Goal: Task Accomplishment & Management: Use online tool/utility

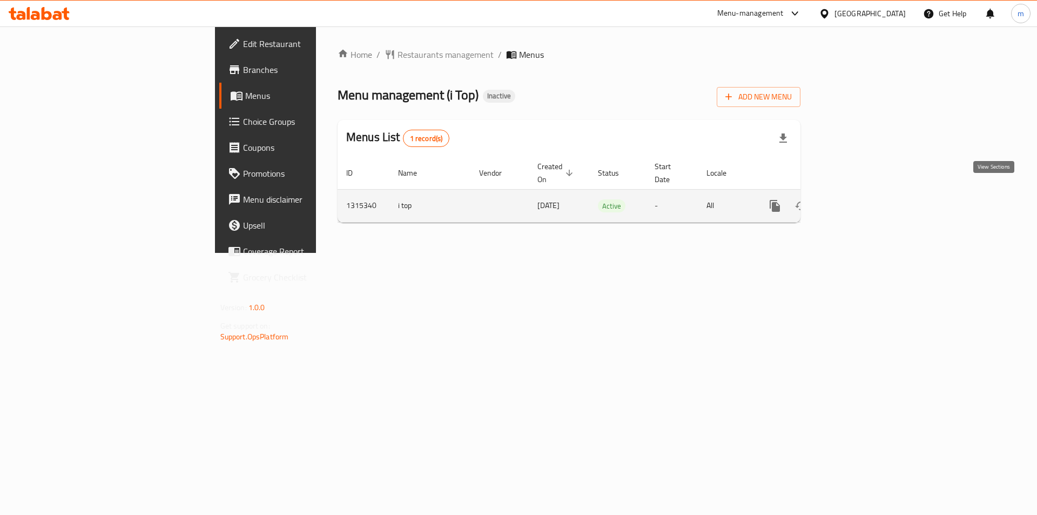
click at [859, 199] on icon "enhanced table" at bounding box center [852, 205] width 13 height 13
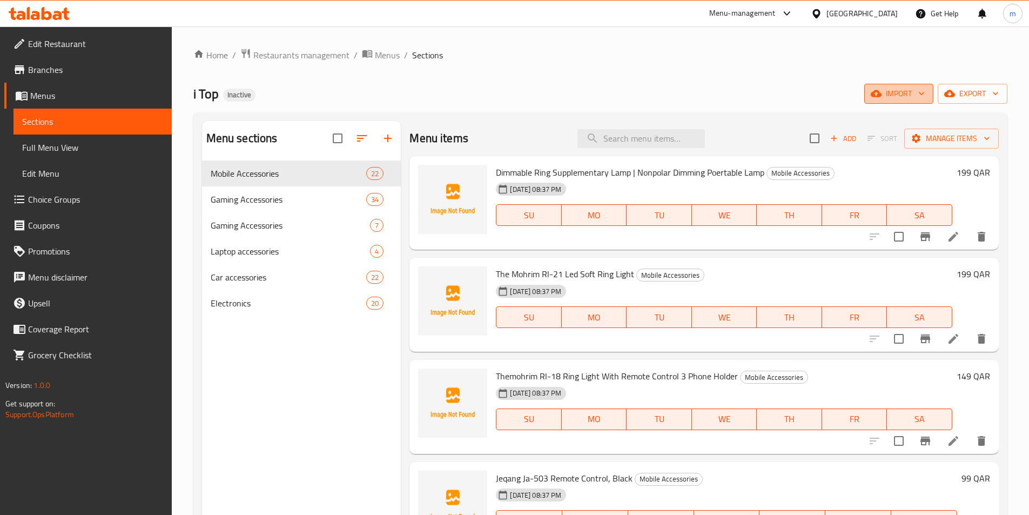
click at [898, 95] on span "import" at bounding box center [899, 94] width 52 height 14
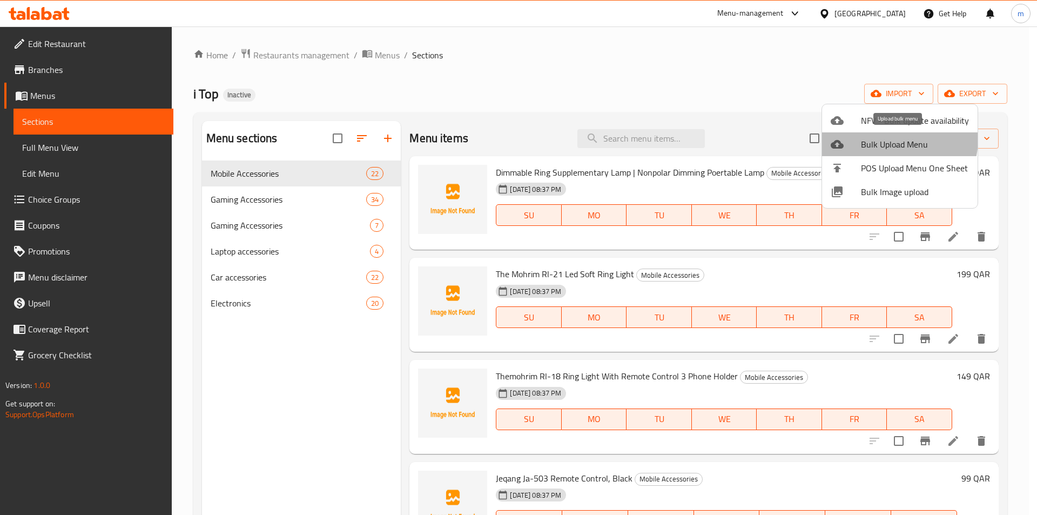
click at [898, 140] on span "Bulk Upload Menu" at bounding box center [915, 144] width 108 height 13
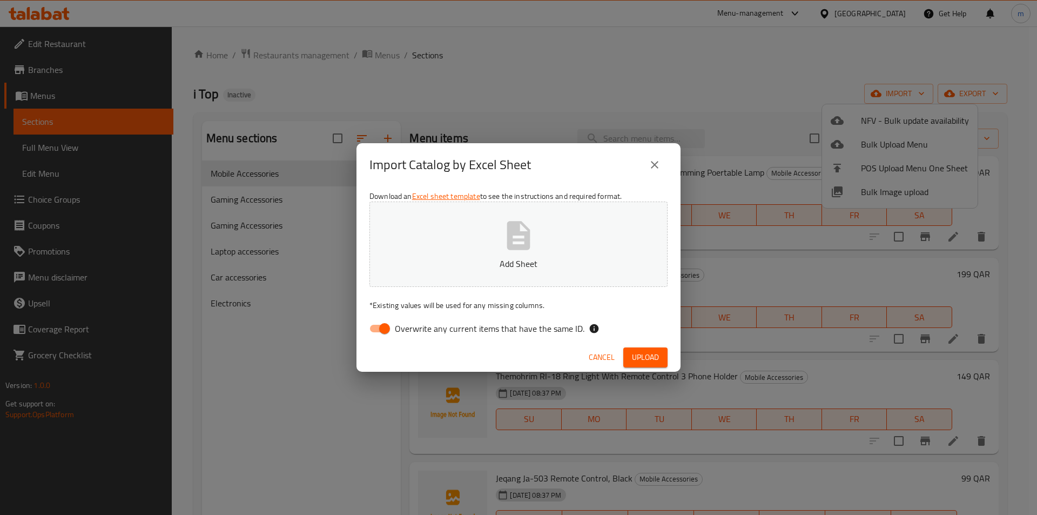
click at [378, 328] on input "Overwrite any current items that have the same ID." at bounding box center [385, 328] width 62 height 21
checkbox input "false"
click at [492, 253] on button "Add Sheet" at bounding box center [518, 243] width 298 height 85
click at [653, 353] on span "Upload" at bounding box center [645, 358] width 27 height 14
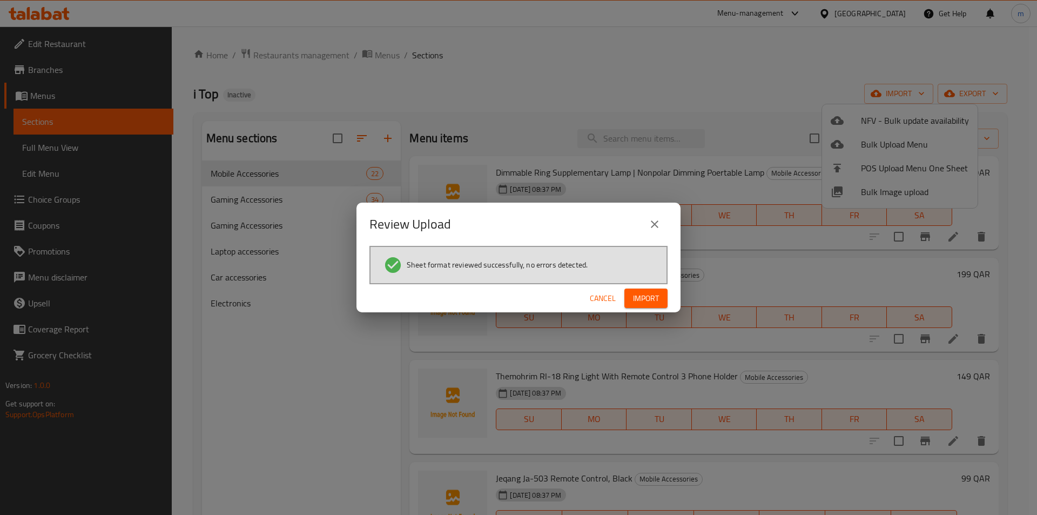
click at [650, 299] on span "Import" at bounding box center [646, 299] width 26 height 14
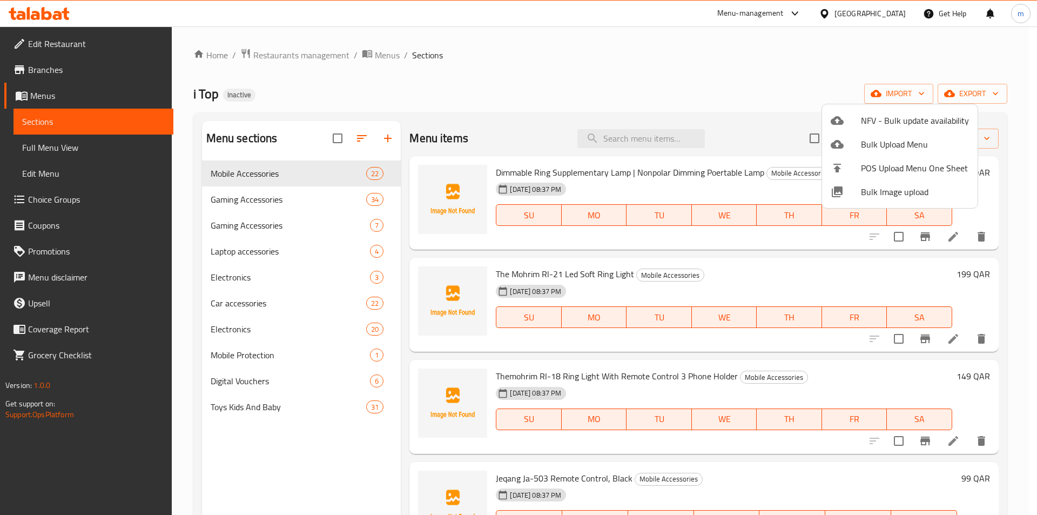
click at [84, 153] on div at bounding box center [518, 257] width 1037 height 515
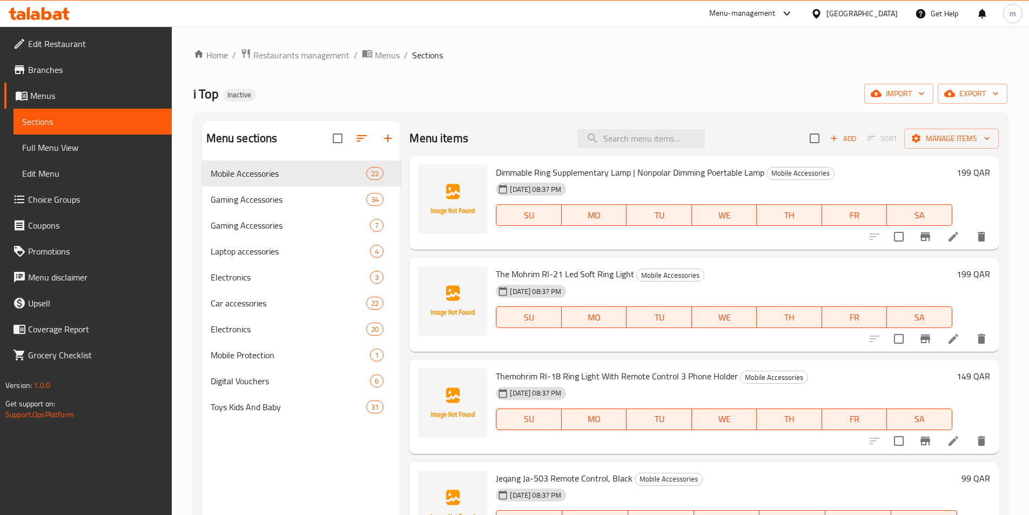
click at [62, 142] on span "Full Menu View" at bounding box center [92, 147] width 141 height 13
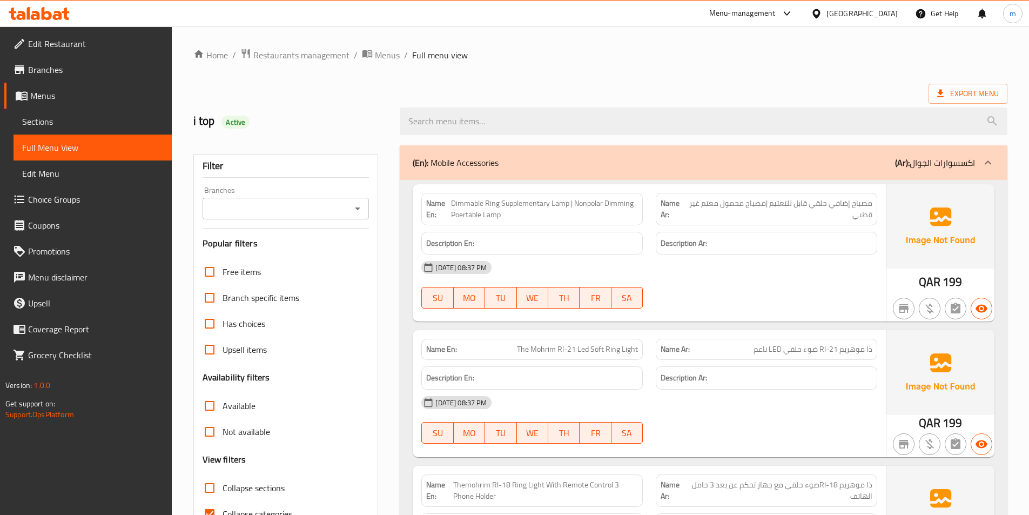
click at [790, 169] on div "(En): Mobile Accessories (Ar): اكسسوارات الجوال" at bounding box center [694, 162] width 562 height 13
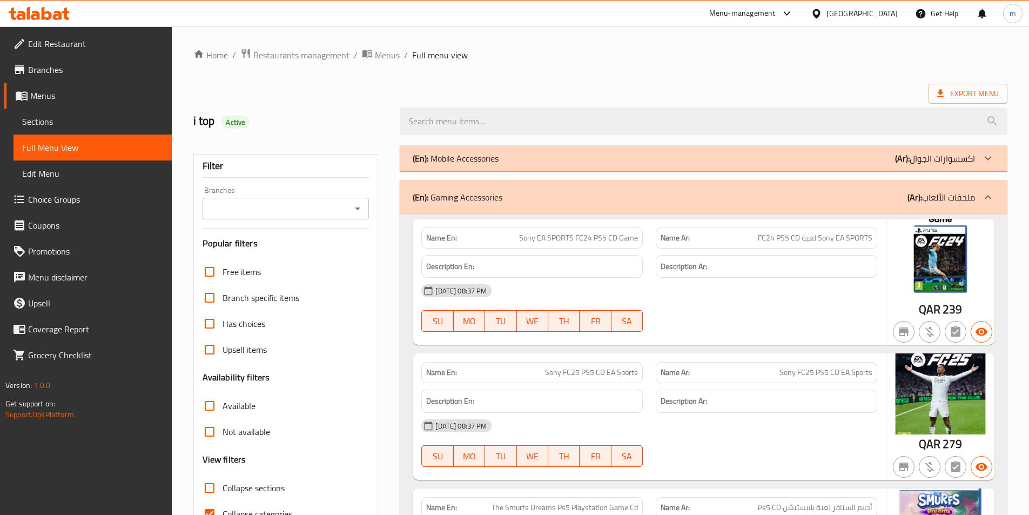
click at [709, 198] on div "(En): Gaming Accessories (Ar): ملحقات الألعاب" at bounding box center [694, 197] width 562 height 13
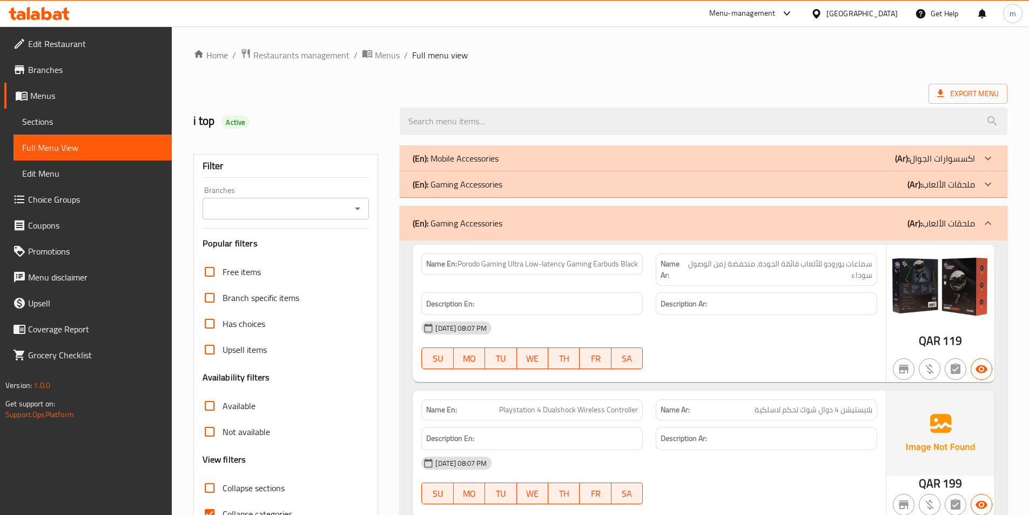
click at [658, 225] on div "(En): Gaming Accessories (Ar): ملحقات الألعاب" at bounding box center [694, 223] width 562 height 13
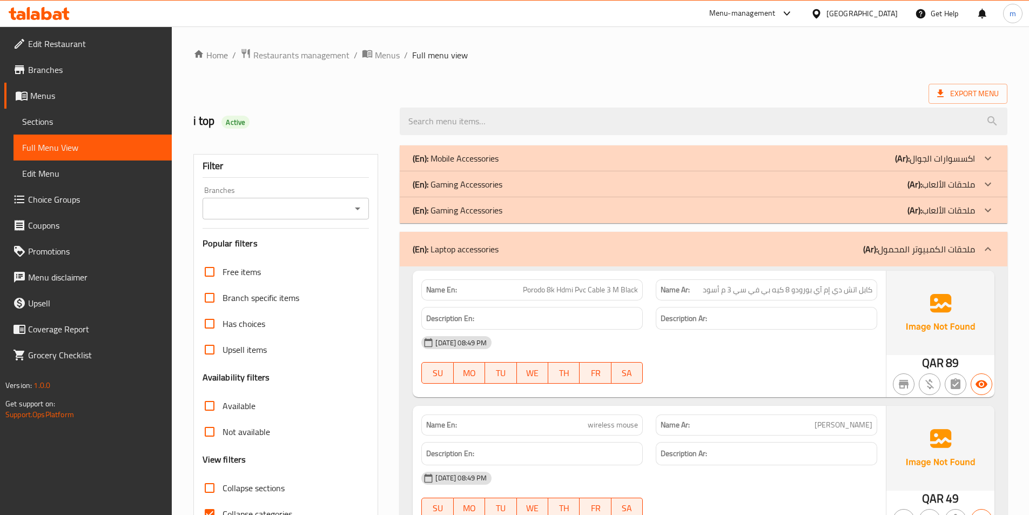
click at [691, 245] on div "(En): Laptop accessories (Ar): ملحقات الكمبيوتر المحمول" at bounding box center [694, 249] width 562 height 13
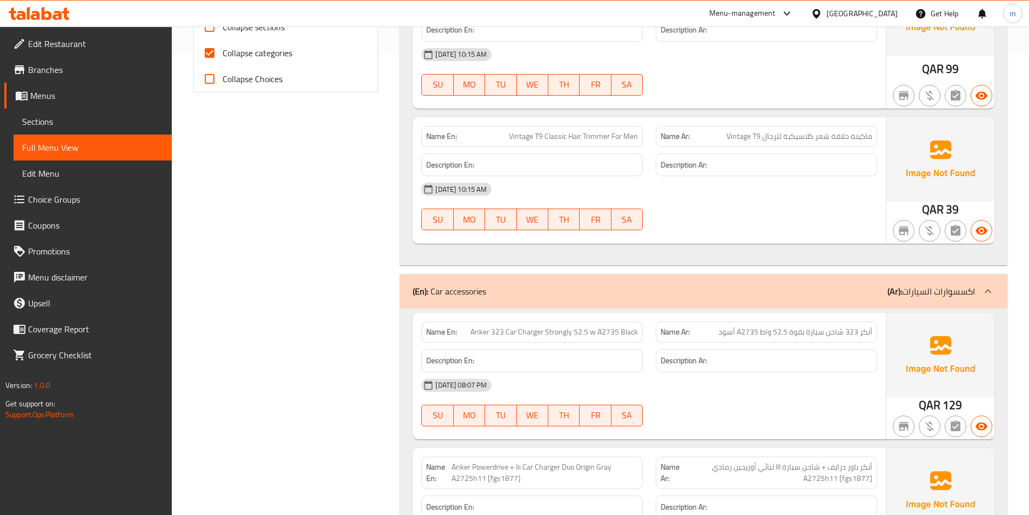
scroll to position [540, 0]
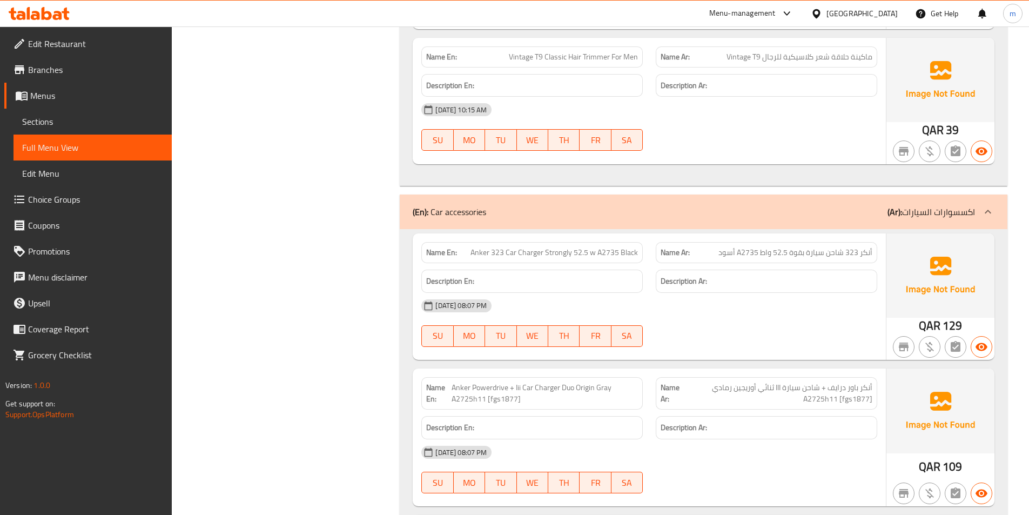
click at [665, 214] on div "(En): Car accessories (Ar): اكسسوارات السيارات" at bounding box center [694, 211] width 562 height 13
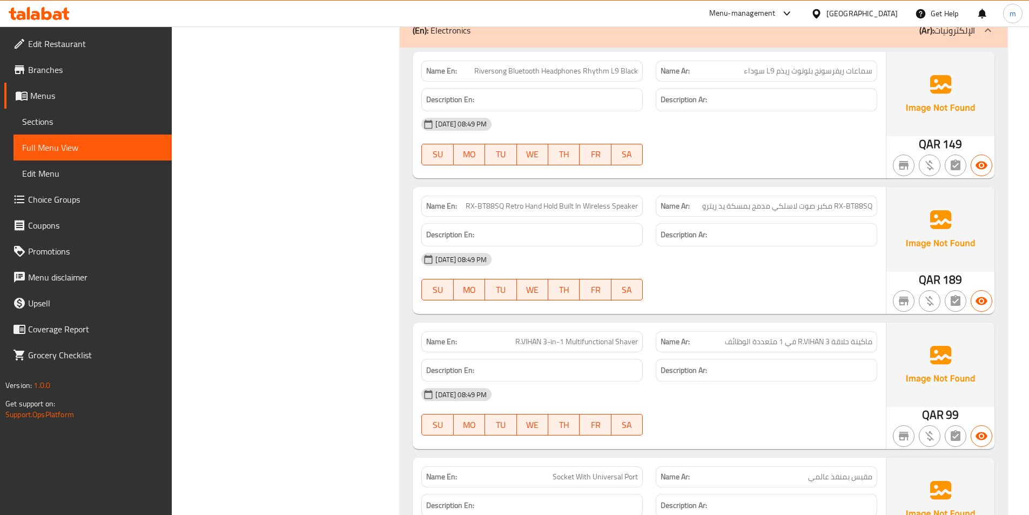
scroll to position [486, 0]
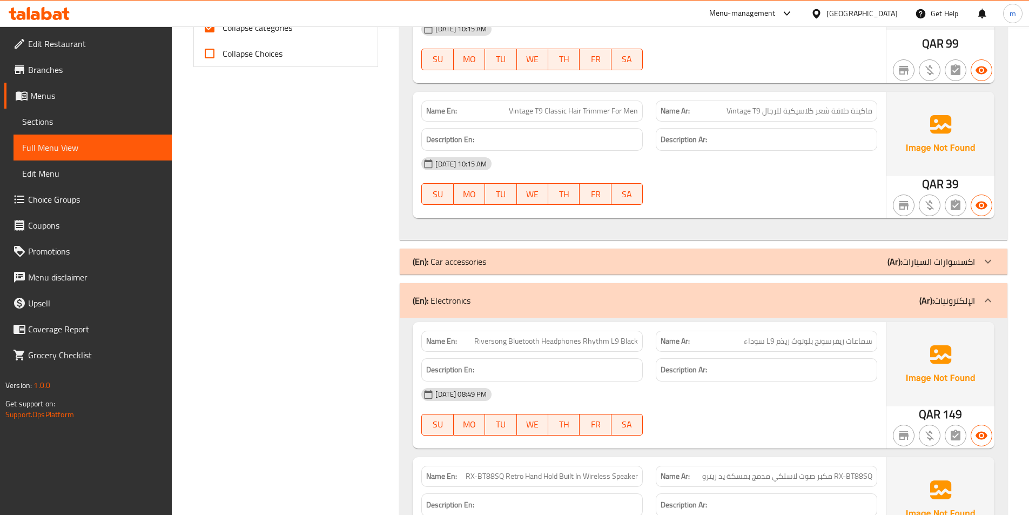
click at [592, 300] on div "(En): Electronics (Ar): الإلكترونيات" at bounding box center [694, 300] width 562 height 13
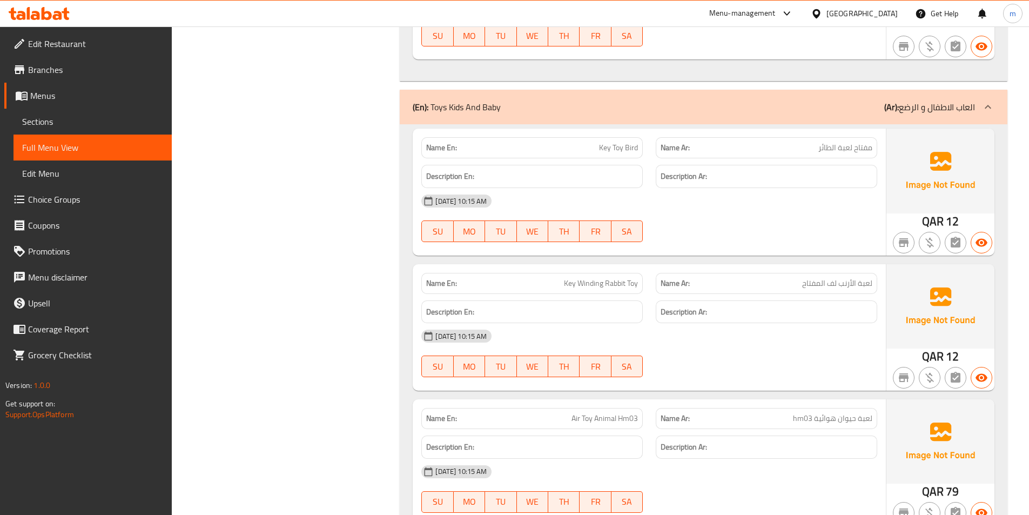
scroll to position [1837, 0]
click at [804, 142] on div "Name Ar: مفتاح لعبة الطائر" at bounding box center [766, 149] width 221 height 21
click at [806, 147] on p "Name Ar: مفتاح لعبة الطائر" at bounding box center [767, 149] width 212 height 11
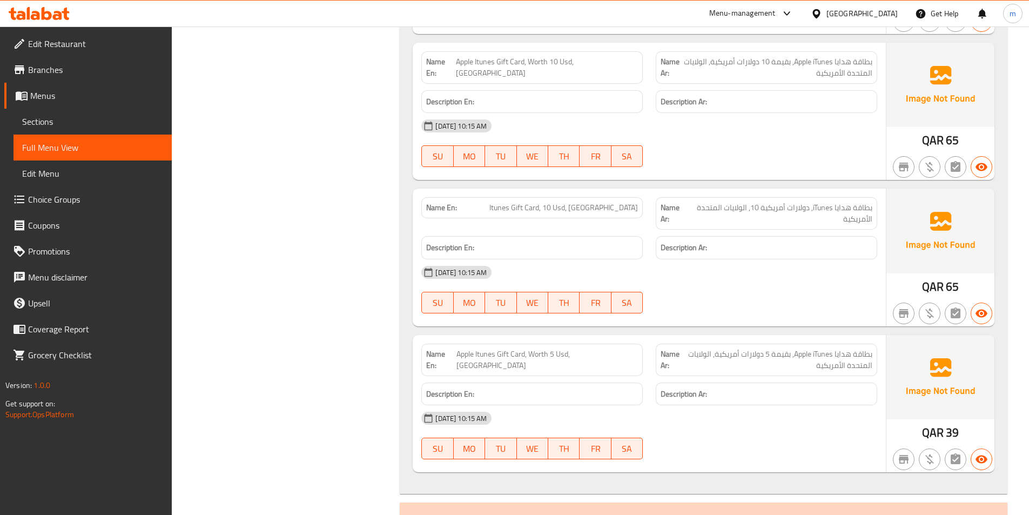
scroll to position [0, 0]
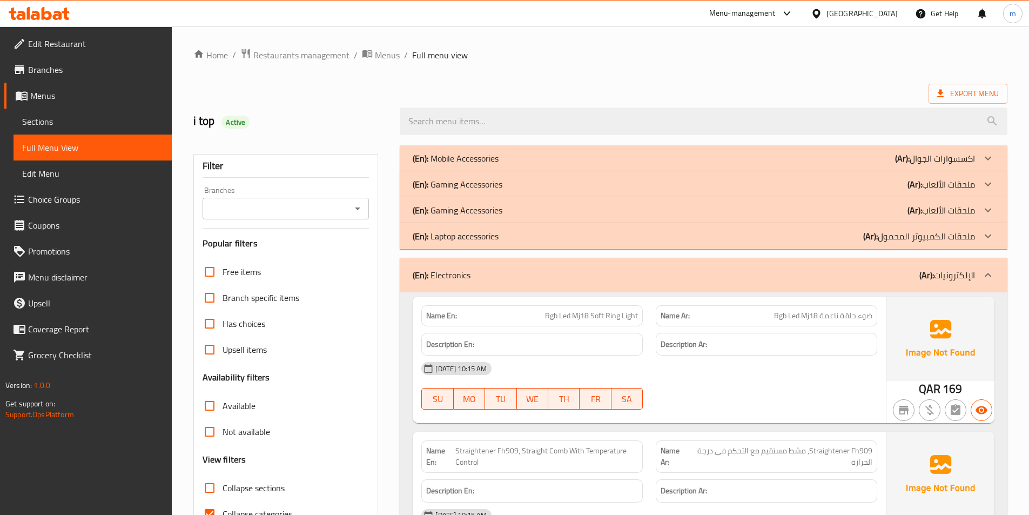
click at [46, 118] on span "Sections" at bounding box center [92, 121] width 141 height 13
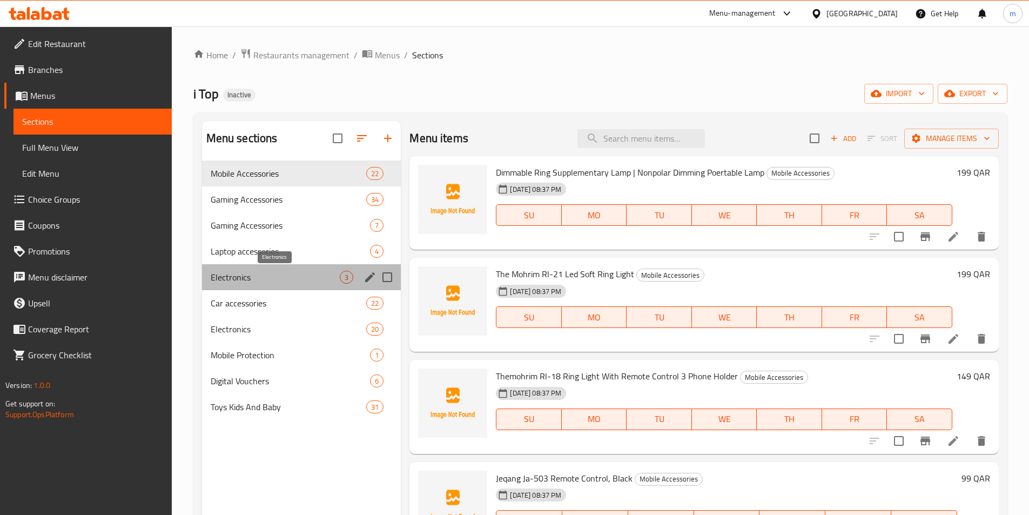
click at [241, 282] on span "Electronics" at bounding box center [276, 277] width 130 height 13
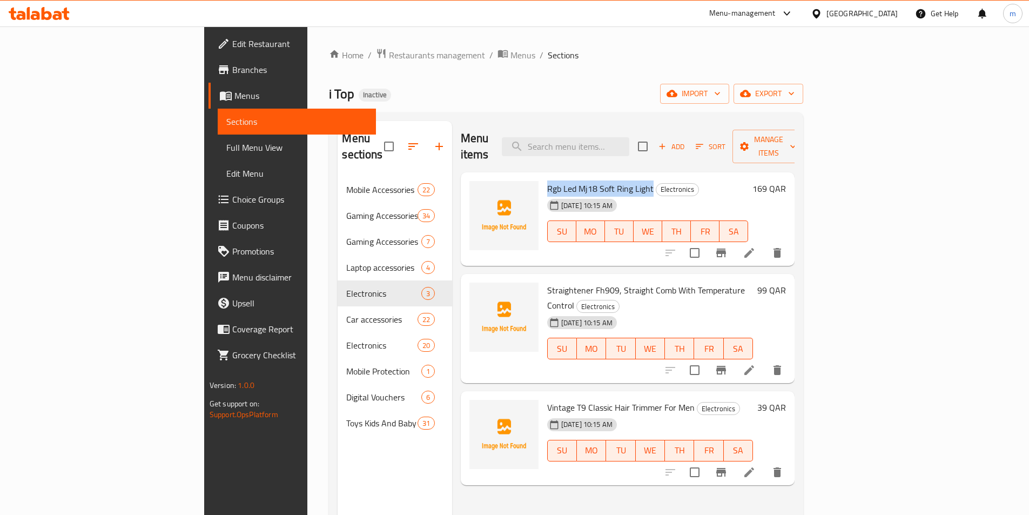
drag, startPoint x: 495, startPoint y: 171, endPoint x: 602, endPoint y: 171, distance: 106.4
click at [602, 177] on div "Rgb Led Mj18 Soft Ring Light Electronics [DATE] 10:15 AM SU MO TU WE TH FR SA" at bounding box center [648, 219] width 210 height 85
copy span "Rgb Led Mj18 Soft Ring Light"
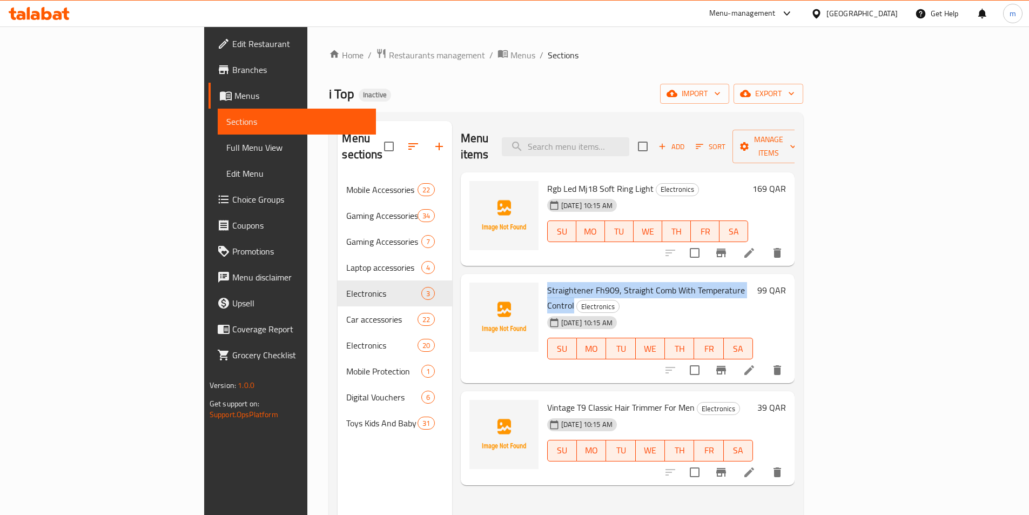
drag, startPoint x: 498, startPoint y: 271, endPoint x: 718, endPoint y: 275, distance: 220.4
click at [718, 278] on div "Straightener Fh909, Straight Comb With Temperature Control Electronics [DATE] 1…" at bounding box center [650, 328] width 214 height 100
copy span "Straightener Fh909, Straight Comb With Temperature Control"
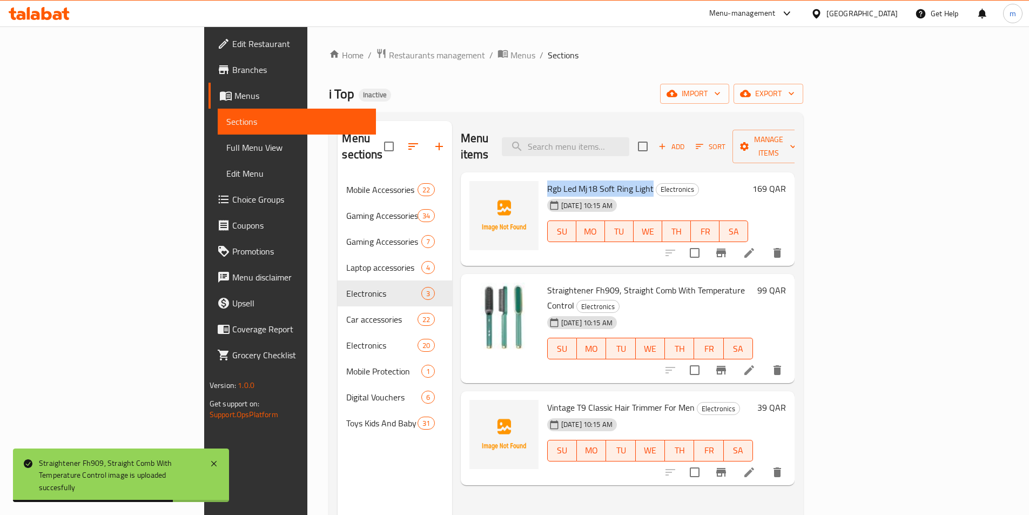
drag, startPoint x: 495, startPoint y: 172, endPoint x: 600, endPoint y: 174, distance: 105.4
click at [600, 177] on div "Rgb Led Mj18 Soft Ring Light Electronics [DATE] 10:15 AM SU MO TU WE TH FR SA" at bounding box center [648, 219] width 210 height 85
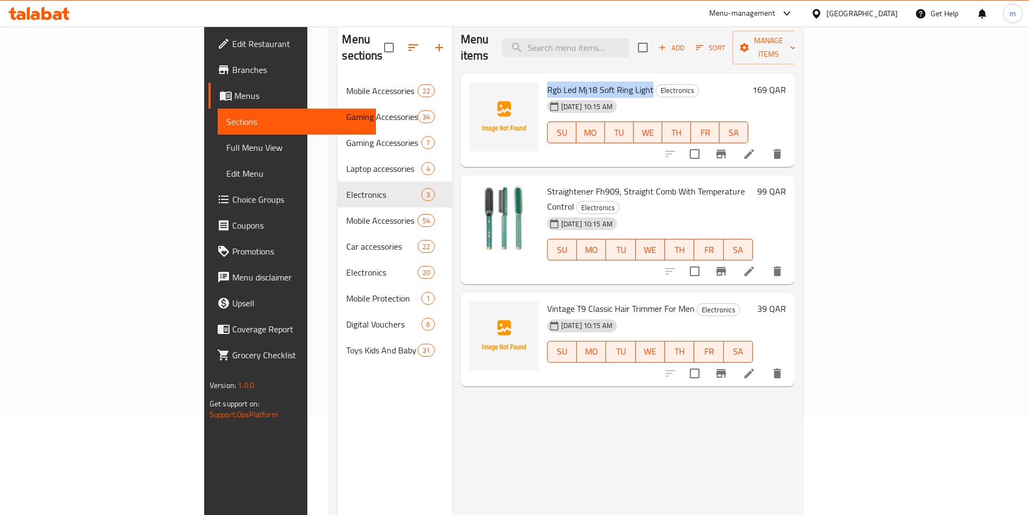
scroll to position [108, 0]
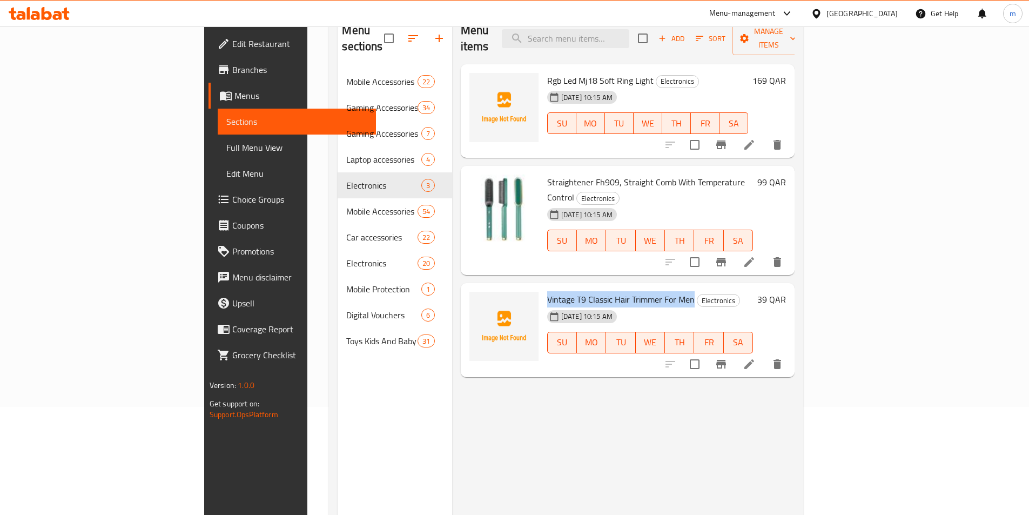
drag, startPoint x: 494, startPoint y: 265, endPoint x: 641, endPoint y: 273, distance: 147.1
click at [641, 287] on div "Vintage T9 Classic Hair Trimmer For Men Electronics [DATE] 10:15 AM SU MO TU WE…" at bounding box center [650, 329] width 214 height 85
copy span "Vintage T9 Classic Hair Trimmer For Men"
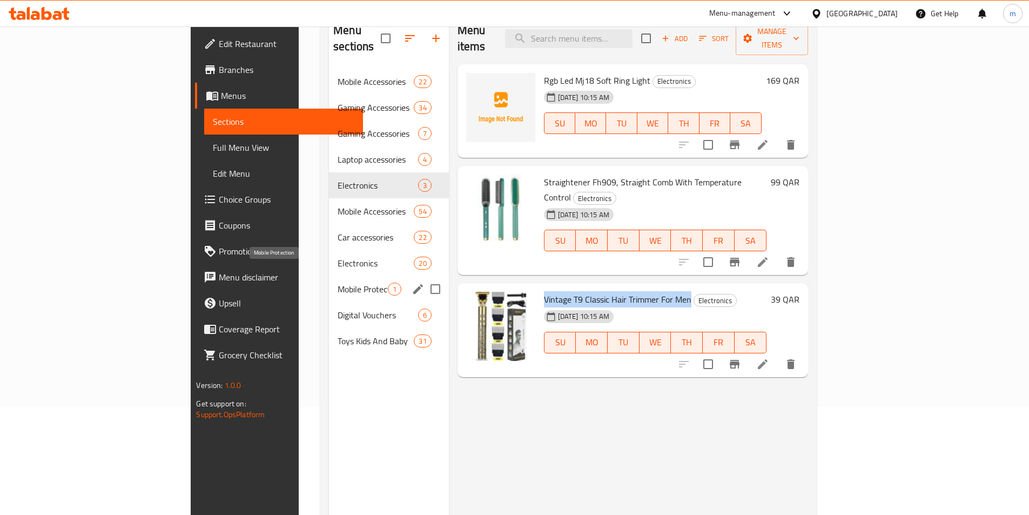
click at [338, 282] on span "Mobile Protection" at bounding box center [363, 288] width 50 height 13
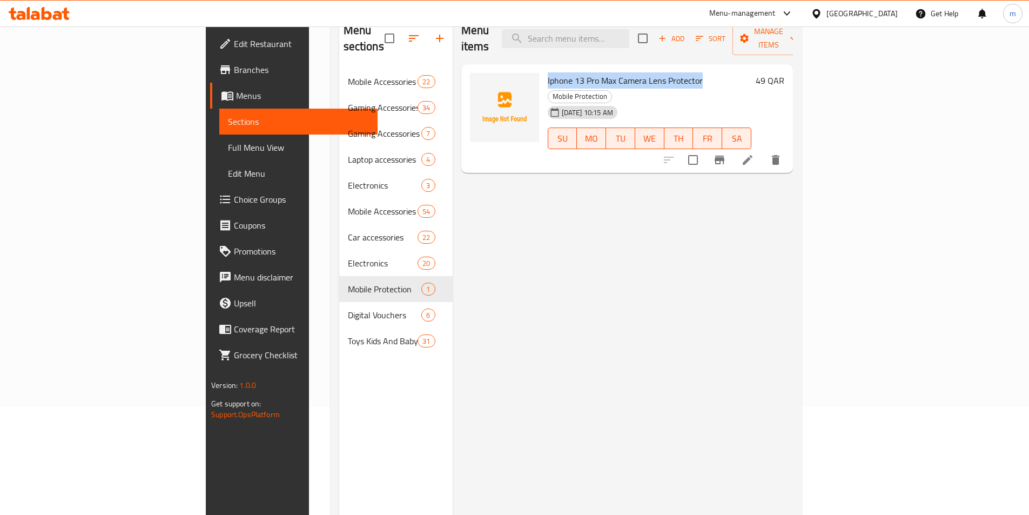
drag, startPoint x: 501, startPoint y: 62, endPoint x: 650, endPoint y: 66, distance: 149.7
click at [650, 69] on div "Iphone 13 Pro Max Camera Lens Protector Mobile Protection [DATE] 10:15 AM SU MO…" at bounding box center [649, 119] width 212 height 100
copy span "Iphone 13 Pro Max Camera Lens Protector"
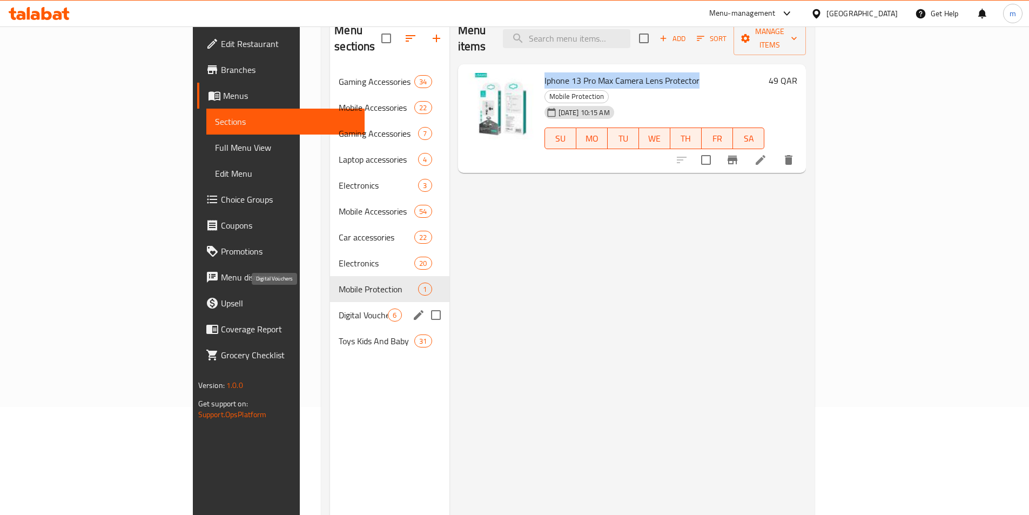
click at [339, 308] on span "Digital Vouchers" at bounding box center [363, 314] width 49 height 13
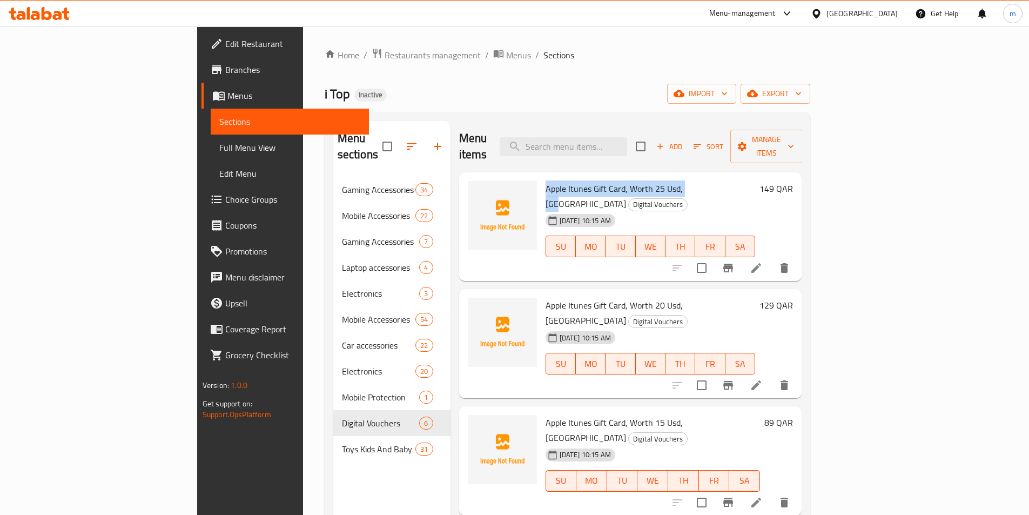
drag, startPoint x: 493, startPoint y: 170, endPoint x: 645, endPoint y: 173, distance: 152.4
click at [645, 177] on div "Apple Itunes Gift Card, Worth 25 Usd, [GEOGRAPHIC_DATA] Digital Vouchers [DATE]…" at bounding box center [650, 227] width 219 height 100
copy span "Apple Itunes Gift Card, Worth 25 Usd, [GEOGRAPHIC_DATA]"
click at [557, 180] on span "Apple Itunes Gift Card, Worth 25 Usd, [GEOGRAPHIC_DATA]" at bounding box center [614, 195] width 137 height 31
drag, startPoint x: 544, startPoint y: 170, endPoint x: 574, endPoint y: 173, distance: 30.5
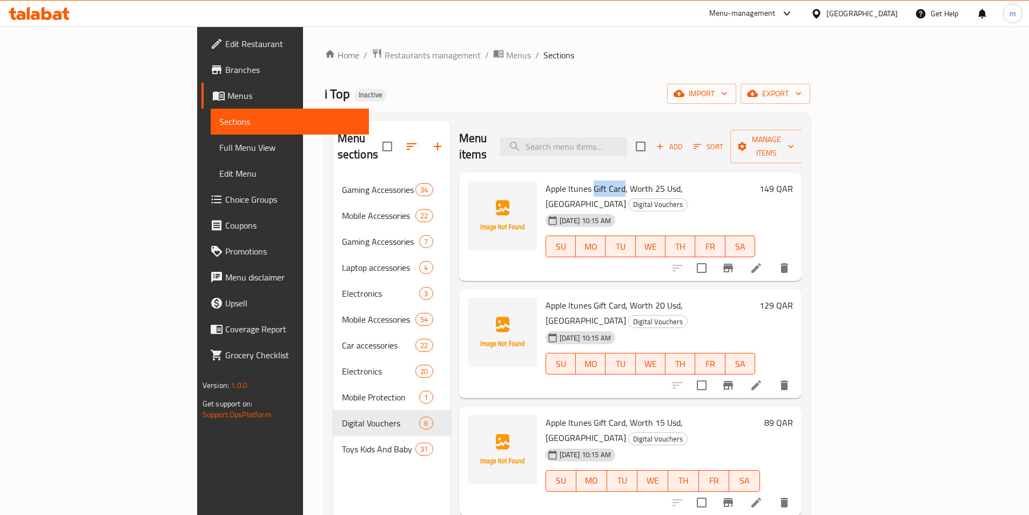
click at [574, 180] on span "Apple Itunes Gift Card, Worth 25 Usd, [GEOGRAPHIC_DATA]" at bounding box center [614, 195] width 137 height 31
copy span "Gift Card"
click at [537, 47] on div "Home / Restaurants management / Menus / Sections i Top Inactive import export M…" at bounding box center [567, 346] width 529 height 640
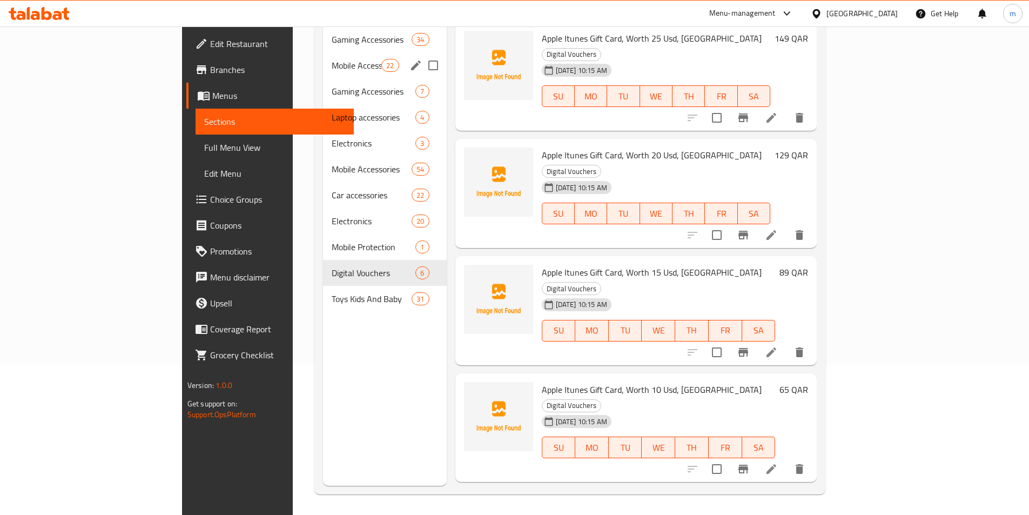
scroll to position [151, 0]
click at [332, 291] on span "Toys Kids And Baby" at bounding box center [357, 297] width 50 height 13
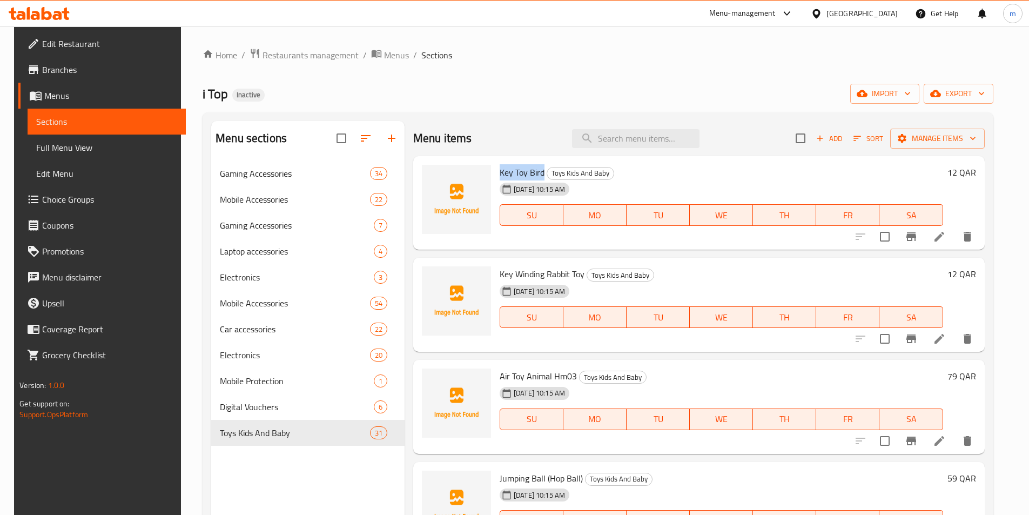
drag, startPoint x: 496, startPoint y: 170, endPoint x: 539, endPoint y: 177, distance: 43.8
click at [539, 177] on span "Key Toy Bird" at bounding box center [522, 172] width 45 height 16
copy span "Key Toy Bird"
drag, startPoint x: 496, startPoint y: 278, endPoint x: 580, endPoint y: 274, distance: 83.8
click at [580, 274] on span "Key Winding Rabbit Toy" at bounding box center [542, 274] width 85 height 16
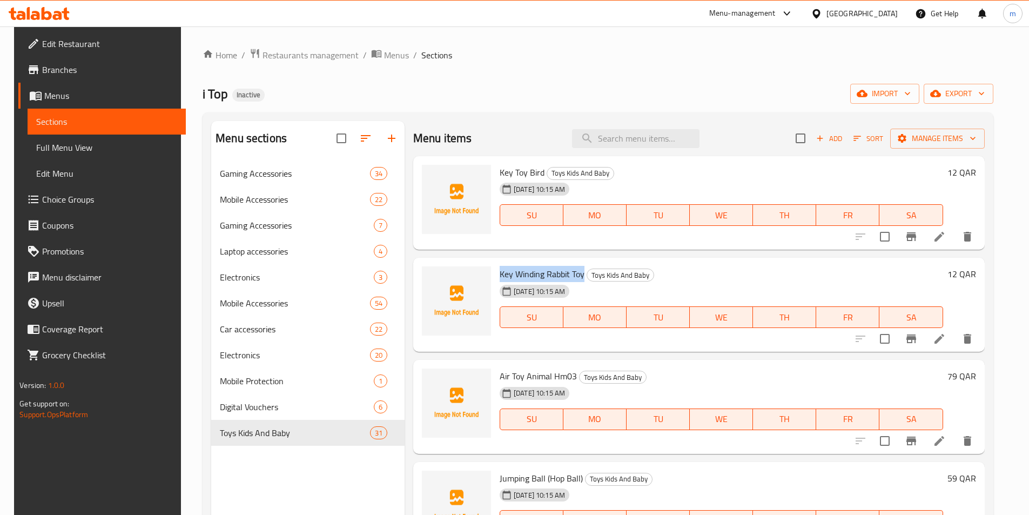
copy span "Key Winding Rabbit Toy"
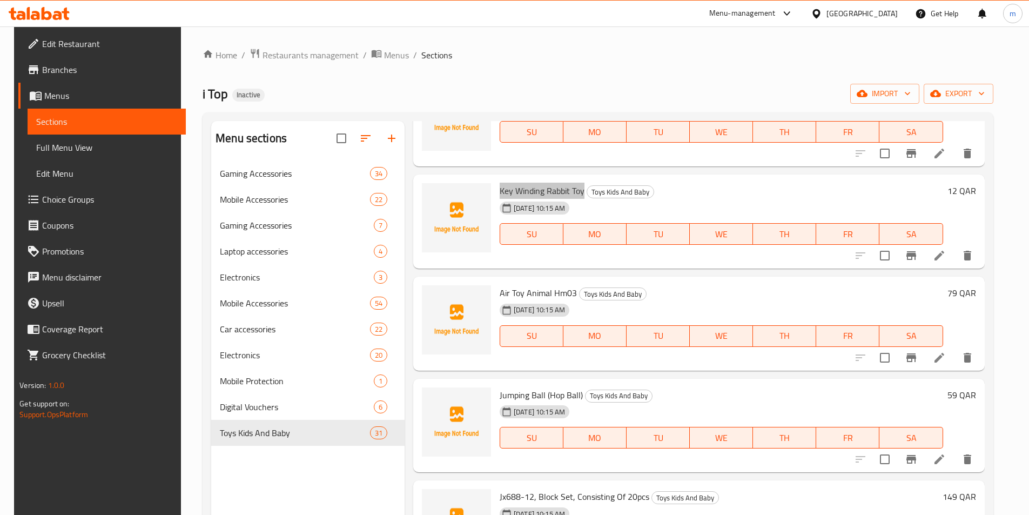
scroll to position [108, 0]
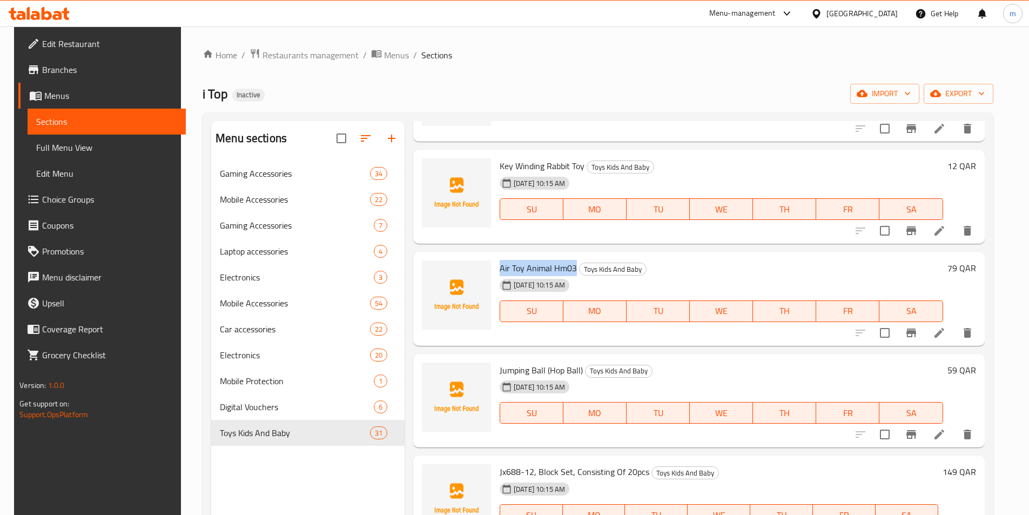
drag, startPoint x: 495, startPoint y: 267, endPoint x: 571, endPoint y: 272, distance: 76.9
click at [571, 272] on div "Air Toy Animal Hm03 Toys Kids And Baby [DEMOGRAPHIC_DATA][DATE] 10:15 AM SU MO …" at bounding box center [721, 298] width 452 height 85
copy span "Air Toy Animal Hm03"
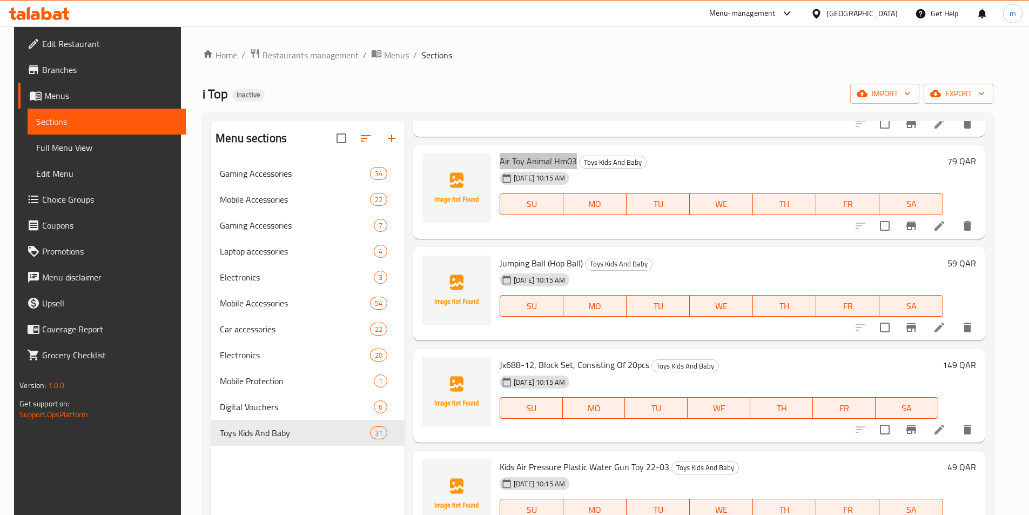
scroll to position [216, 0]
drag, startPoint x: 492, startPoint y: 263, endPoint x: 578, endPoint y: 260, distance: 85.9
click at [578, 260] on div "Jumping Ball (Hop Ball) Toys Kids And Baby [DEMOGRAPHIC_DATA][DATE] 10:15 AM SU…" at bounding box center [721, 292] width 452 height 85
copy span "Jumping Ball (Hop Ball)"
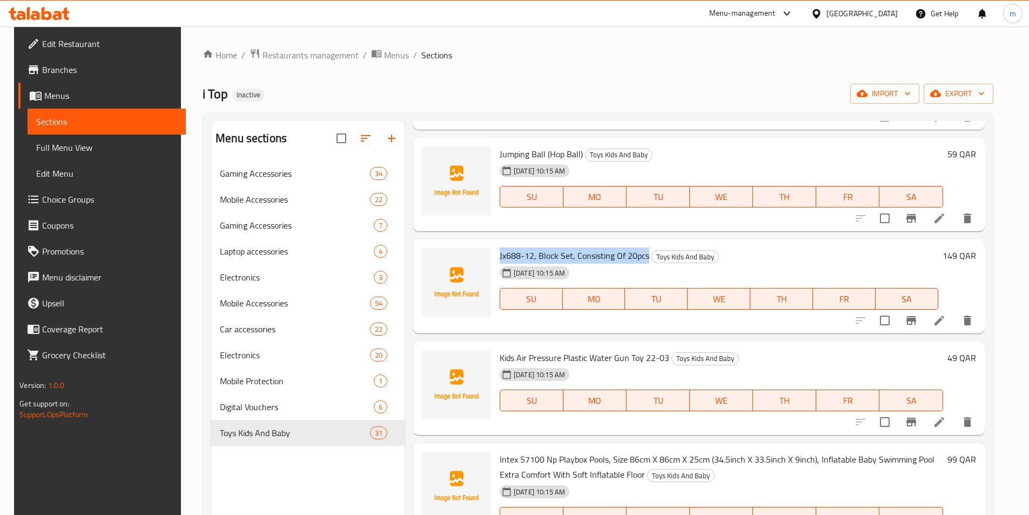
drag, startPoint x: 494, startPoint y: 258, endPoint x: 643, endPoint y: 258, distance: 148.5
click at [643, 258] on div "Jx688-12, Block Set, Consisting Of 20pcs Toys Kids And Baby [DEMOGRAPHIC_DATA][…" at bounding box center [718, 286] width 447 height 85
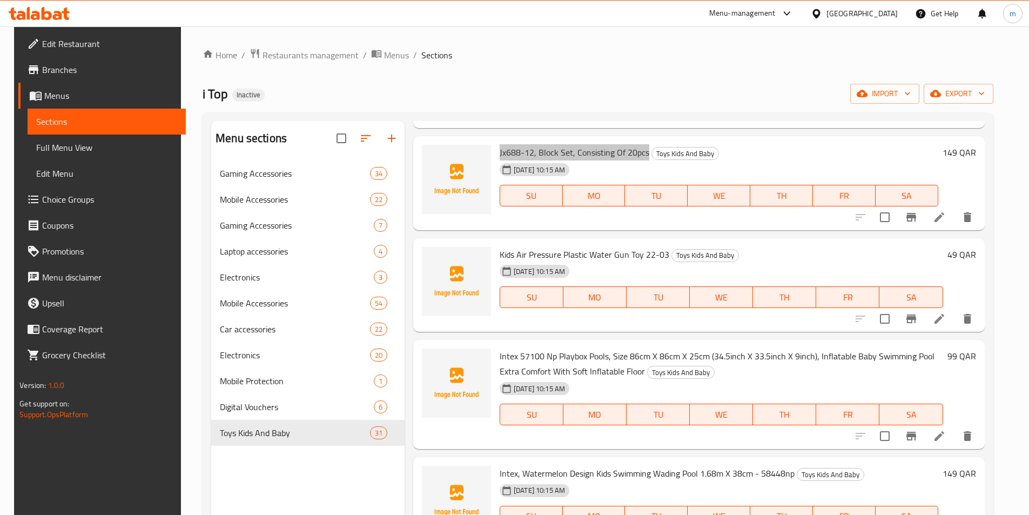
scroll to position [432, 0]
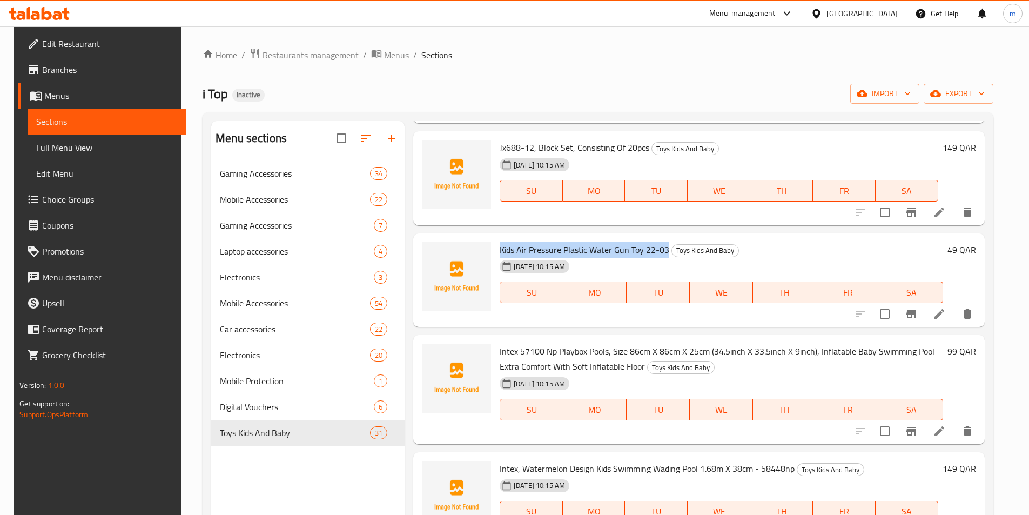
drag, startPoint x: 495, startPoint y: 251, endPoint x: 663, endPoint y: 254, distance: 168.0
click at [663, 254] on div "Kids Air Pressure Plastic Water Gun Toy 22-03 Toys Kids And Baby [DEMOGRAPHIC_D…" at bounding box center [721, 280] width 452 height 85
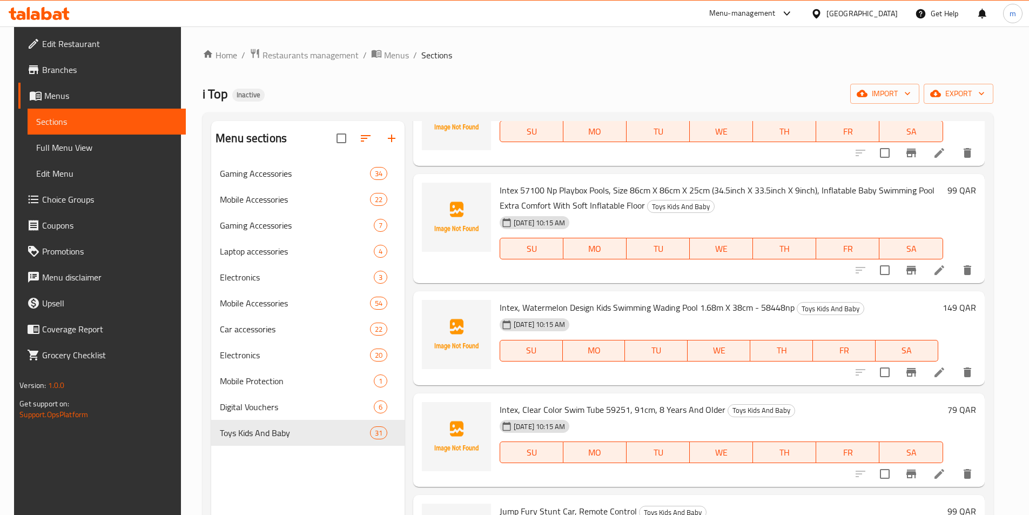
scroll to position [594, 0]
drag, startPoint x: 814, startPoint y: 190, endPoint x: 947, endPoint y: 194, distance: 133.5
click at [934, 194] on span "Intex 57100 Np Playbox Pools, Size 86cm X 86cm X 25cm (34.5inch X 33.5inch X 9i…" at bounding box center [717, 196] width 435 height 31
drag, startPoint x: 653, startPoint y: 303, endPoint x: 696, endPoint y: 314, distance: 44.5
click at [696, 314] on span "Intex, Watermelon Design Kids Swimming Wading Pool 1.68m X 38cm - 58448np" at bounding box center [647, 306] width 295 height 16
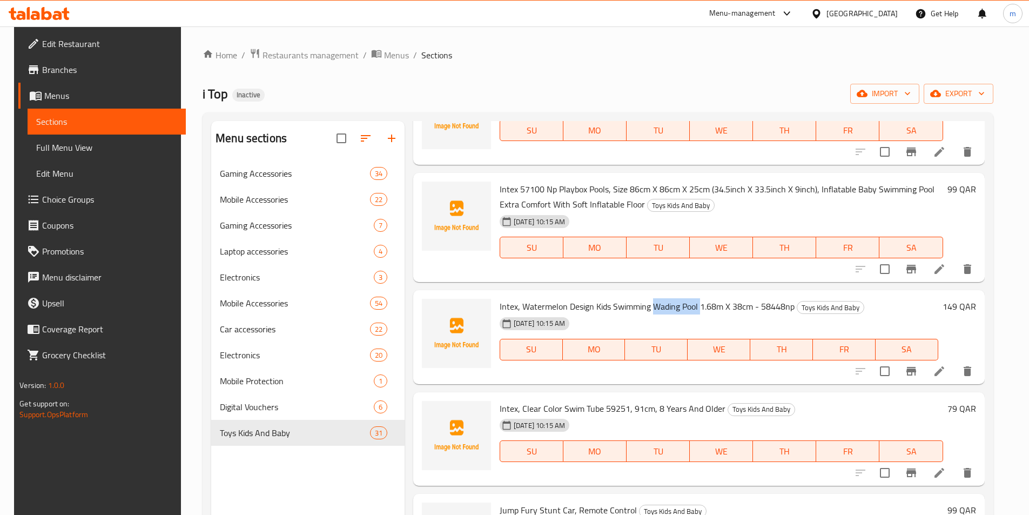
click at [694, 314] on span "Intex, Watermelon Design Kids Swimming Wading Pool 1.68m X 38cm - 58448np" at bounding box center [647, 306] width 295 height 16
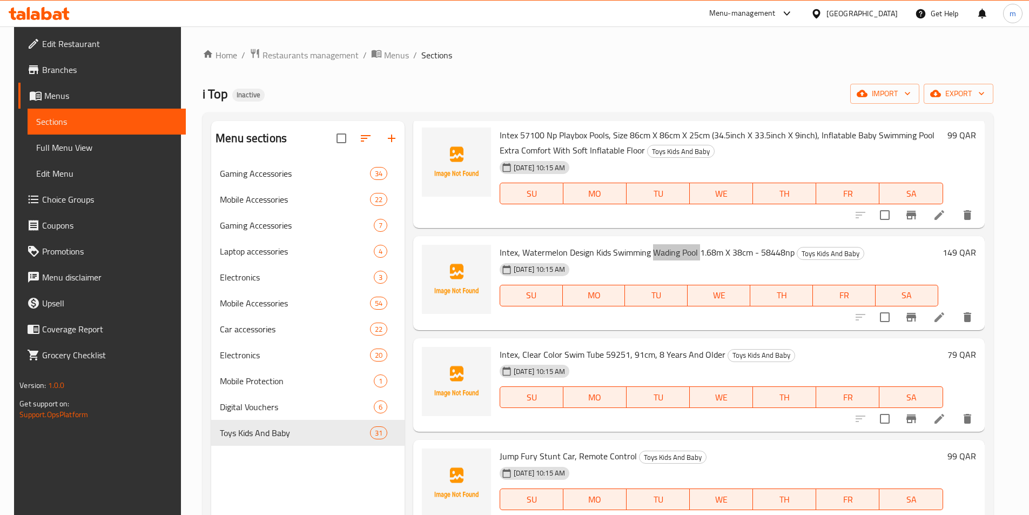
scroll to position [702, 0]
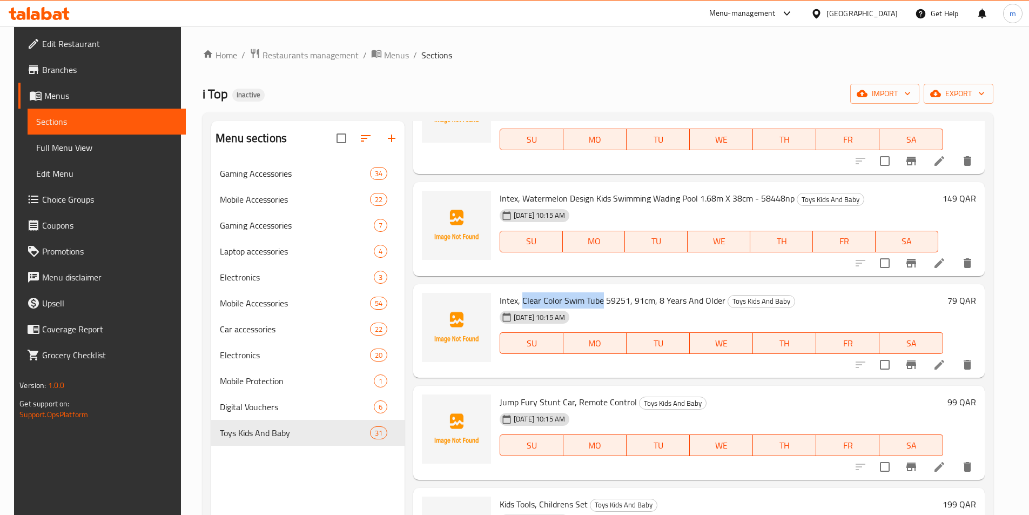
drag, startPoint x: 530, startPoint y: 301, endPoint x: 598, endPoint y: 300, distance: 67.5
click at [598, 300] on span "Intex, Clear Color Swim Tube 59251, 91cm, 8 Years And Older" at bounding box center [613, 300] width 226 height 16
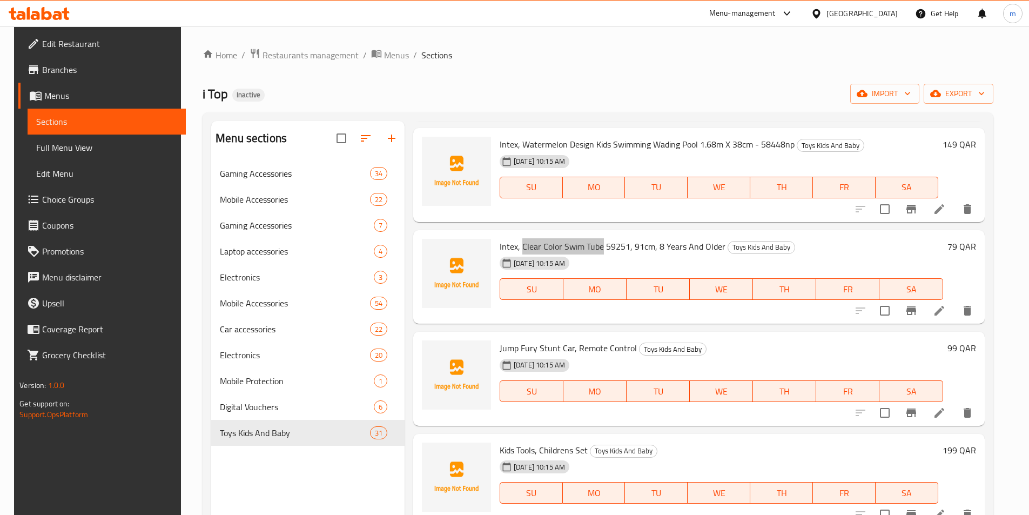
scroll to position [810, 0]
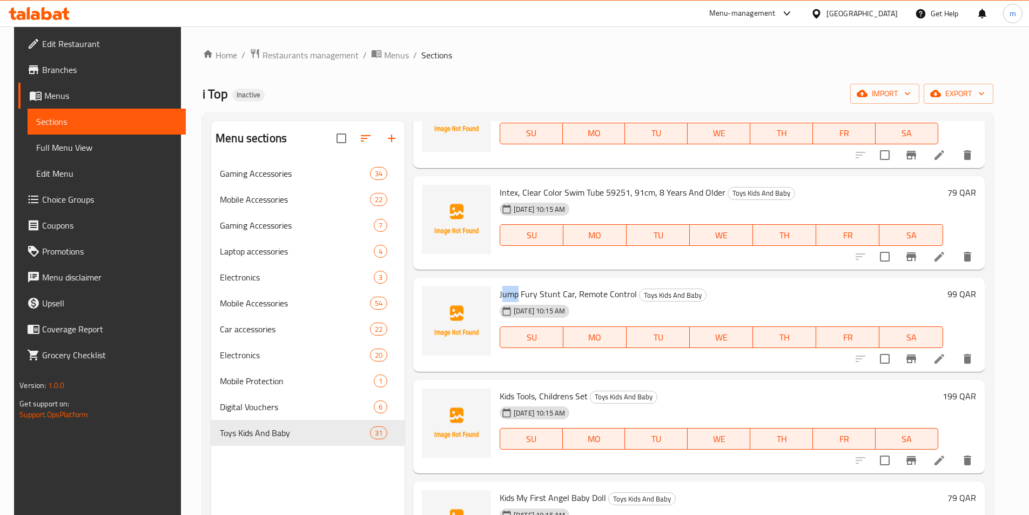
drag, startPoint x: 499, startPoint y: 298, endPoint x: 513, endPoint y: 298, distance: 14.6
click at [516, 298] on span "Jump Fury Stunt Car, Remote Control" at bounding box center [568, 294] width 137 height 16
drag, startPoint x: 493, startPoint y: 294, endPoint x: 628, endPoint y: 297, distance: 135.1
click at [628, 297] on div "Jump Fury Stunt Car, Remote Control Toys Kids And Baby [DEMOGRAPHIC_DATA][DATE]…" at bounding box center [721, 324] width 452 height 85
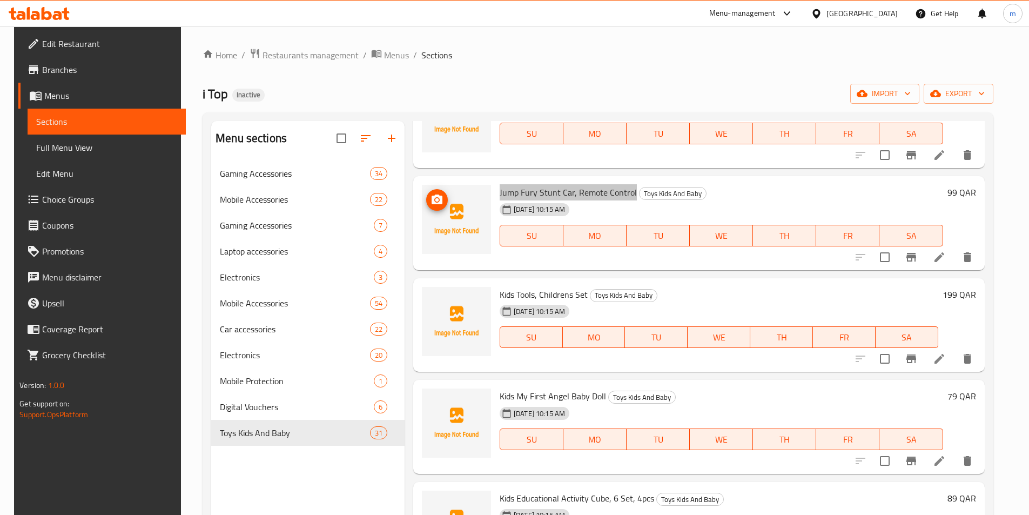
scroll to position [918, 0]
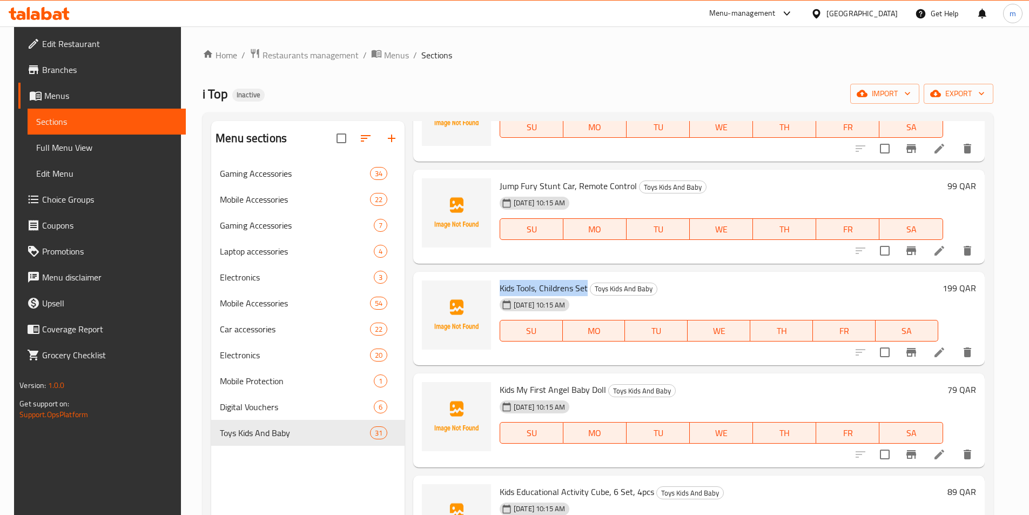
drag, startPoint x: 496, startPoint y: 288, endPoint x: 582, endPoint y: 289, distance: 86.4
click at [582, 289] on div "Kids Tools, Childrens Set Toys Kids And Baby [DEMOGRAPHIC_DATA][DATE] 10:15 AM …" at bounding box center [718, 318] width 447 height 85
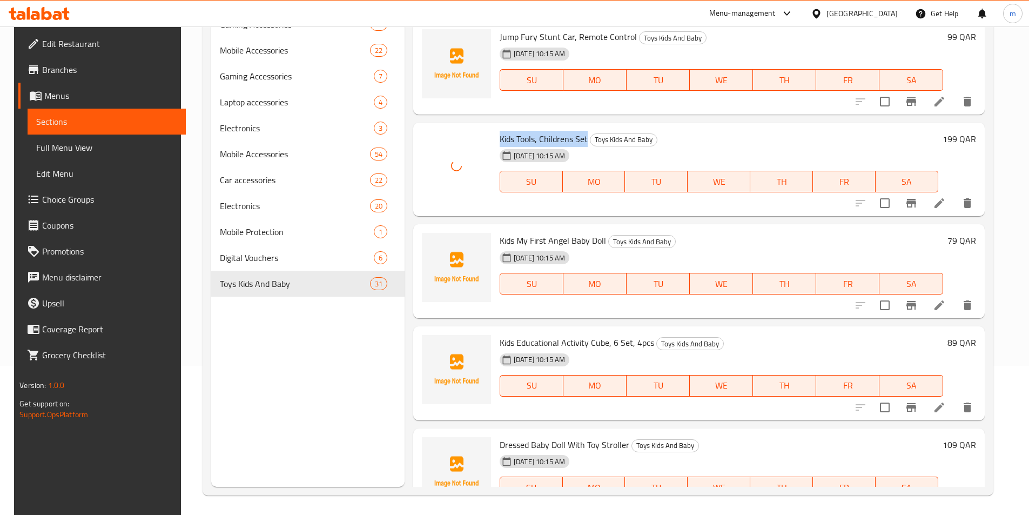
scroll to position [151, 0]
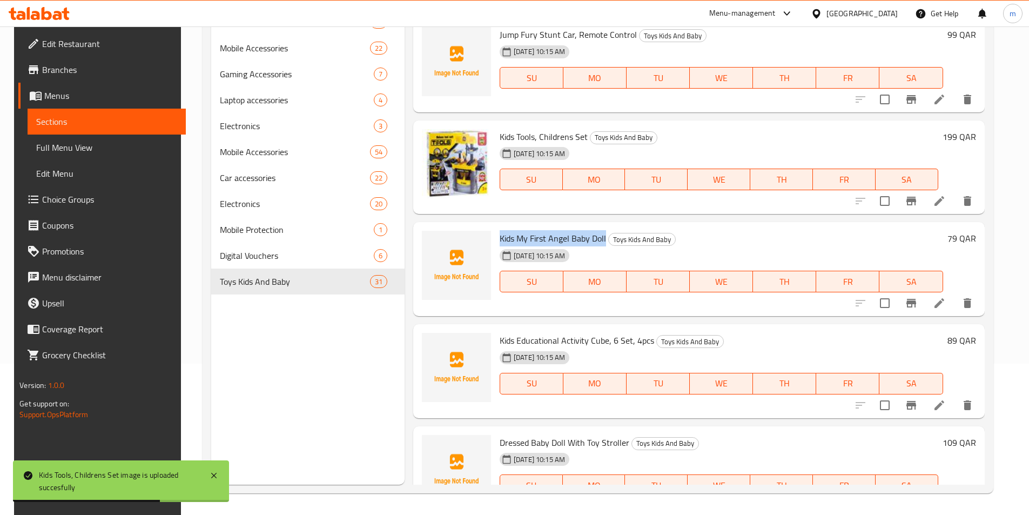
drag, startPoint x: 493, startPoint y: 238, endPoint x: 602, endPoint y: 241, distance: 109.7
click at [602, 241] on div "Kids My First Angel Baby Doll Toys Kids And Baby [DEMOGRAPHIC_DATA][DATE] 10:15…" at bounding box center [721, 268] width 452 height 85
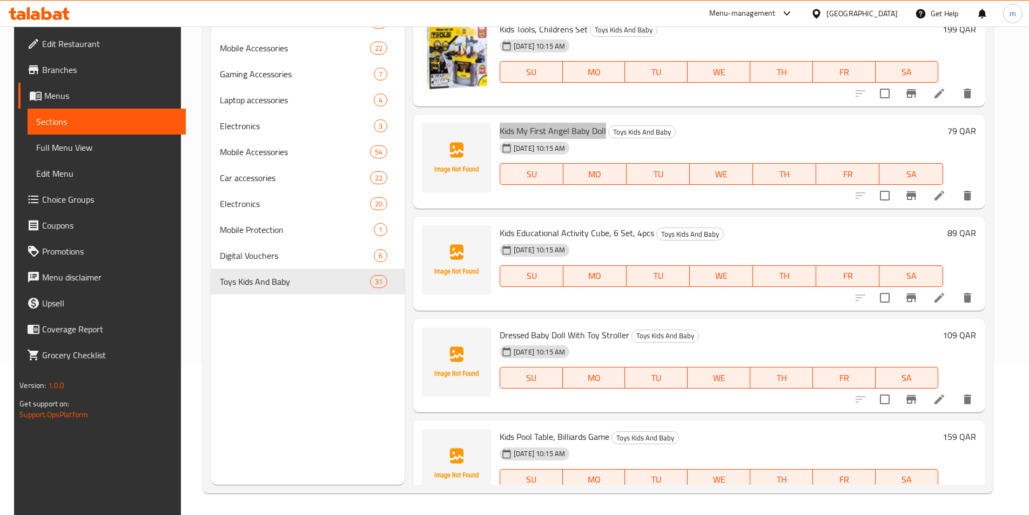
scroll to position [1026, 0]
drag, startPoint x: 503, startPoint y: 233, endPoint x: 605, endPoint y: 236, distance: 102.1
click at [605, 236] on span "Kids Educational Activity Cube, 6 Set, 4pcs" at bounding box center [577, 232] width 154 height 16
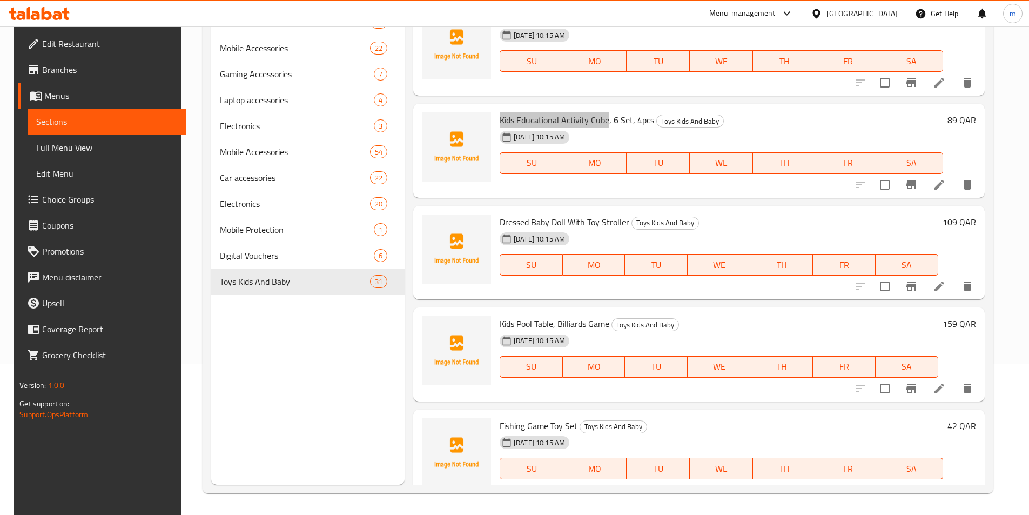
scroll to position [1188, 0]
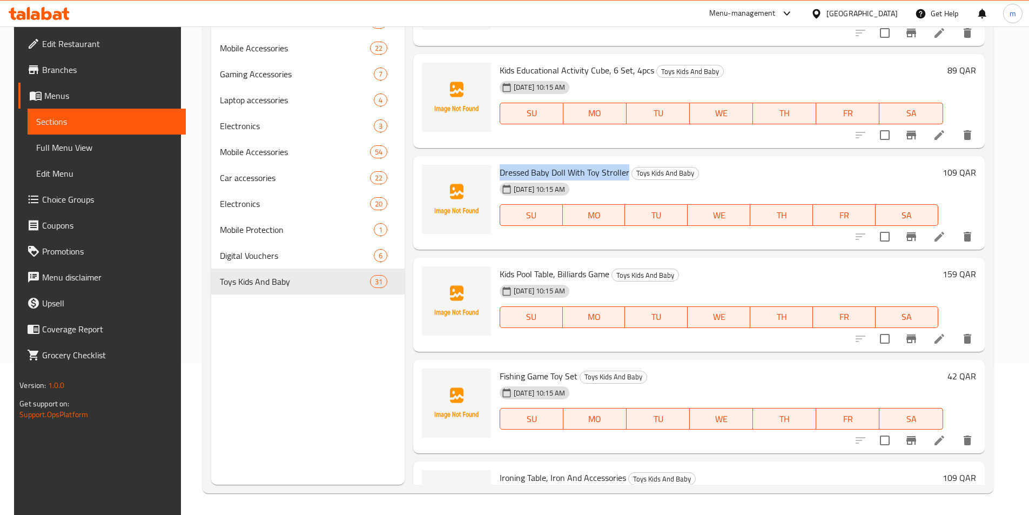
drag, startPoint x: 495, startPoint y: 174, endPoint x: 622, endPoint y: 178, distance: 127.0
click at [622, 178] on div "Dressed Baby Doll With Toy Stroller Toys Kids And Baby [DEMOGRAPHIC_DATA][DATE]…" at bounding box center [718, 202] width 447 height 85
drag, startPoint x: 496, startPoint y: 275, endPoint x: 606, endPoint y: 270, distance: 109.2
click at [606, 270] on span "Kids Pool Table, Billiards Game" at bounding box center [555, 274] width 110 height 16
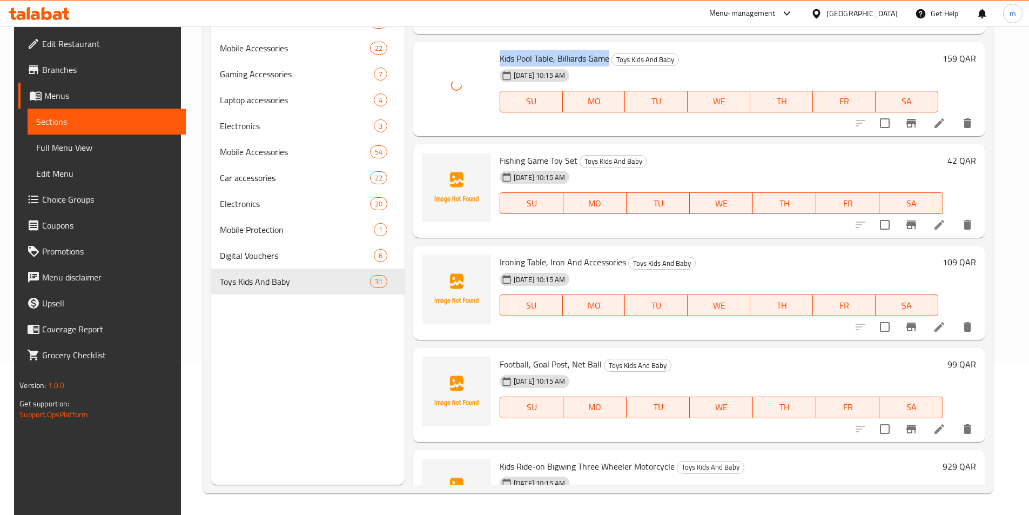
scroll to position [1404, 0]
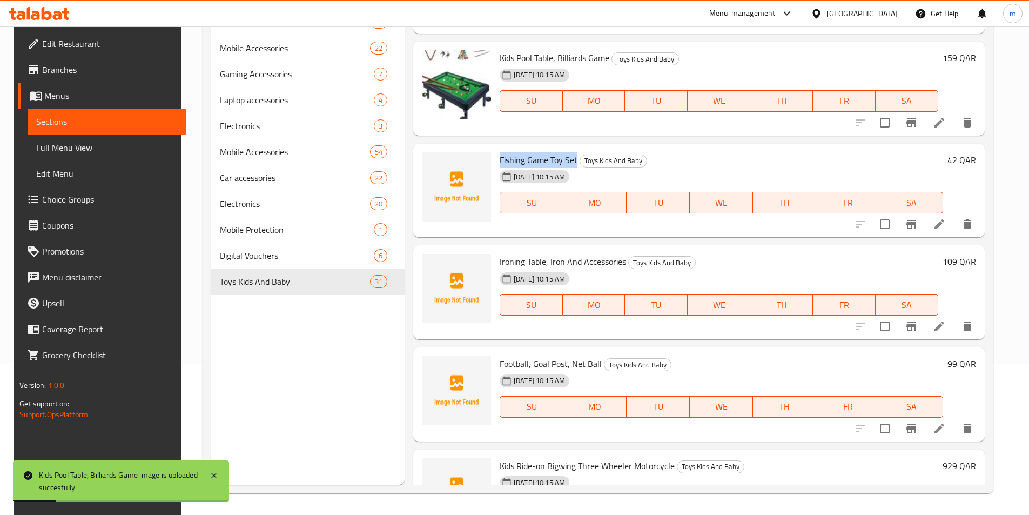
drag, startPoint x: 499, startPoint y: 158, endPoint x: 573, endPoint y: 165, distance: 74.3
click at [573, 165] on div "Fishing Game Toy Set Toys Kids And Baby [DEMOGRAPHIC_DATA][DATE] 10:15 AM SU MO…" at bounding box center [721, 190] width 452 height 85
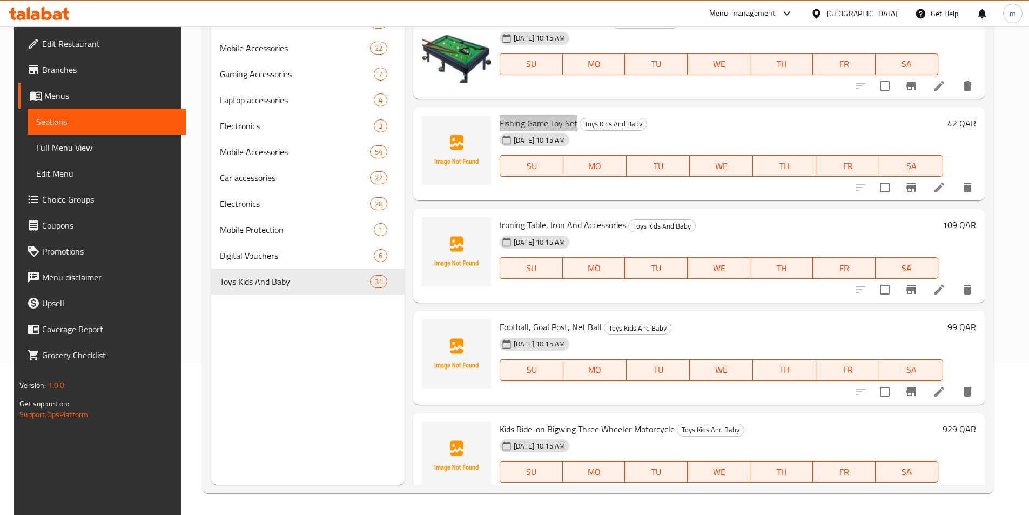
scroll to position [1458, 0]
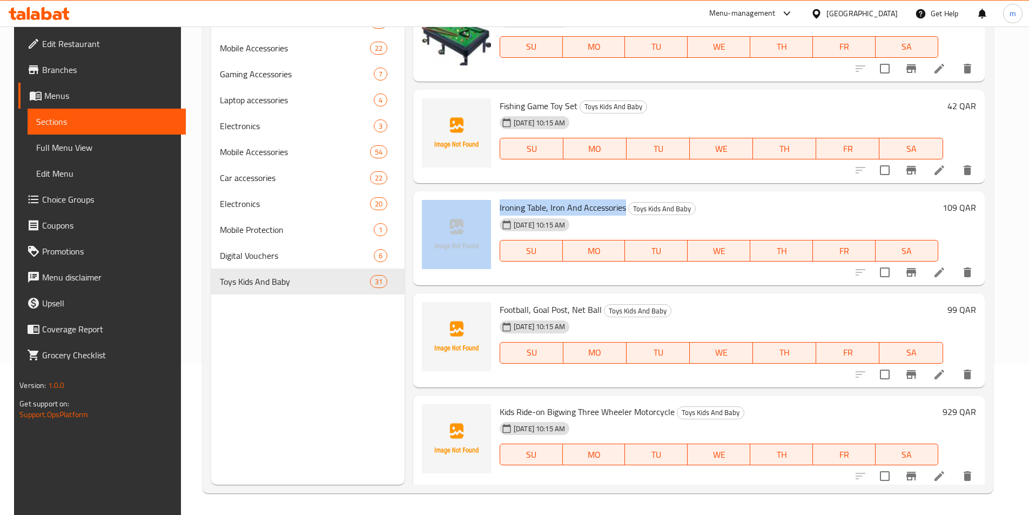
drag, startPoint x: 494, startPoint y: 206, endPoint x: 620, endPoint y: 215, distance: 126.2
click at [620, 215] on div "Ironing Table, Iron And Accessories Toys Kids And Baby [DEMOGRAPHIC_DATA][DATE]…" at bounding box center [699, 238] width 563 height 85
click at [525, 207] on span "Ironing Table, Iron And Accessories" at bounding box center [563, 207] width 126 height 16
drag, startPoint x: 492, startPoint y: 207, endPoint x: 621, endPoint y: 212, distance: 129.2
click at [621, 212] on div "Ironing Table, Iron And Accessories Toys Kids And Baby [DEMOGRAPHIC_DATA][DATE]…" at bounding box center [718, 238] width 447 height 85
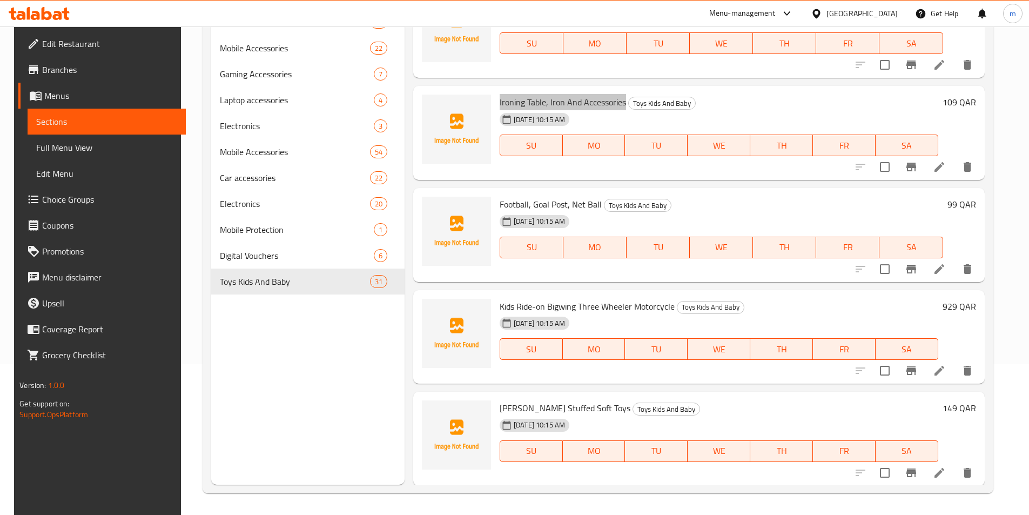
scroll to position [1566, 0]
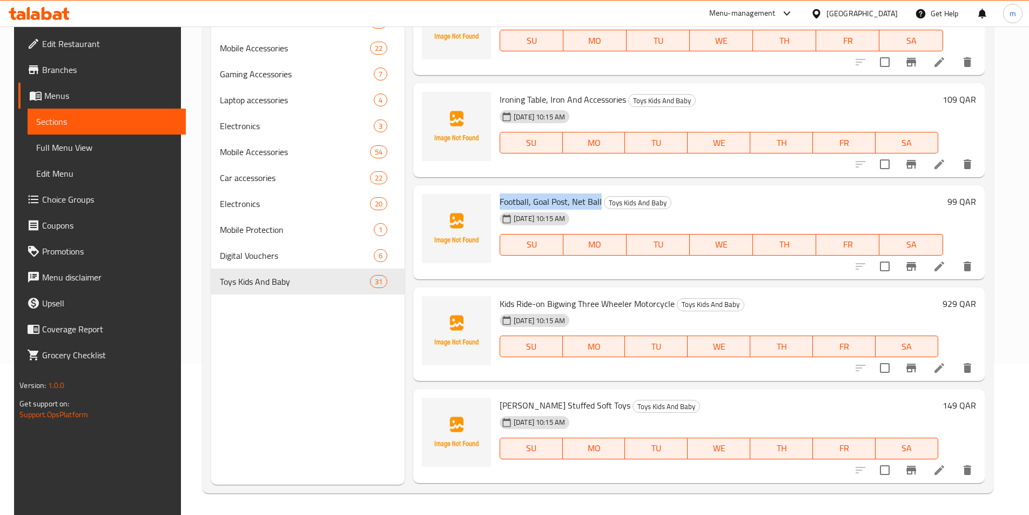
drag, startPoint x: 496, startPoint y: 201, endPoint x: 597, endPoint y: 198, distance: 101.1
click at [597, 198] on h6 "Football, Goal Post, Net Ball Toys Kids And Baby" at bounding box center [721, 201] width 443 height 15
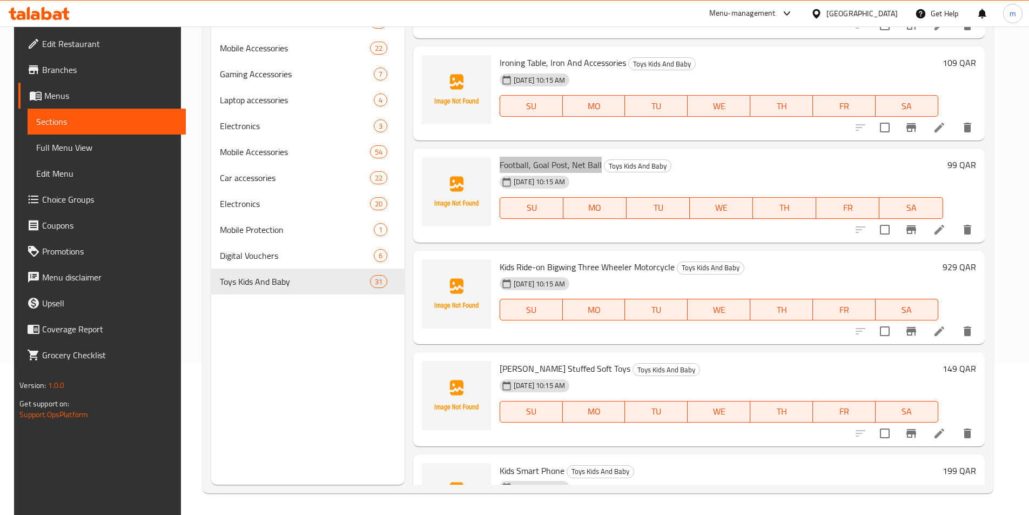
scroll to position [1620, 0]
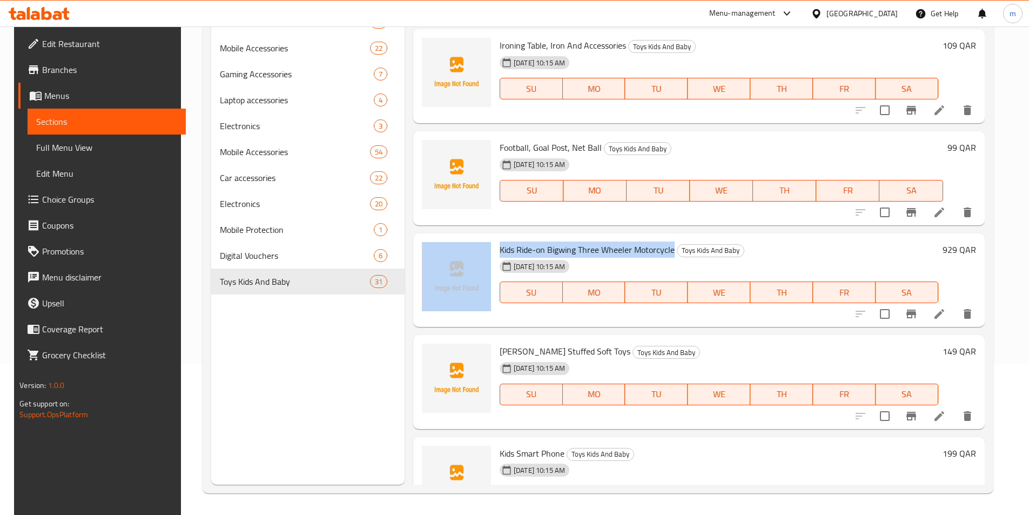
drag, startPoint x: 490, startPoint y: 250, endPoint x: 670, endPoint y: 254, distance: 179.9
click at [670, 254] on div "Kids Ride-on Bigwing Three [PERSON_NAME] Motorcycle Toys Kids And Baby [DEMOGRA…" at bounding box center [699, 280] width 563 height 85
click at [509, 250] on span "Kids Ride-on Bigwing Three Wheeler Motorcycle" at bounding box center [587, 249] width 175 height 16
drag, startPoint x: 494, startPoint y: 250, endPoint x: 671, endPoint y: 255, distance: 176.7
click at [671, 255] on div "Kids Ride-on Bigwing Three [PERSON_NAME] Motorcycle Toys Kids And Baby [DEMOGRA…" at bounding box center [718, 280] width 447 height 85
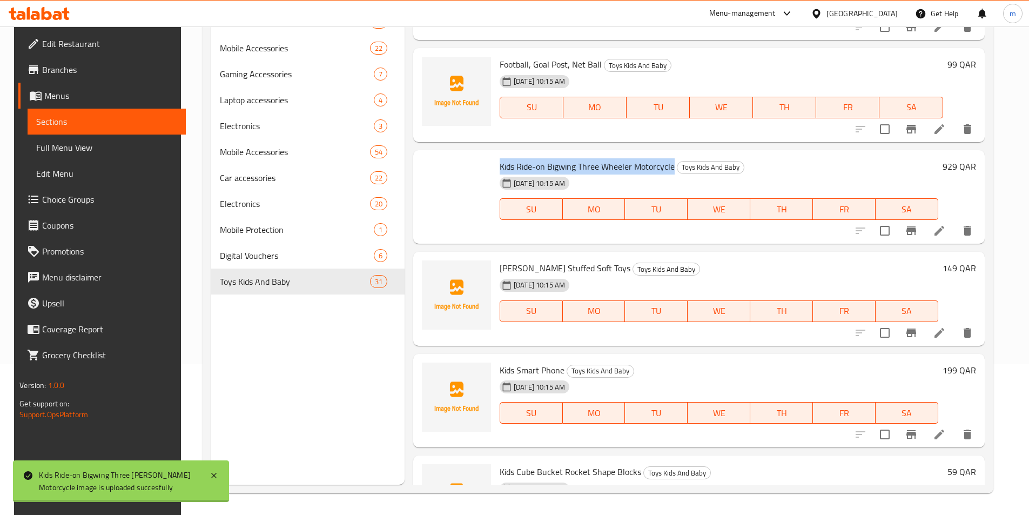
scroll to position [1728, 0]
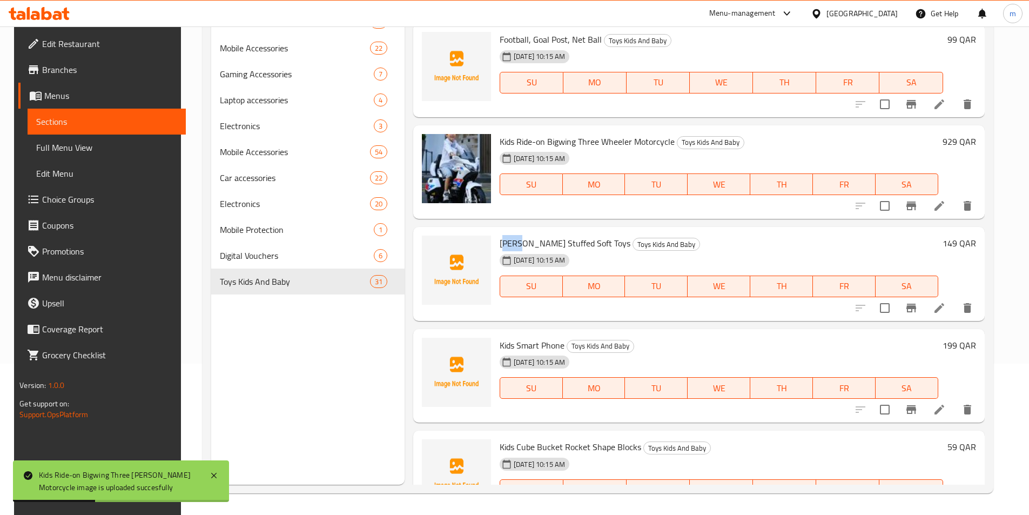
drag, startPoint x: 503, startPoint y: 246, endPoint x: 517, endPoint y: 247, distance: 14.1
click at [517, 247] on span "[PERSON_NAME] Stuffed Soft Toys" at bounding box center [565, 243] width 131 height 16
drag, startPoint x: 495, startPoint y: 244, endPoint x: 594, endPoint y: 245, distance: 98.9
click at [594, 245] on div "[PERSON_NAME] Stuffed Soft Toys Toys Kids And Baby [DEMOGRAPHIC_DATA][DATE] 10:…" at bounding box center [718, 273] width 447 height 85
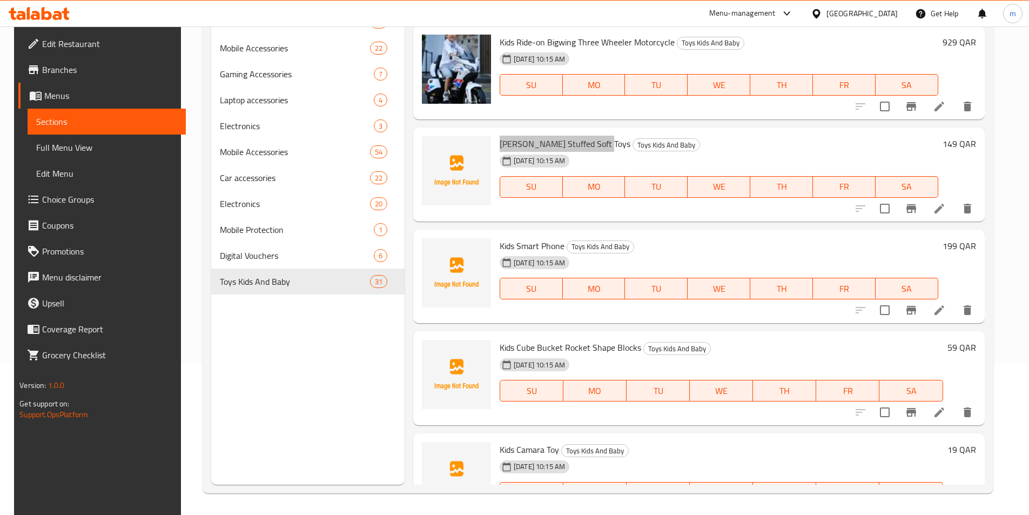
scroll to position [1837, 0]
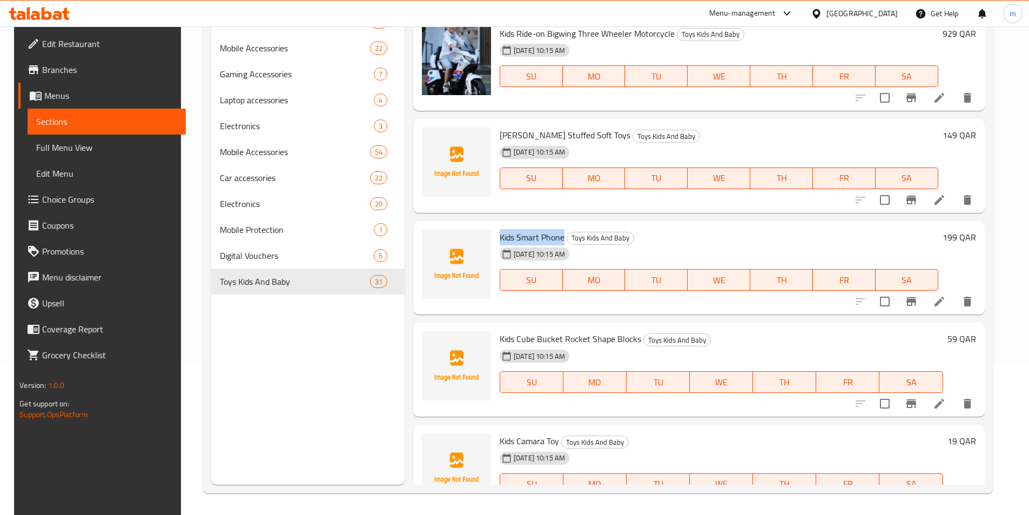
drag, startPoint x: 497, startPoint y: 236, endPoint x: 560, endPoint y: 241, distance: 62.8
click at [560, 241] on span "Kids Smart Phone" at bounding box center [532, 237] width 65 height 16
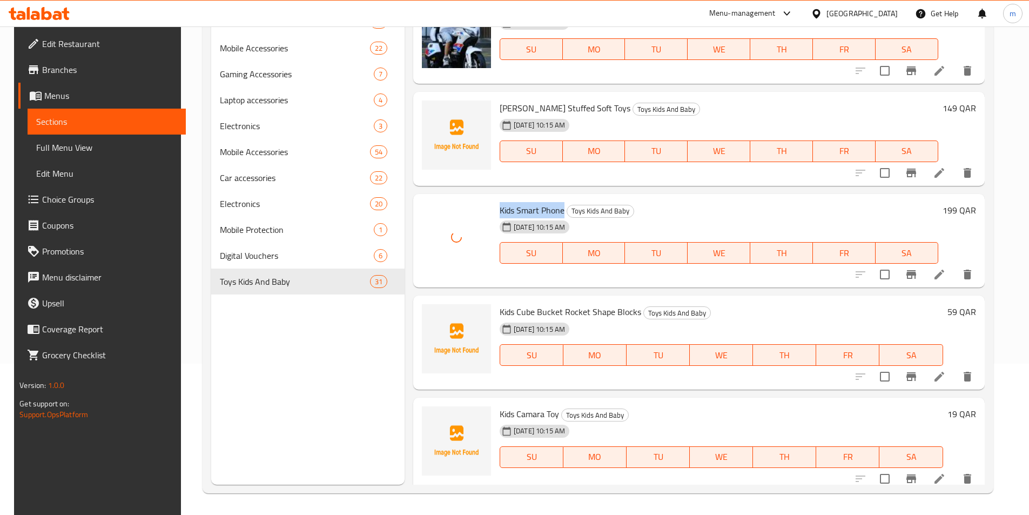
scroll to position [1891, 0]
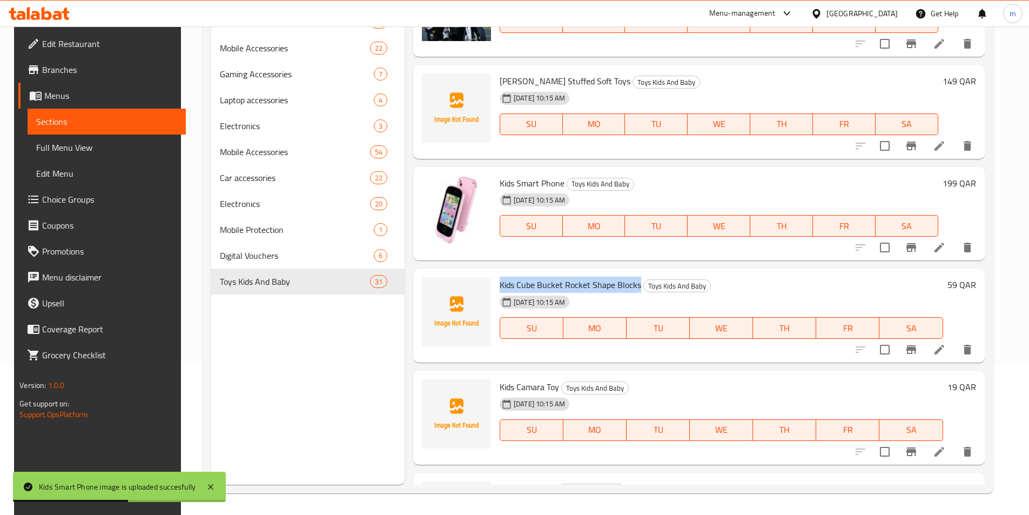
drag, startPoint x: 496, startPoint y: 289, endPoint x: 635, endPoint y: 289, distance: 138.8
click at [635, 289] on span "Kids Cube Bucket Rocket Shape Blocks" at bounding box center [571, 285] width 142 height 16
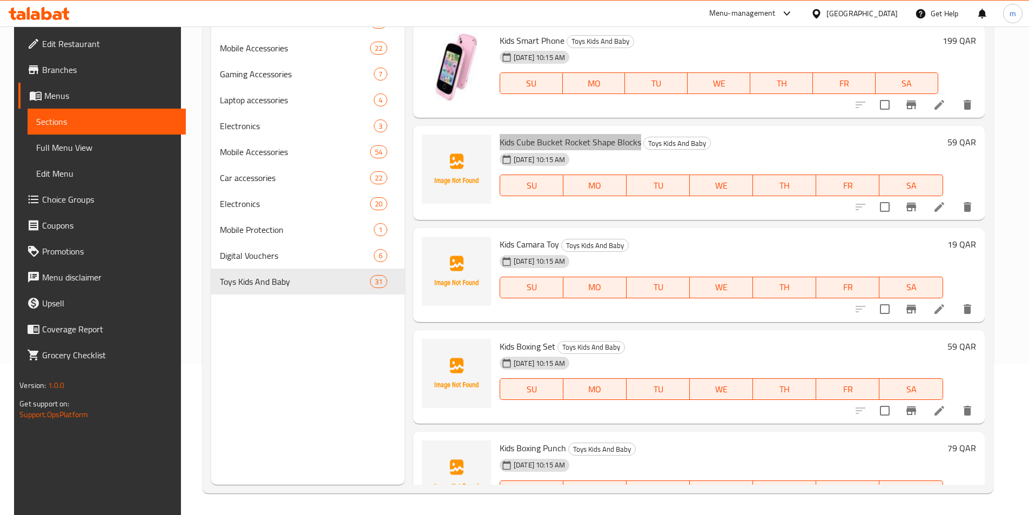
scroll to position [2053, 0]
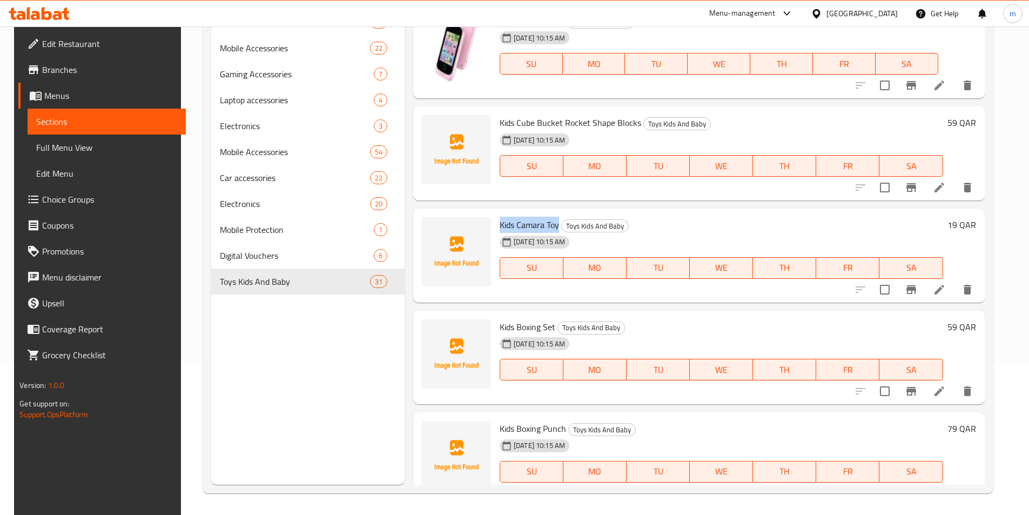
drag, startPoint x: 496, startPoint y: 225, endPoint x: 556, endPoint y: 227, distance: 60.0
click at [556, 227] on h6 "Kids Camara Toy Toys Kids And Baby" at bounding box center [721, 224] width 443 height 15
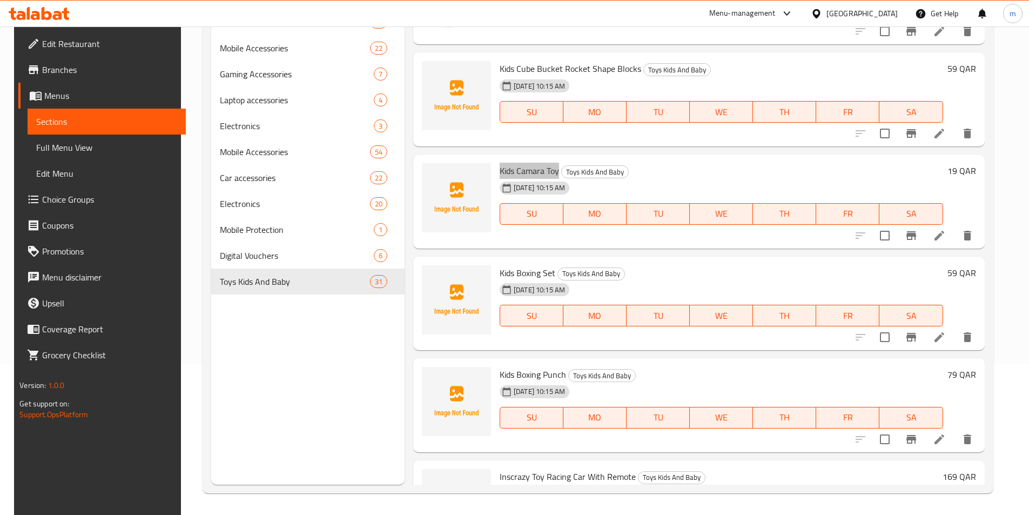
scroll to position [2161, 0]
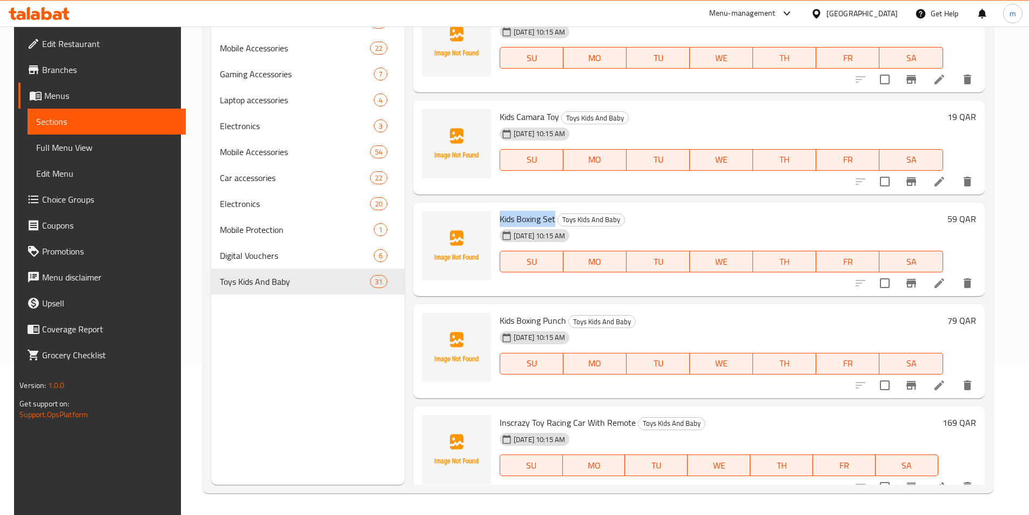
drag, startPoint x: 494, startPoint y: 217, endPoint x: 551, endPoint y: 221, distance: 56.9
click at [551, 221] on div "Kids Boxing Set Toys Kids And Baby [DEMOGRAPHIC_DATA][DATE] 10:15 AM SU MO TU W…" at bounding box center [721, 249] width 452 height 85
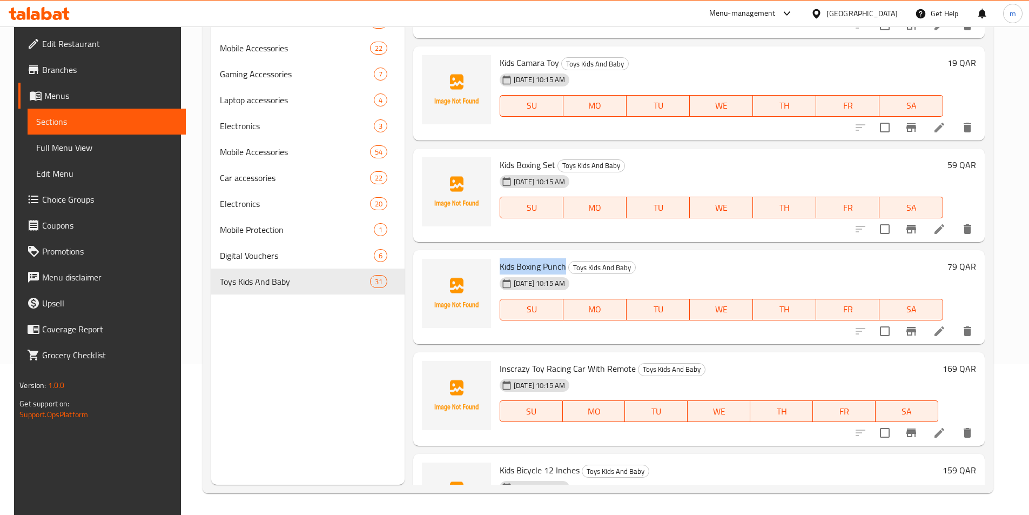
drag, startPoint x: 515, startPoint y: 264, endPoint x: 563, endPoint y: 264, distance: 48.1
click at [563, 264] on div "Kids Boxing Punch Toys Kids And Baby [DEMOGRAPHIC_DATA][DATE] 10:15 AM SU MO TU…" at bounding box center [721, 296] width 452 height 85
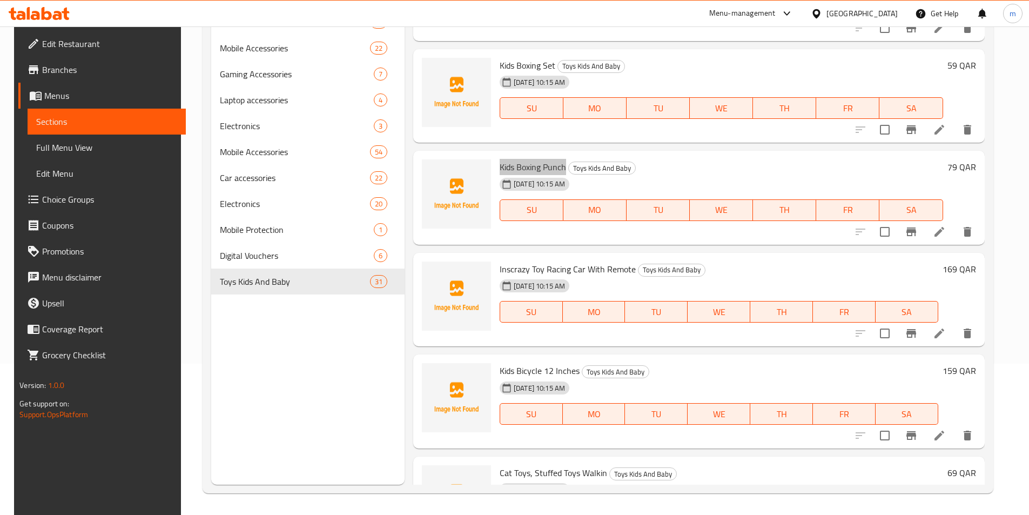
scroll to position [2323, 0]
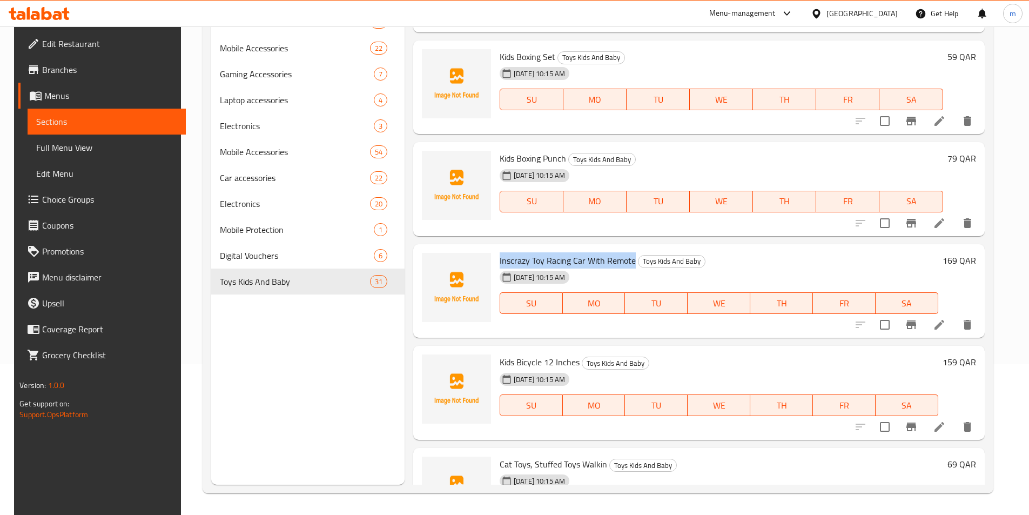
drag, startPoint x: 493, startPoint y: 260, endPoint x: 629, endPoint y: 266, distance: 135.7
click at [629, 266] on div "Inscrazy Toy Racing Car With Remote Toys Kids And Baby [DEMOGRAPHIC_DATA][DATE]…" at bounding box center [718, 290] width 447 height 85
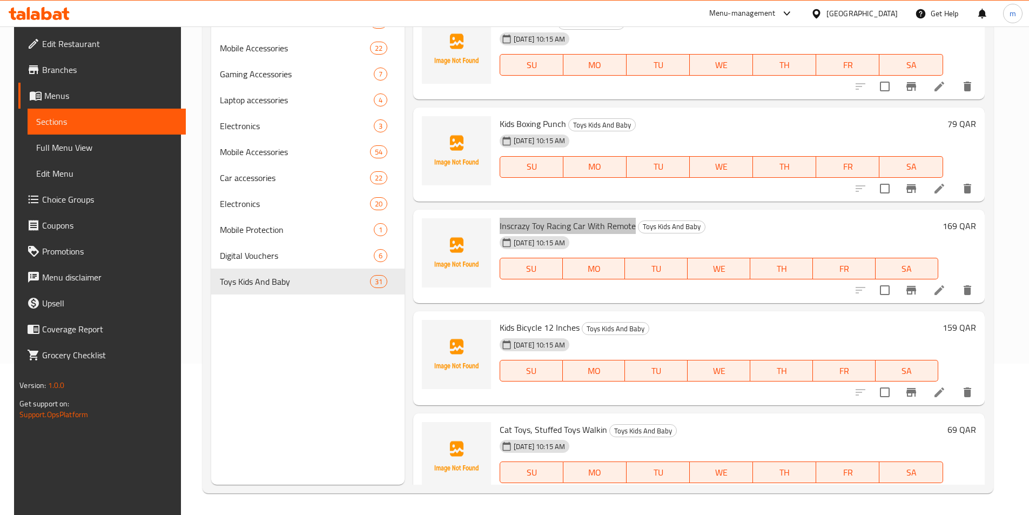
scroll to position [2377, 0]
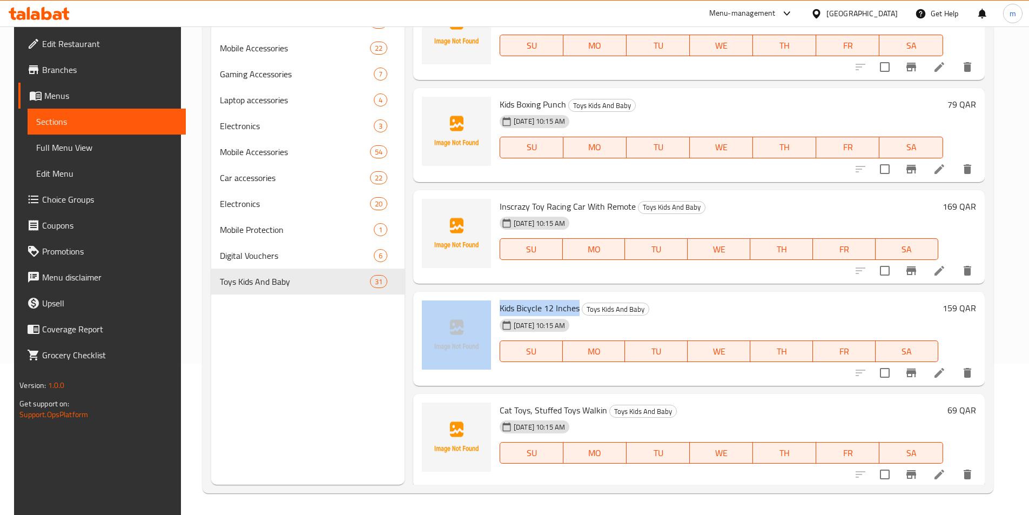
drag, startPoint x: 491, startPoint y: 308, endPoint x: 574, endPoint y: 306, distance: 82.7
click at [574, 306] on div "Kids Bicycle 12 Inches Toys Kids And Baby [DEMOGRAPHIC_DATA][DATE] 10:15 AM SU …" at bounding box center [699, 338] width 563 height 85
click at [490, 314] on div at bounding box center [457, 338] width 78 height 85
drag, startPoint x: 495, startPoint y: 307, endPoint x: 575, endPoint y: 309, distance: 80.5
click at [575, 309] on div "Kids Bicycle 12 Inches Toys Kids And Baby [DEMOGRAPHIC_DATA][DATE] 10:15 AM SU …" at bounding box center [718, 338] width 447 height 85
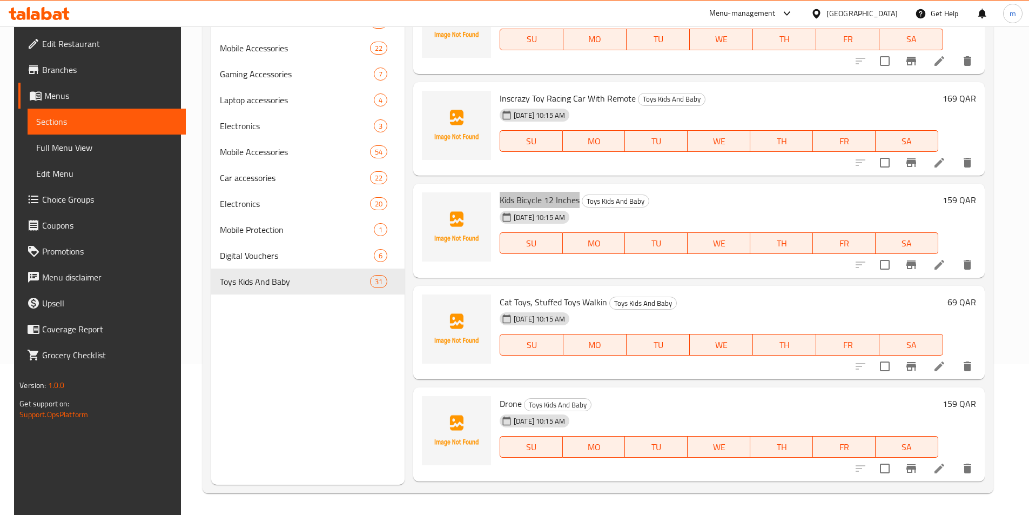
scroll to position [2539, 0]
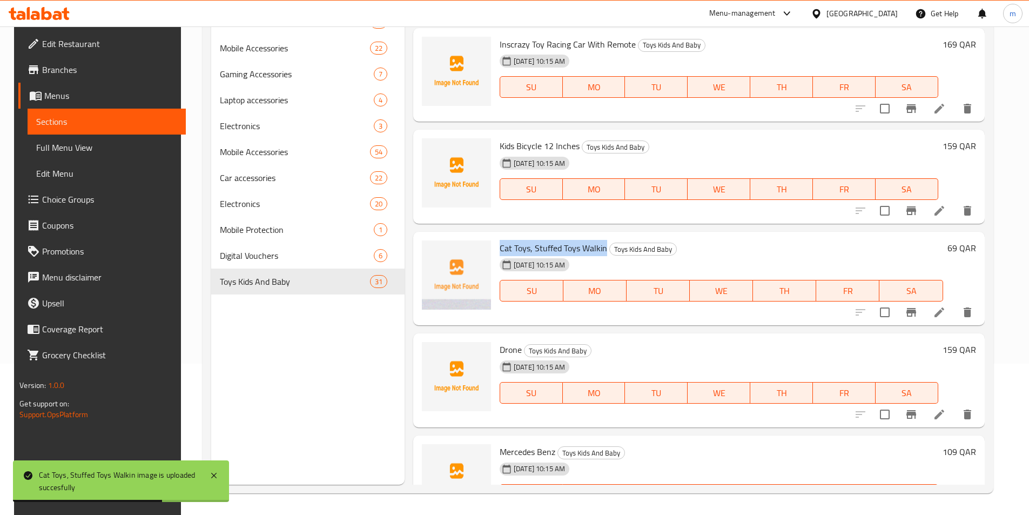
drag, startPoint x: 496, startPoint y: 247, endPoint x: 601, endPoint y: 247, distance: 104.8
click at [601, 247] on span "Cat Toys, Stuffed Toys Walkin" at bounding box center [553, 248] width 107 height 16
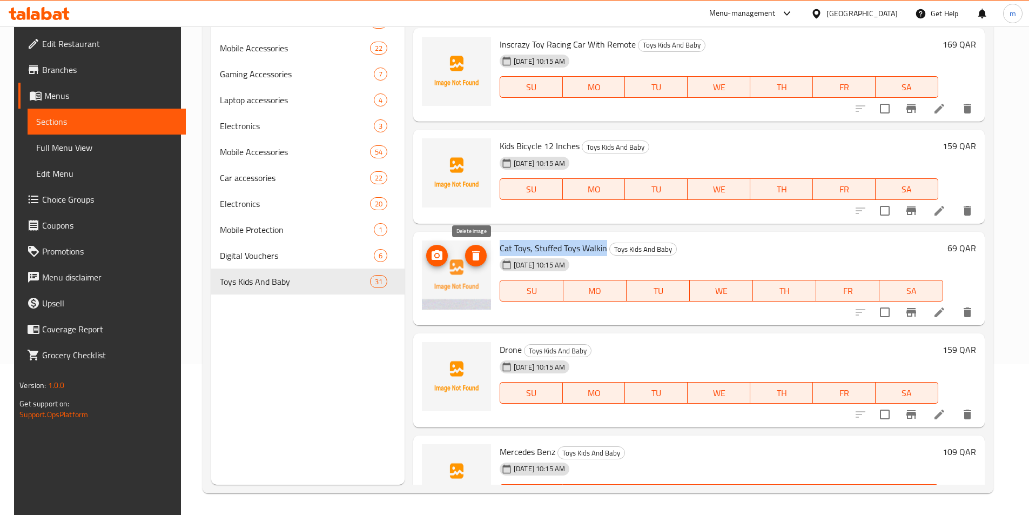
click at [469, 258] on icon "delete image" at bounding box center [475, 255] width 13 height 13
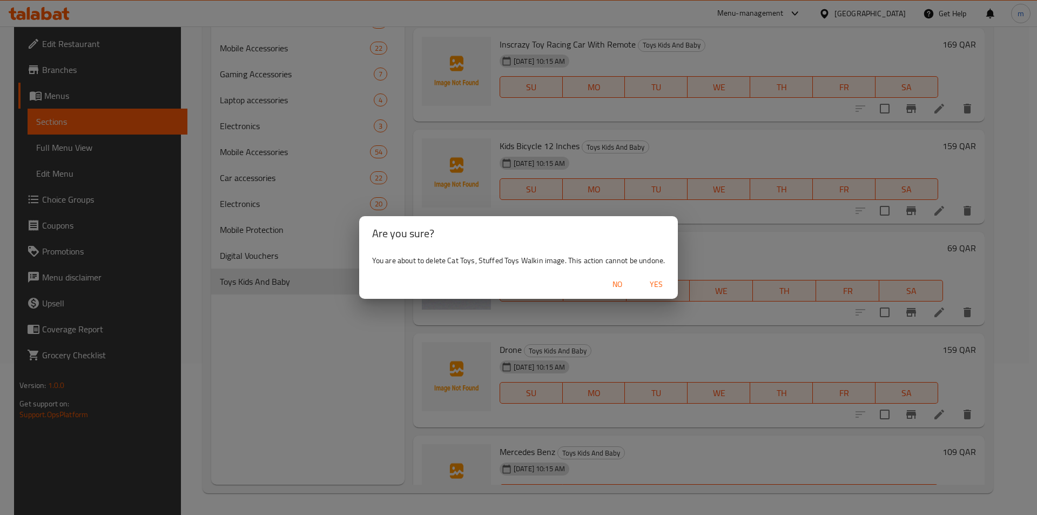
click at [613, 286] on span "No" at bounding box center [617, 285] width 26 height 14
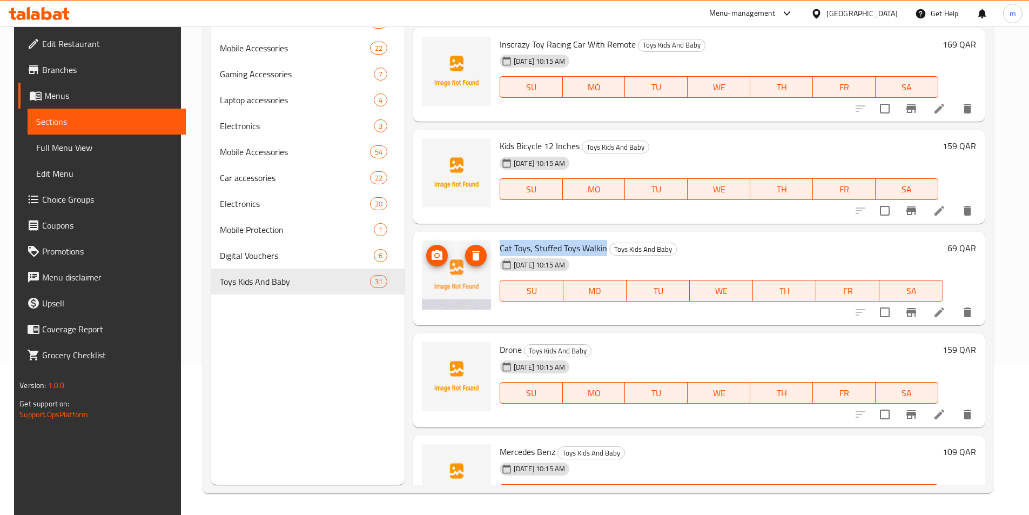
click at [470, 299] on img at bounding box center [456, 274] width 69 height 69
click at [445, 305] on img at bounding box center [456, 274] width 69 height 69
click at [448, 305] on img at bounding box center [456, 274] width 69 height 69
click at [450, 293] on img at bounding box center [456, 274] width 69 height 69
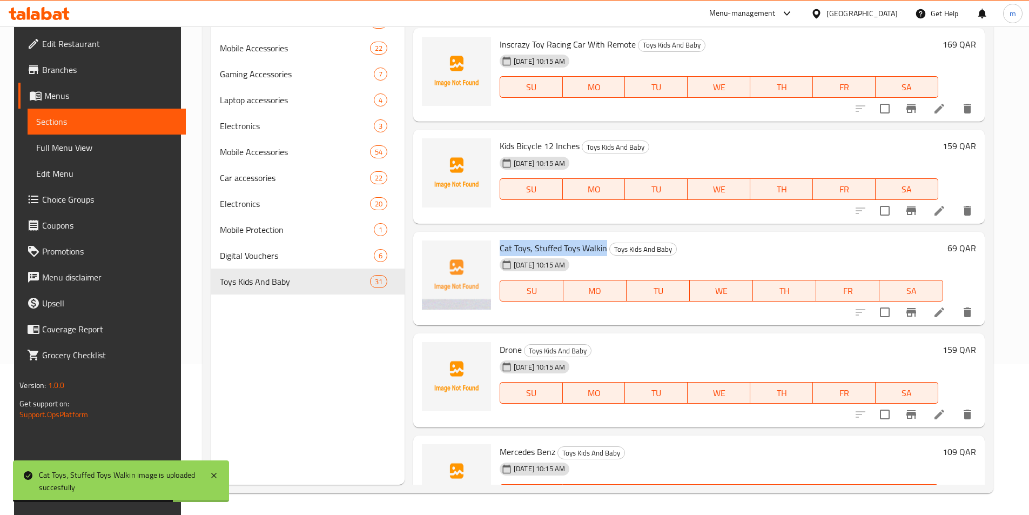
scroll to position [2593, 0]
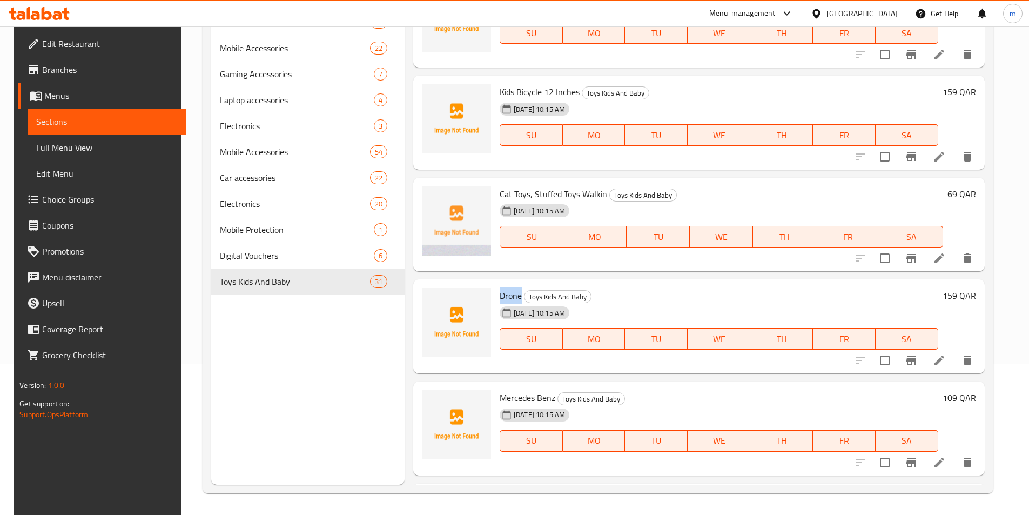
drag, startPoint x: 500, startPoint y: 293, endPoint x: 518, endPoint y: 298, distance: 18.9
click at [518, 298] on div "Drone Toys Kids And Baby [DEMOGRAPHIC_DATA][DATE] 10:15 AM SU MO TU WE TH FR SA" at bounding box center [718, 326] width 447 height 85
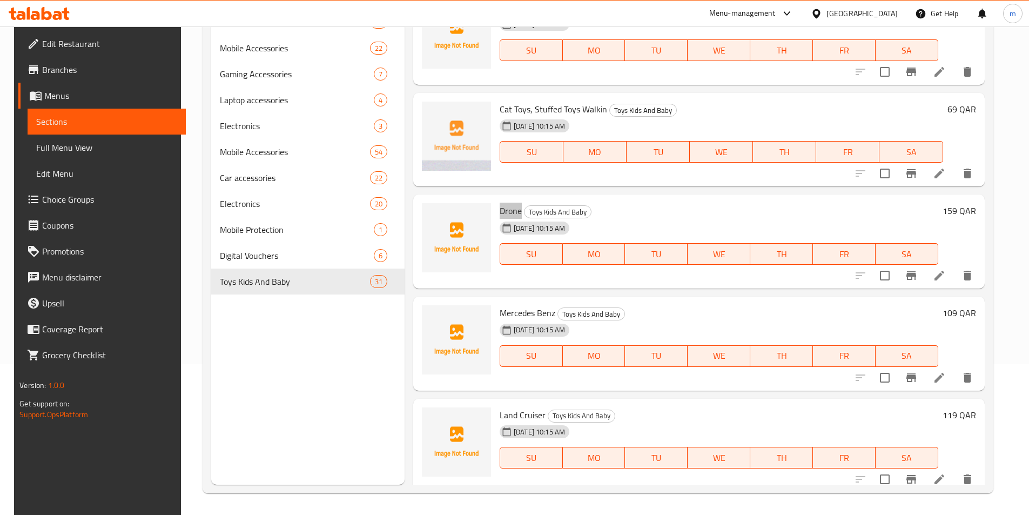
scroll to position [2685, 0]
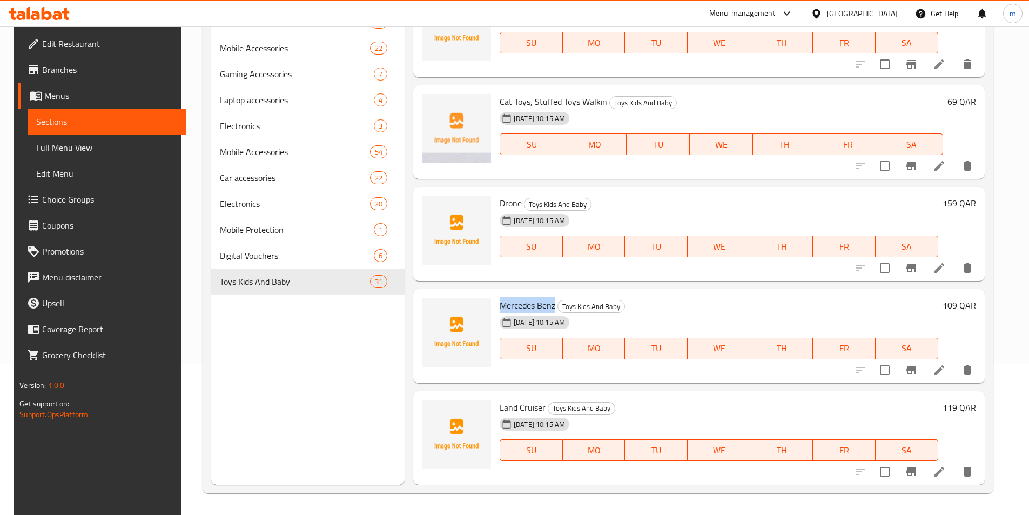
drag, startPoint x: 494, startPoint y: 306, endPoint x: 551, endPoint y: 309, distance: 57.3
click at [551, 309] on div "Mercedes Benz Toys Kids And Baby [DEMOGRAPHIC_DATA][DATE] 10:15 AM SU MO TU WE …" at bounding box center [718, 335] width 447 height 85
drag, startPoint x: 494, startPoint y: 409, endPoint x: 541, endPoint y: 409, distance: 47.0
click at [541, 409] on div "Land Cruiser Toys Kids And Baby [DEMOGRAPHIC_DATA][DATE] 10:15 AM SU MO TU WE T…" at bounding box center [718, 437] width 447 height 85
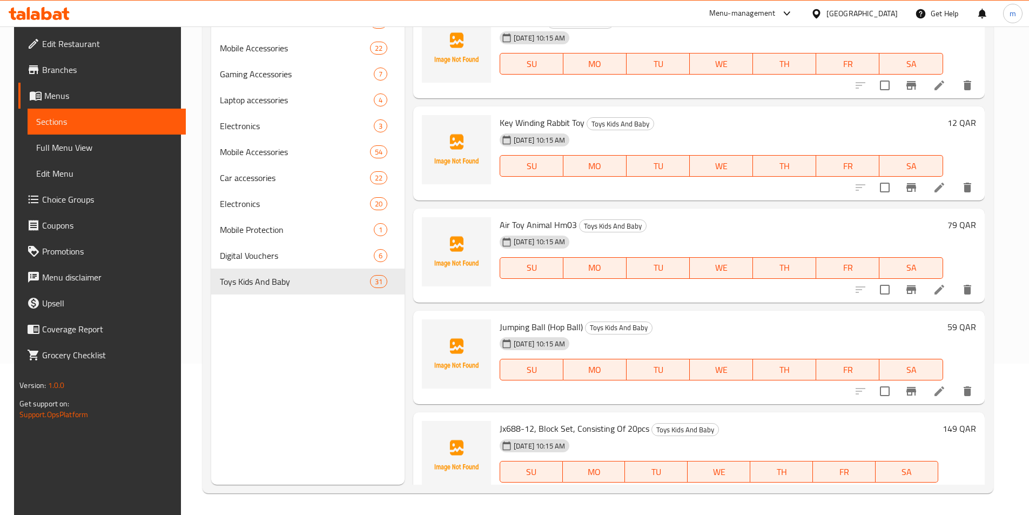
scroll to position [0, 0]
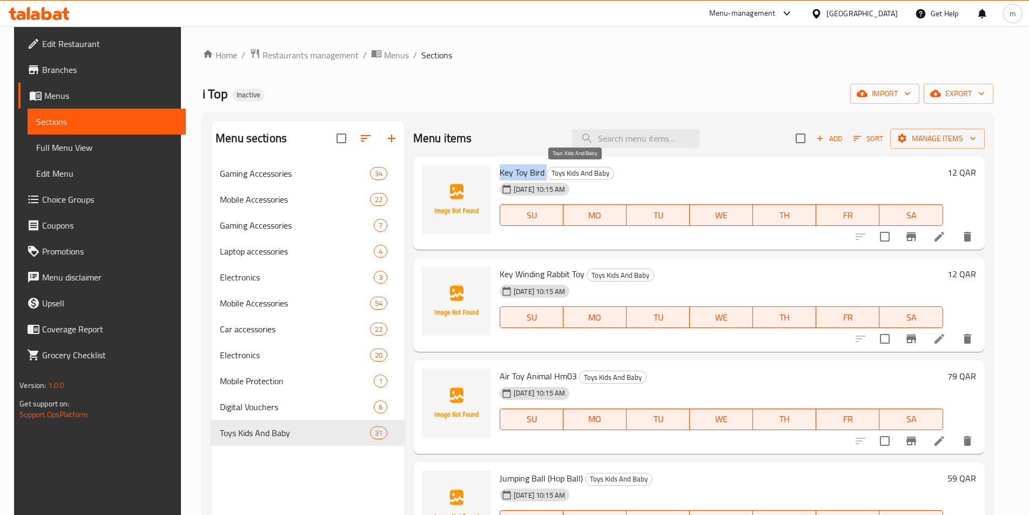
drag, startPoint x: 495, startPoint y: 171, endPoint x: 543, endPoint y: 173, distance: 48.7
click at [543, 173] on div "Key Toy Bird Toys Kids And Baby [DEMOGRAPHIC_DATA][DATE] 10:15 AM SU MO TU WE T…" at bounding box center [721, 202] width 452 height 85
drag, startPoint x: 496, startPoint y: 271, endPoint x: 580, endPoint y: 275, distance: 83.3
click at [580, 275] on span "Key Winding Rabbit Toy" at bounding box center [542, 274] width 85 height 16
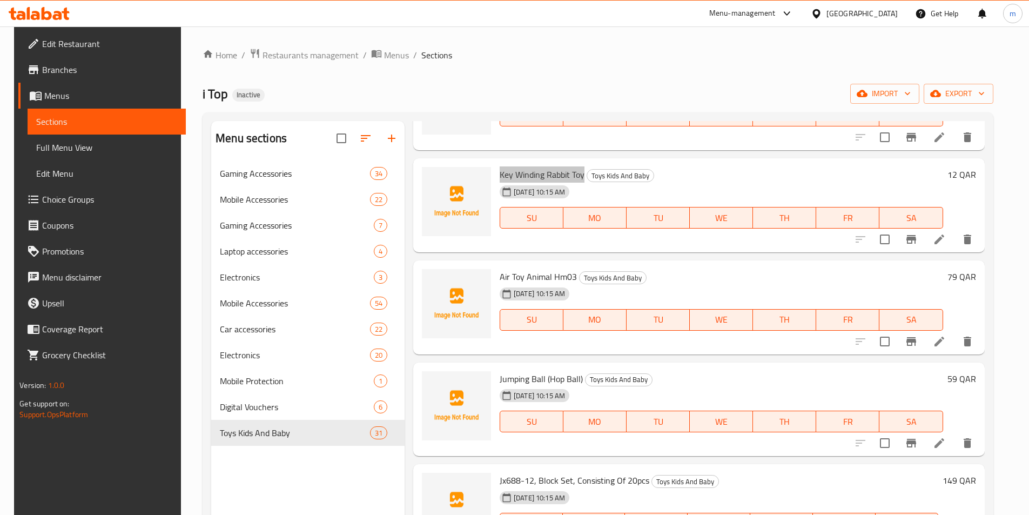
scroll to position [108, 0]
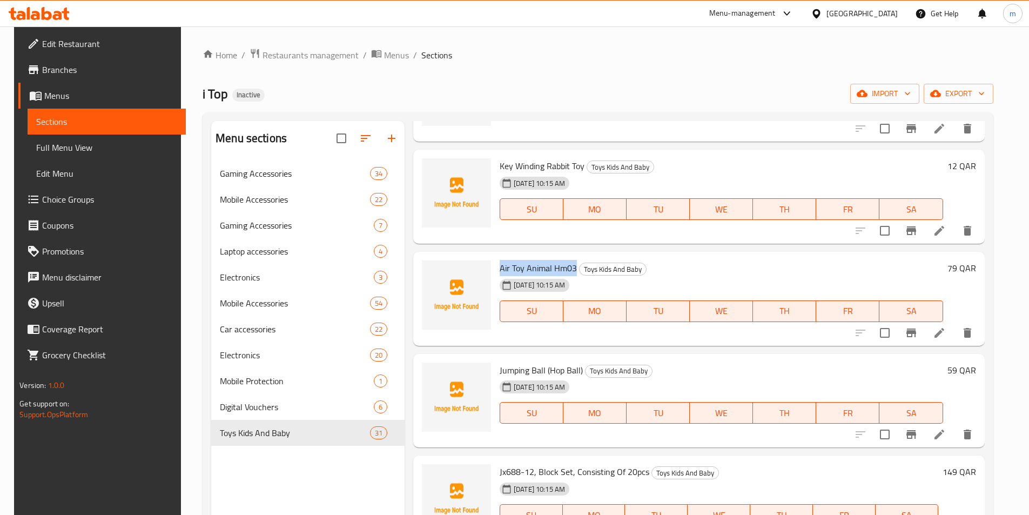
drag, startPoint x: 495, startPoint y: 267, endPoint x: 572, endPoint y: 268, distance: 77.2
click at [572, 268] on div "Air Toy Animal Hm03 Toys Kids And Baby [DEMOGRAPHIC_DATA][DATE] 10:15 AM SU MO …" at bounding box center [721, 298] width 452 height 85
click at [488, 373] on div at bounding box center [457, 400] width 78 height 85
drag, startPoint x: 495, startPoint y: 371, endPoint x: 579, endPoint y: 368, distance: 83.2
click at [579, 368] on div "Jumping Ball (Hop Ball) Toys Kids And Baby [DEMOGRAPHIC_DATA][DATE] 10:15 AM SU…" at bounding box center [721, 400] width 452 height 85
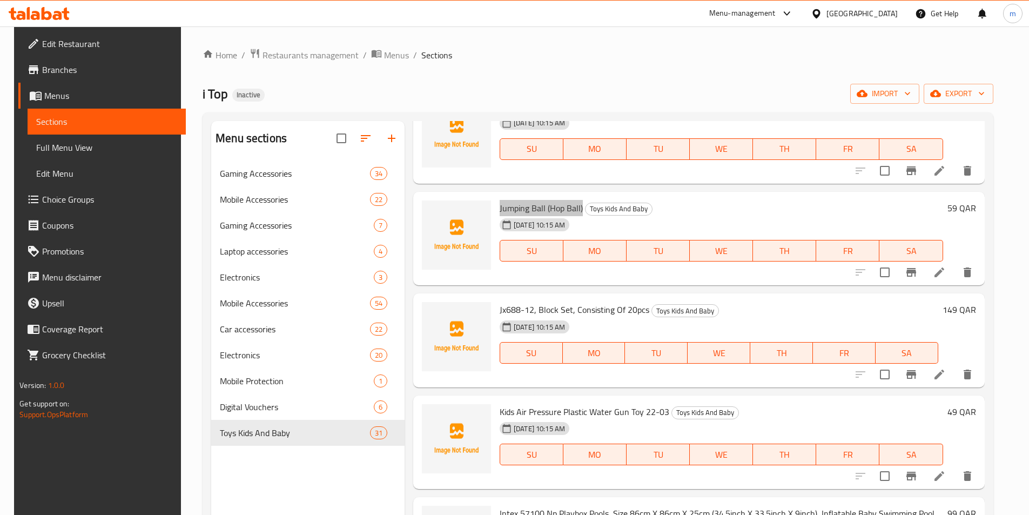
scroll to position [324, 0]
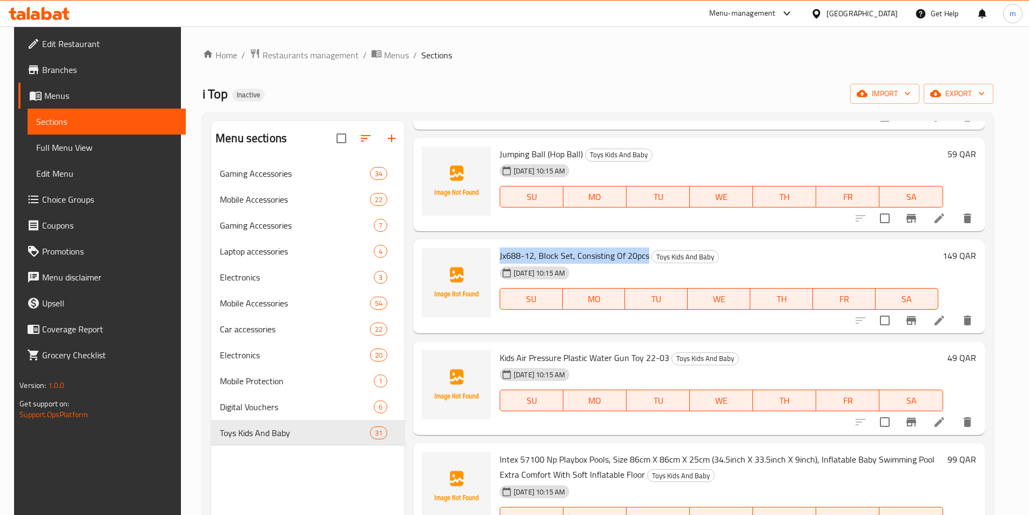
drag, startPoint x: 495, startPoint y: 253, endPoint x: 644, endPoint y: 263, distance: 150.0
click at [644, 263] on div "Jx688-12, Block Set, Consisting Of 20pcs Toys Kids And Baby [DEMOGRAPHIC_DATA][…" at bounding box center [718, 286] width 447 height 85
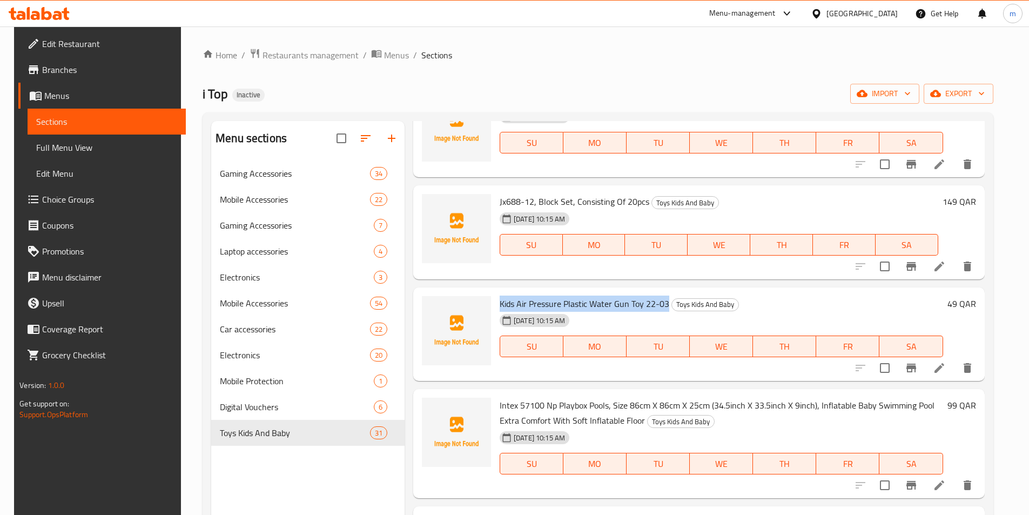
drag, startPoint x: 498, startPoint y: 300, endPoint x: 662, endPoint y: 307, distance: 163.8
click at [662, 307] on span "Kids Air Pressure Plastic Water Gun Toy 22-03" at bounding box center [585, 303] width 170 height 16
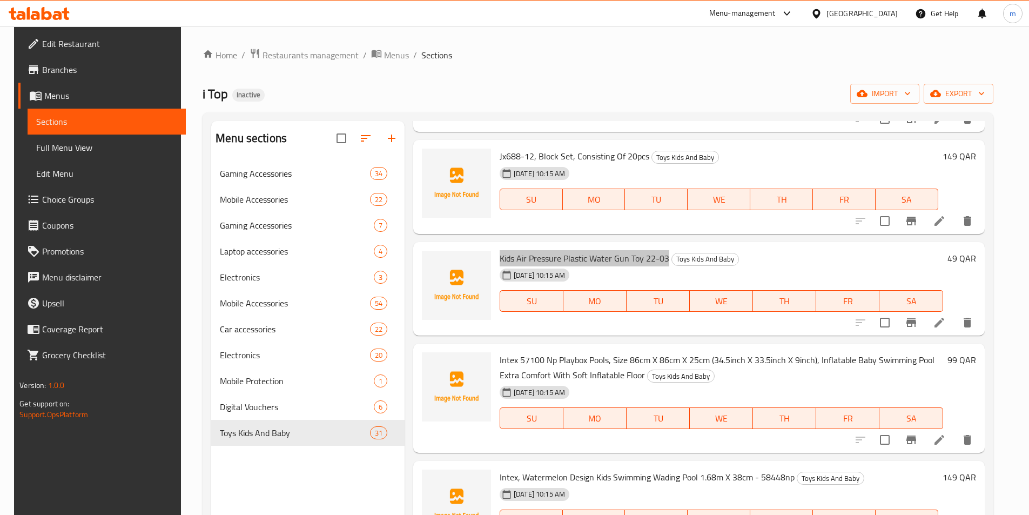
scroll to position [540, 0]
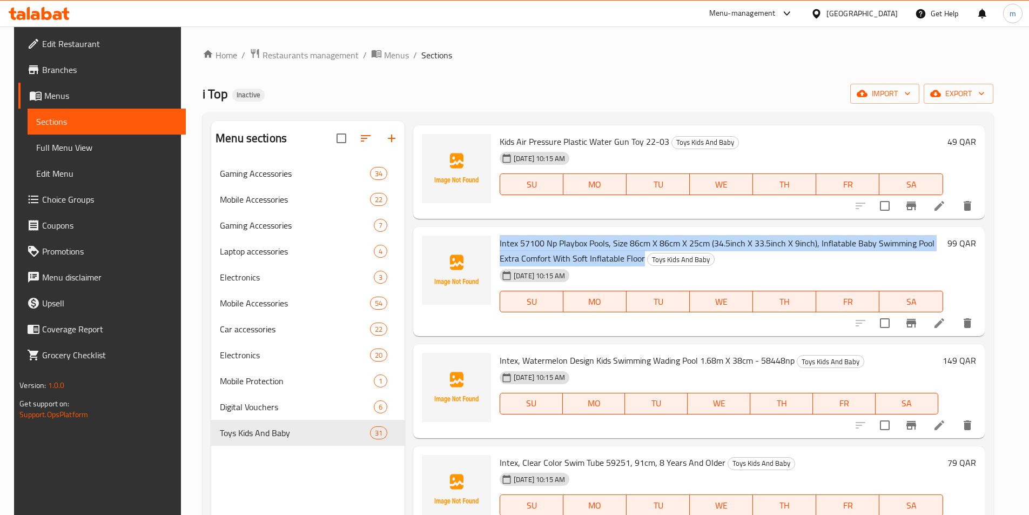
drag, startPoint x: 495, startPoint y: 244, endPoint x: 618, endPoint y: 261, distance: 124.9
click at [618, 261] on div "Intex 57100 Np Playbox Pools, Size 86cm X 86cm X 25cm (34.5inch X 33.5inch X 9i…" at bounding box center [721, 281] width 452 height 100
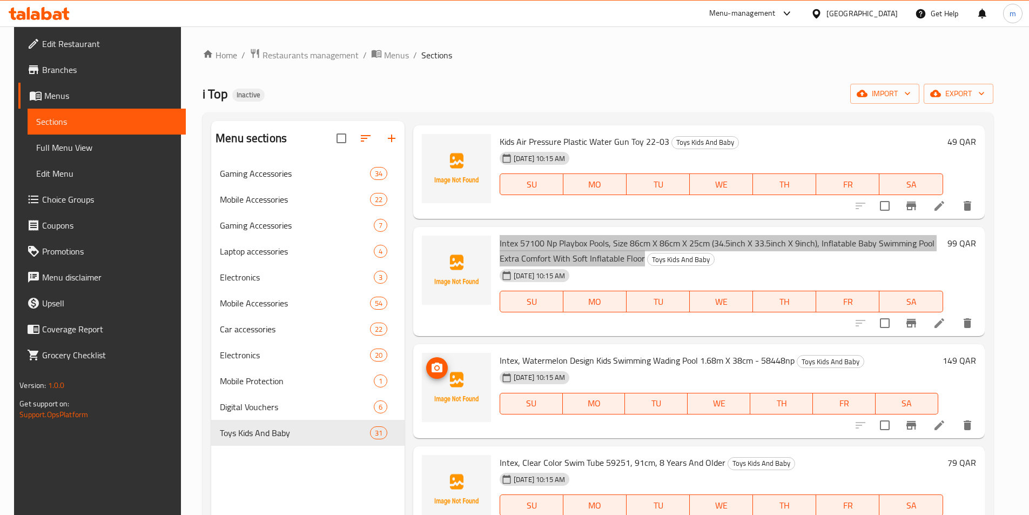
scroll to position [594, 0]
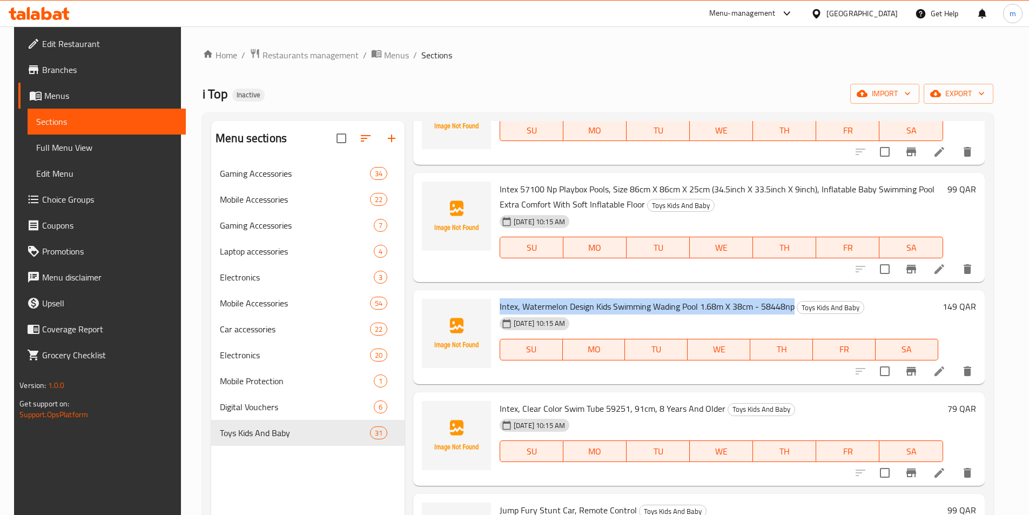
drag, startPoint x: 494, startPoint y: 308, endPoint x: 789, endPoint y: 304, distance: 294.4
click at [789, 304] on div "Intex, Watermelon Design Kids Swimming Wading Pool 1.68m X 38cm - 58448np Toys …" at bounding box center [718, 336] width 447 height 85
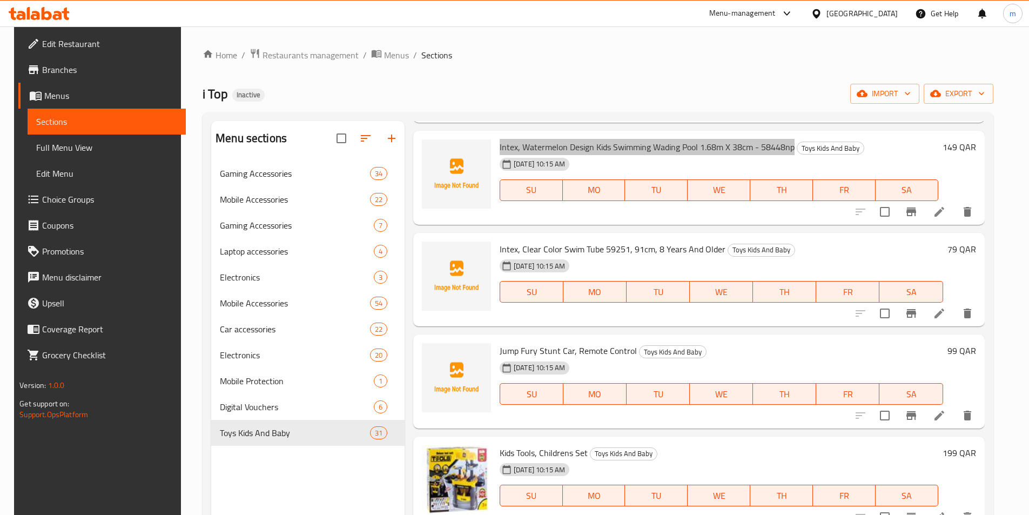
scroll to position [756, 0]
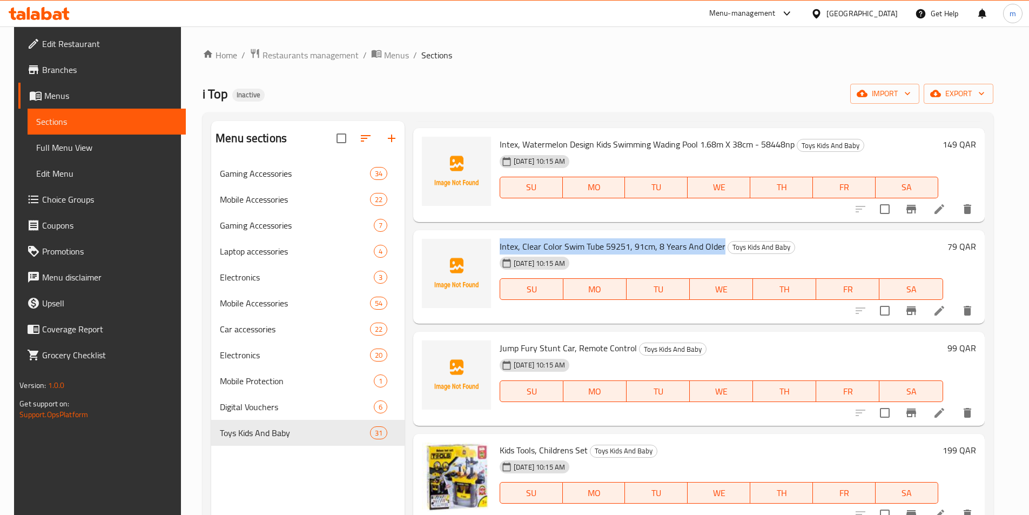
drag, startPoint x: 495, startPoint y: 245, endPoint x: 717, endPoint y: 240, distance: 221.5
click at [717, 240] on div "Intex, Clear Color Swim Tube 59251, 91cm, 8 Years And Older Toys Kids And Baby …" at bounding box center [721, 276] width 452 height 85
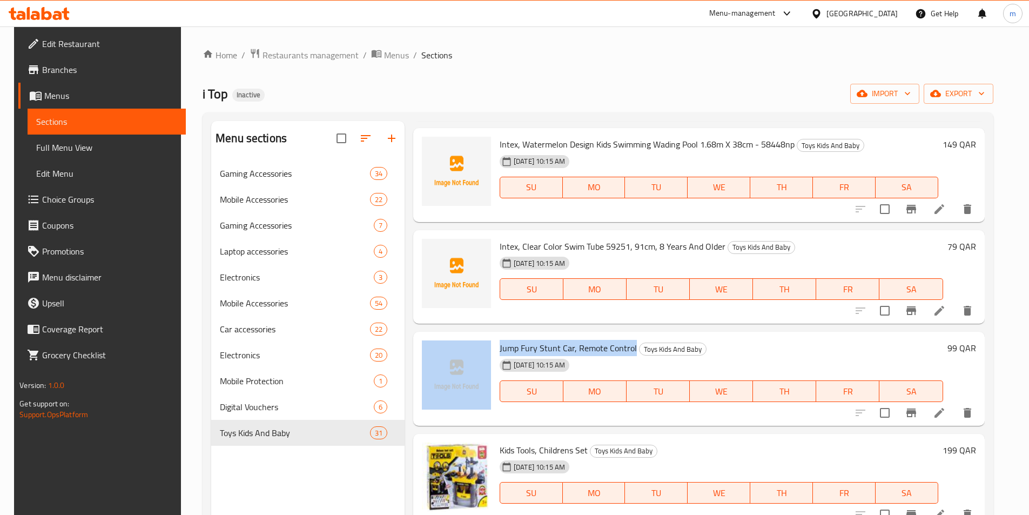
drag, startPoint x: 490, startPoint y: 347, endPoint x: 630, endPoint y: 355, distance: 140.1
click at [630, 355] on div "Jump Fury Stunt Car, Remote Control Toys Kids And Baby [DEMOGRAPHIC_DATA][DATE]…" at bounding box center [699, 378] width 563 height 85
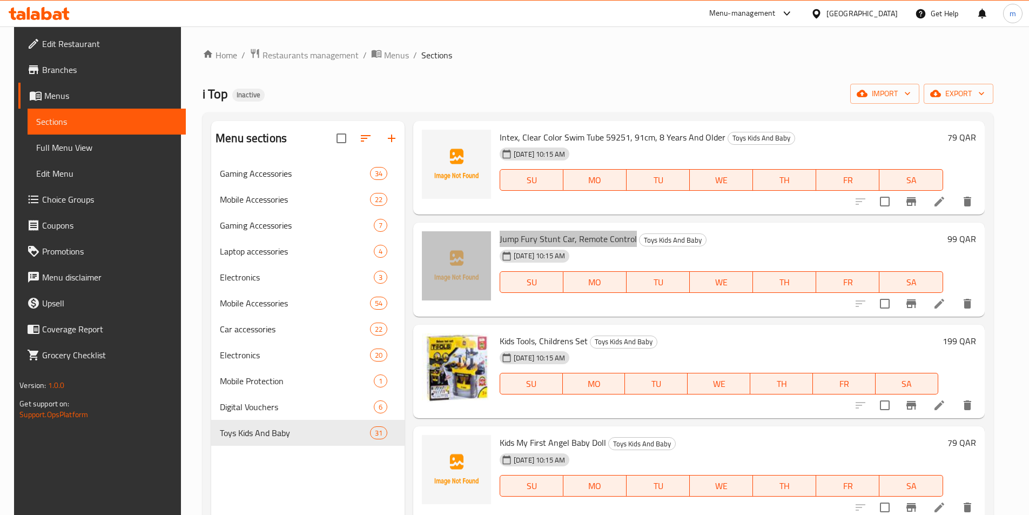
scroll to position [1026, 0]
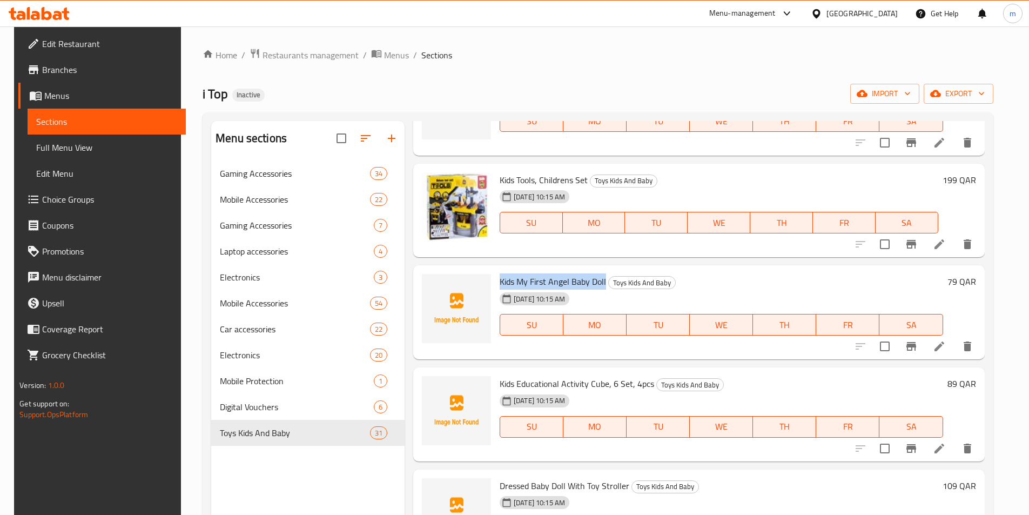
drag, startPoint x: 495, startPoint y: 277, endPoint x: 601, endPoint y: 265, distance: 106.5
click at [601, 265] on div "Menu items Add Sort Manage items Key Toy Bird Toys Kids And Baby [DEMOGRAPHIC_D…" at bounding box center [695, 378] width 580 height 515
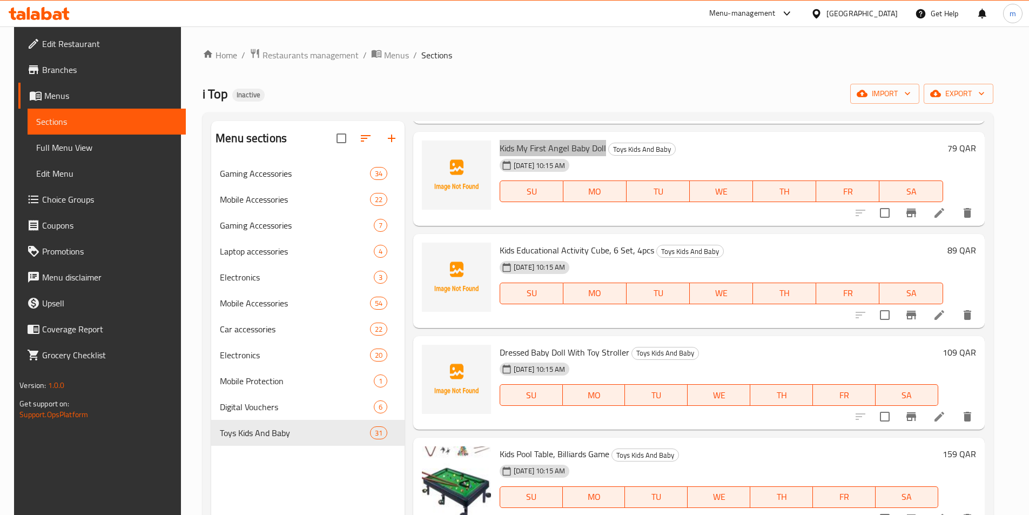
scroll to position [1188, 0]
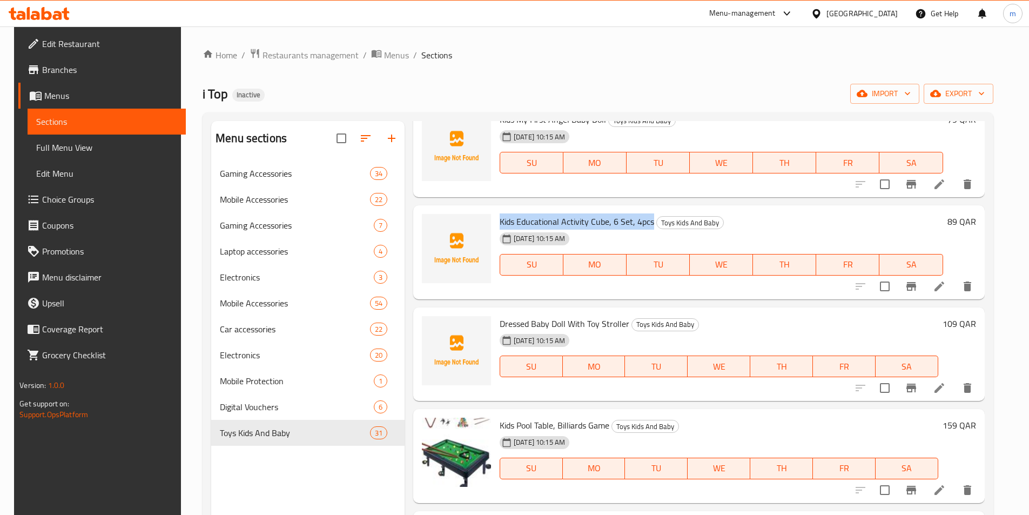
drag, startPoint x: 497, startPoint y: 218, endPoint x: 649, endPoint y: 203, distance: 152.0
click at [649, 203] on div "Menu items Add Sort Manage items Key Toy Bird Toys Kids And Baby [DEMOGRAPHIC_D…" at bounding box center [695, 378] width 580 height 515
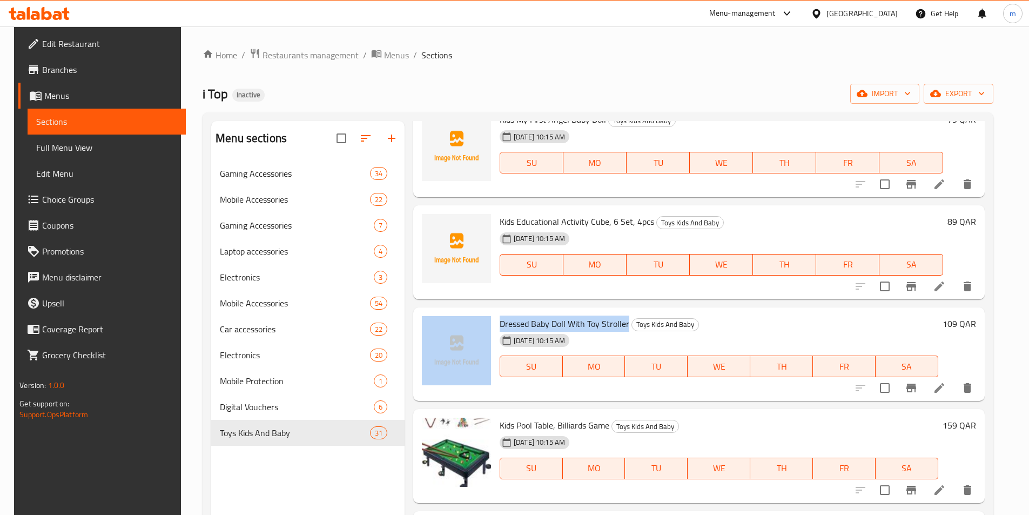
drag, startPoint x: 495, startPoint y: 321, endPoint x: 624, endPoint y: 310, distance: 129.5
click at [624, 310] on div "Dressed Baby Doll With Toy Stroller Toys Kids And Baby [DEMOGRAPHIC_DATA][DATE]…" at bounding box center [698, 354] width 571 height 94
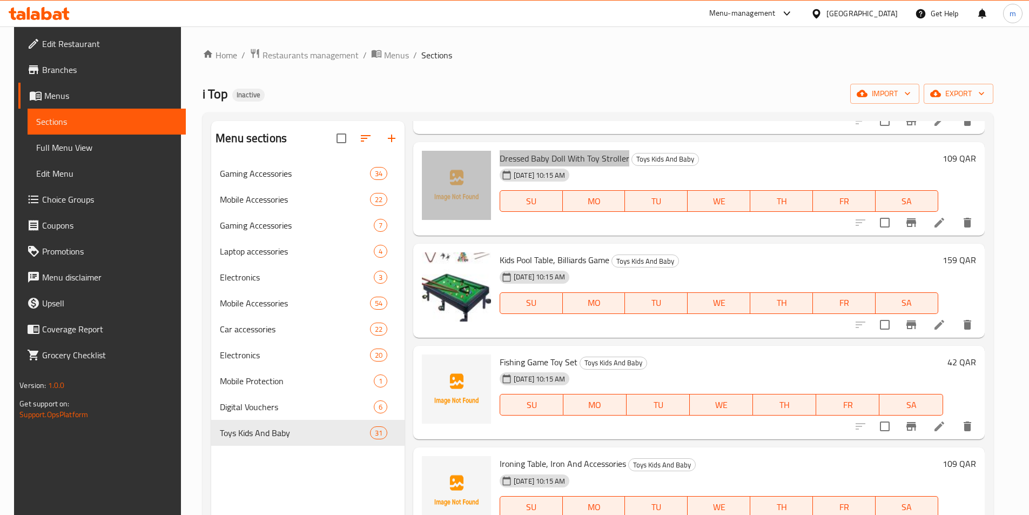
scroll to position [1458, 0]
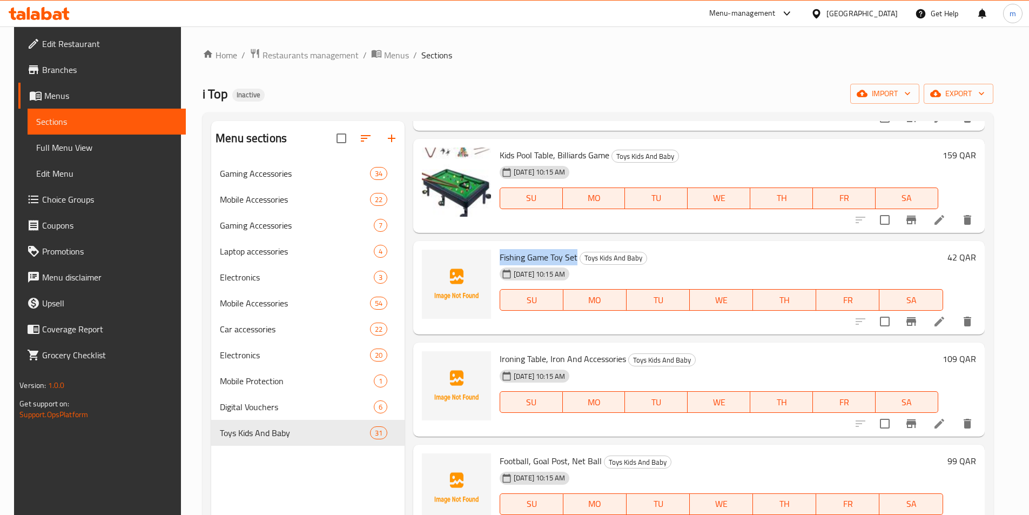
drag, startPoint x: 495, startPoint y: 255, endPoint x: 573, endPoint y: 257, distance: 78.3
click at [573, 257] on div "Fishing Game Toy Set Toys Kids And Baby [DEMOGRAPHIC_DATA][DATE] 10:15 AM SU MO…" at bounding box center [721, 287] width 452 height 85
drag, startPoint x: 506, startPoint y: 359, endPoint x: 622, endPoint y: 365, distance: 115.8
click at [622, 365] on div "Ironing Table, Iron And Accessories Toys Kids And Baby [DEMOGRAPHIC_DATA][DATE]…" at bounding box center [718, 389] width 447 height 85
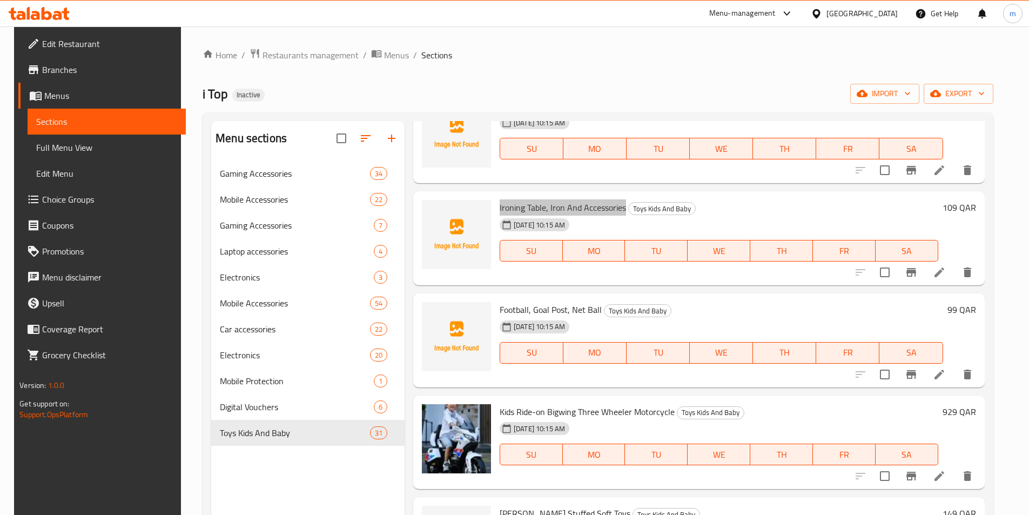
scroll to position [1620, 0]
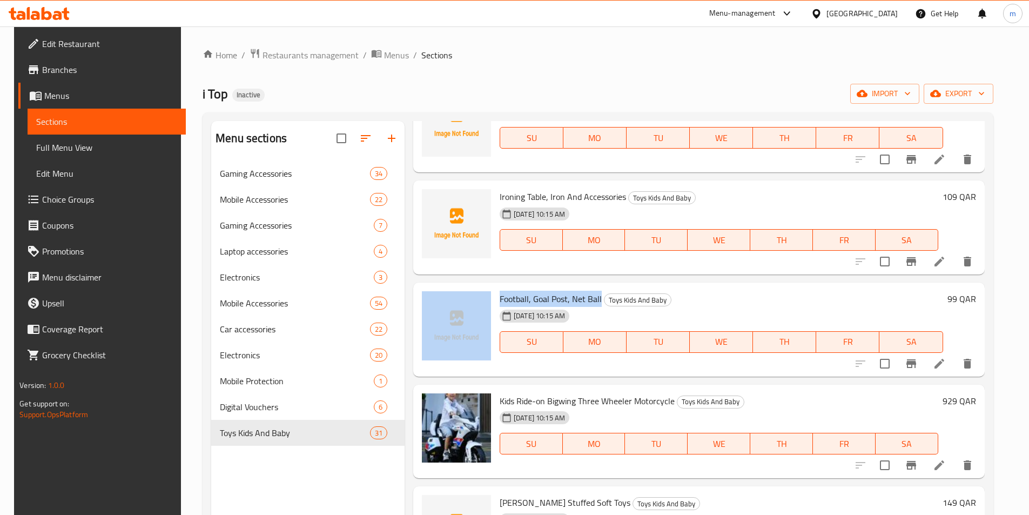
drag, startPoint x: 495, startPoint y: 297, endPoint x: 597, endPoint y: 292, distance: 102.2
click at [597, 292] on div "Football, Goal Post, Net Ball Toys Kids And Baby [DEMOGRAPHIC_DATA][DATE] 10:15…" at bounding box center [699, 329] width 563 height 85
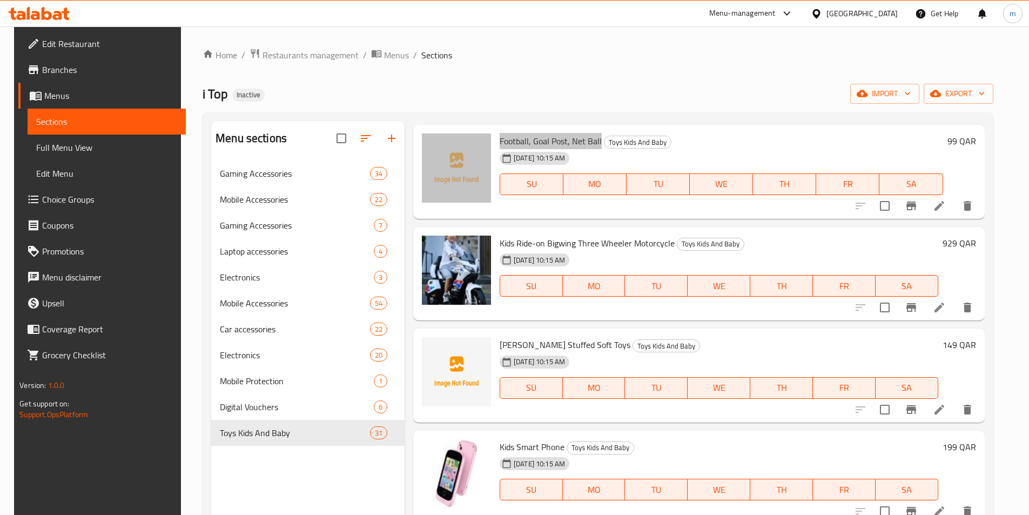
scroll to position [1782, 0]
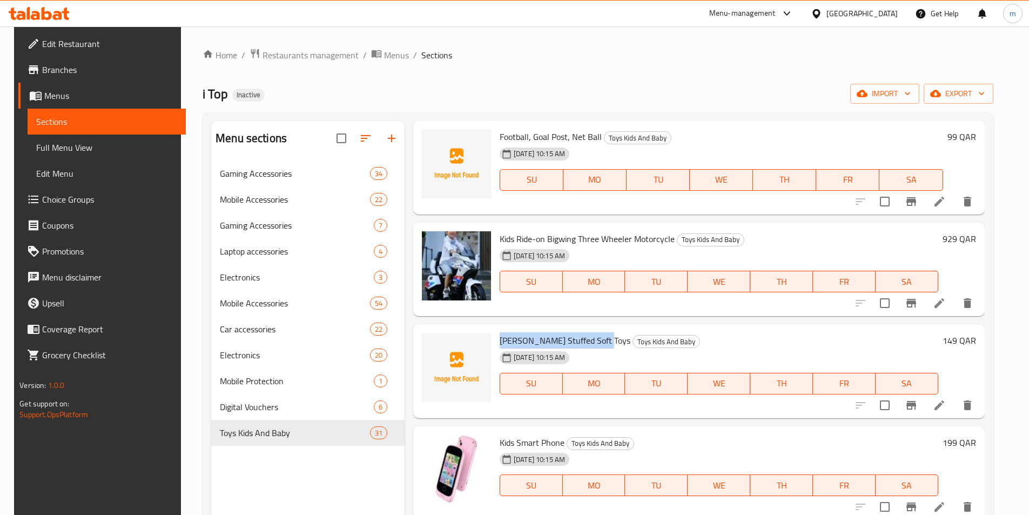
drag, startPoint x: 494, startPoint y: 338, endPoint x: 594, endPoint y: 337, distance: 99.4
click at [594, 337] on div "[PERSON_NAME] Stuffed Soft Toys Toys Kids And Baby [DEMOGRAPHIC_DATA][DATE] 10:…" at bounding box center [718, 370] width 447 height 85
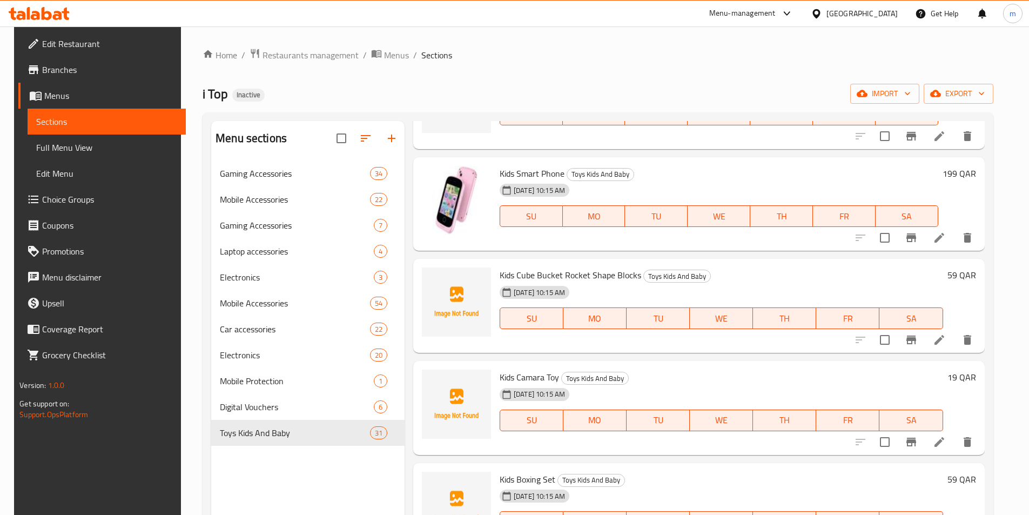
scroll to position [2053, 0]
drag, startPoint x: 496, startPoint y: 271, endPoint x: 635, endPoint y: 274, distance: 138.9
click at [635, 274] on div "Kids Cube Bucket Rocket Shape Blocks Toys Kids And Baby [DEMOGRAPHIC_DATA][DATE…" at bounding box center [721, 304] width 452 height 85
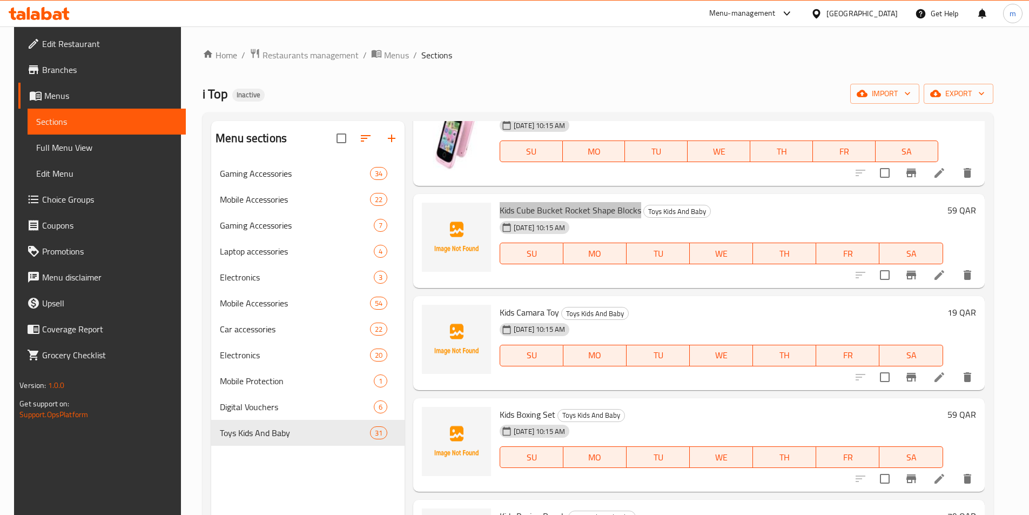
scroll to position [2161, 0]
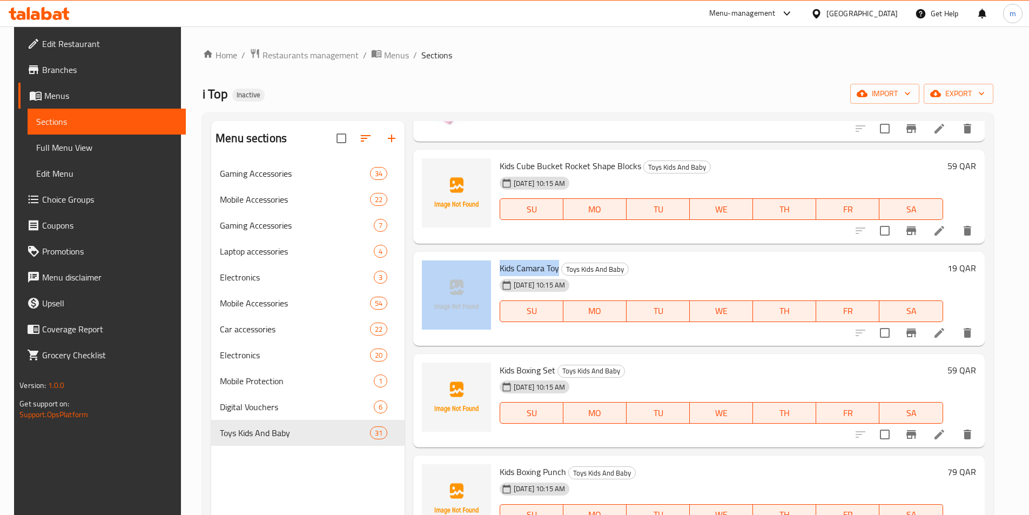
drag, startPoint x: 499, startPoint y: 268, endPoint x: 555, endPoint y: 273, distance: 56.3
click at [555, 273] on div "Kids Camara Toy Toys Kids And Baby [DEMOGRAPHIC_DATA][DATE] 10:15 AM SU MO TU W…" at bounding box center [699, 298] width 563 height 85
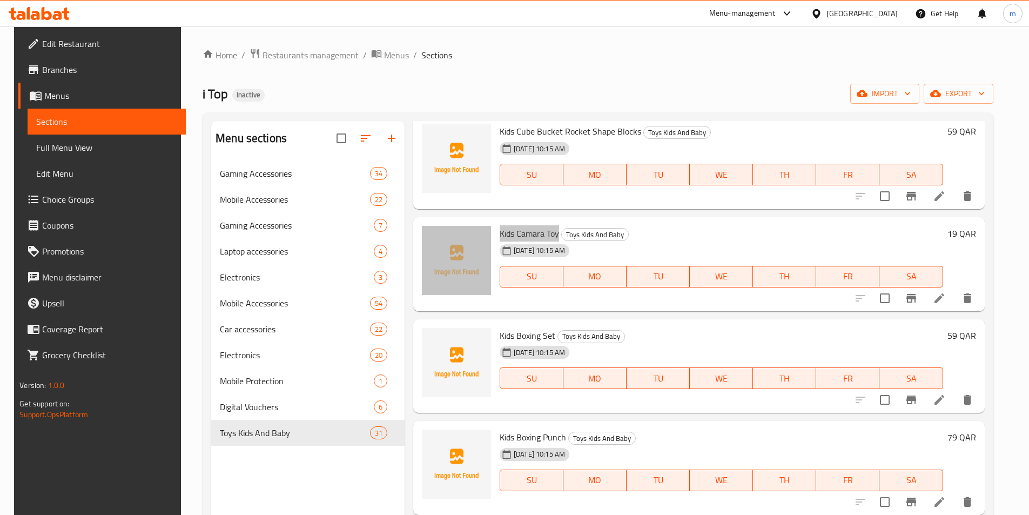
scroll to position [2215, 0]
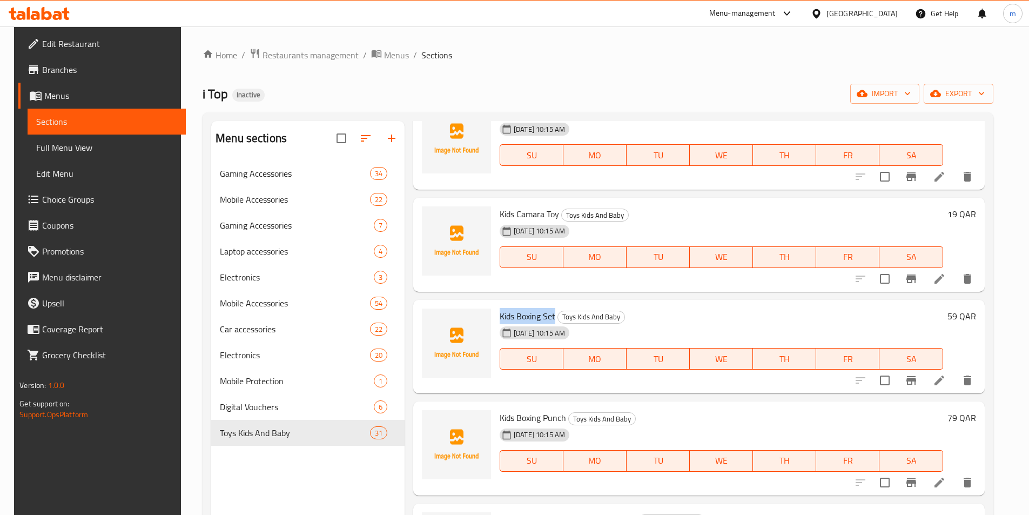
drag, startPoint x: 497, startPoint y: 317, endPoint x: 550, endPoint y: 313, distance: 53.1
click at [550, 313] on span "Kids Boxing Set" at bounding box center [528, 316] width 56 height 16
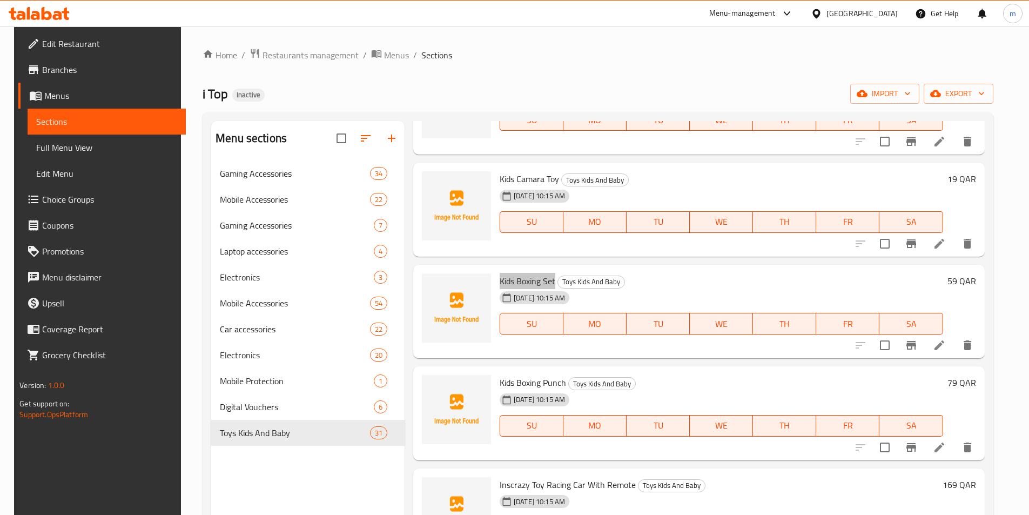
scroll to position [2377, 0]
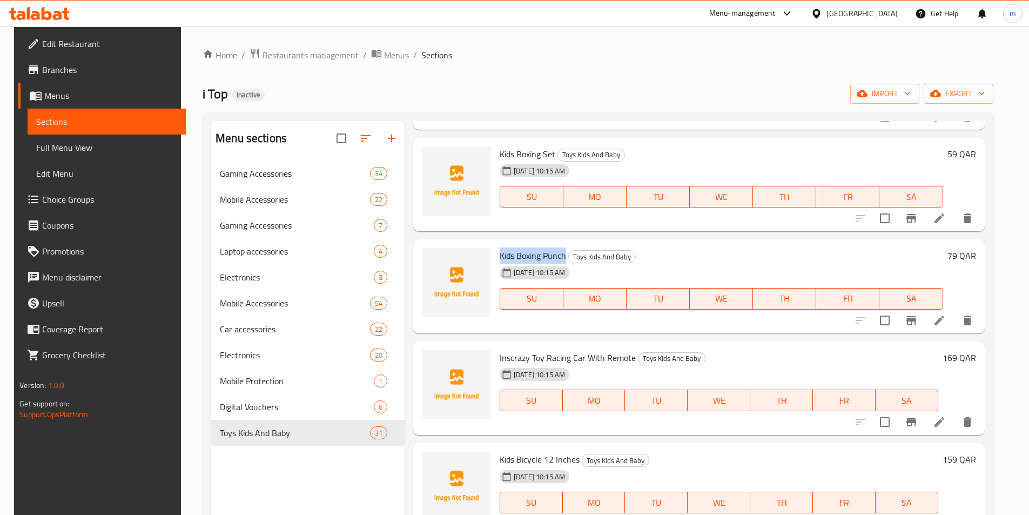
drag, startPoint x: 494, startPoint y: 252, endPoint x: 563, endPoint y: 252, distance: 69.1
click at [563, 252] on div "Kids Boxing Punch Toys Kids And Baby [DEMOGRAPHIC_DATA][DATE] 10:15 AM SU MO TU…" at bounding box center [721, 286] width 452 height 85
drag, startPoint x: 499, startPoint y: 358, endPoint x: 631, endPoint y: 359, distance: 132.3
click at [631, 359] on div "Inscrazy Toy Racing Car With Remote Toys Kids And Baby [DEMOGRAPHIC_DATA][DATE]…" at bounding box center [718, 388] width 447 height 85
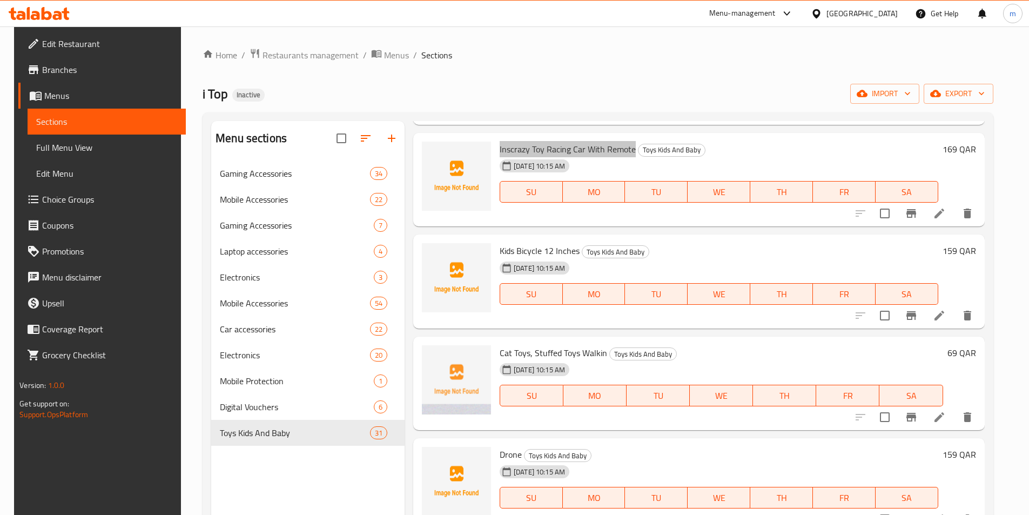
scroll to position [2593, 0]
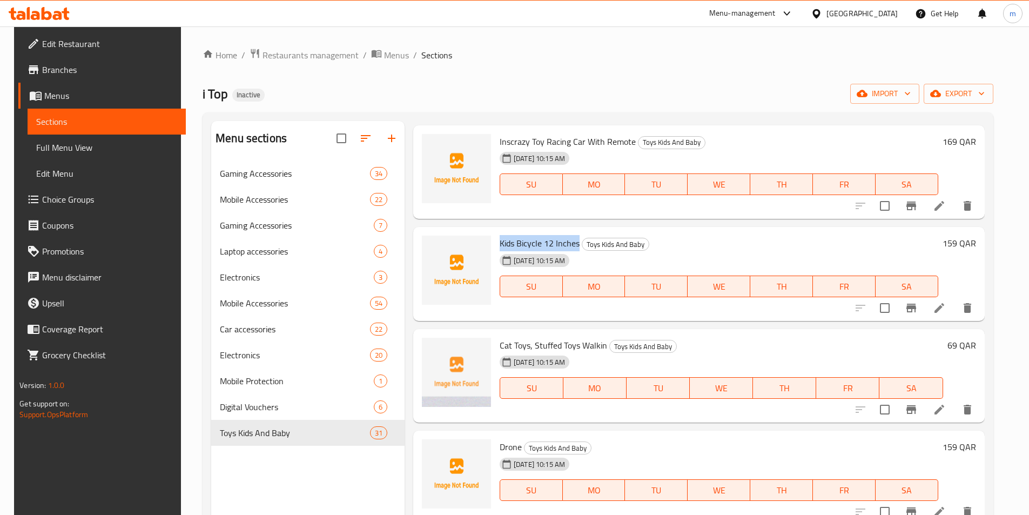
drag, startPoint x: 494, startPoint y: 245, endPoint x: 575, endPoint y: 241, distance: 81.6
click at [575, 241] on div "Kids Bicycle 12 Inches Toys Kids And Baby [DEMOGRAPHIC_DATA][DATE] 10:15 AM SU …" at bounding box center [718, 273] width 447 height 85
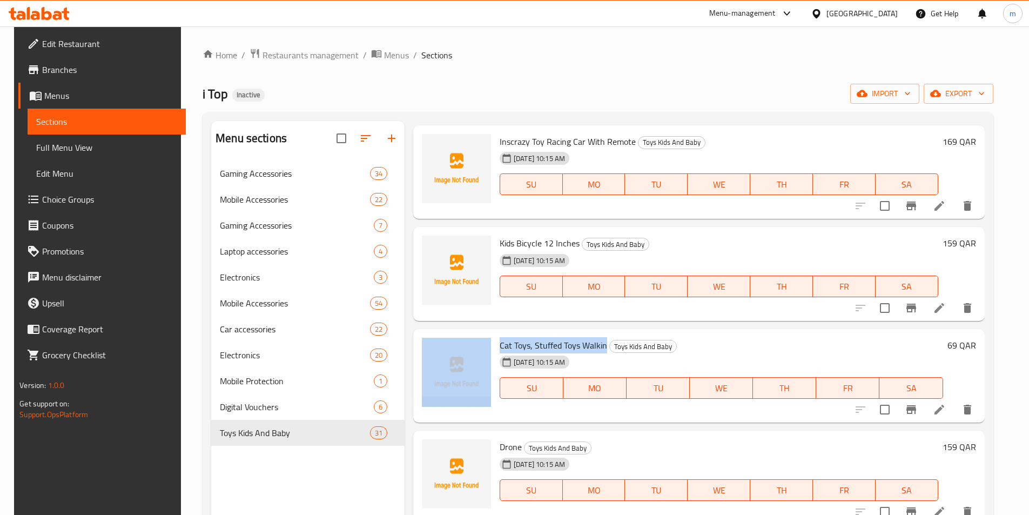
drag, startPoint x: 489, startPoint y: 348, endPoint x: 601, endPoint y: 349, distance: 111.3
click at [601, 349] on div "Cat Toys, Stuffed Toys Walkin Toys Kids And Baby [DEMOGRAPHIC_DATA][DATE] 10:15…" at bounding box center [699, 375] width 563 height 85
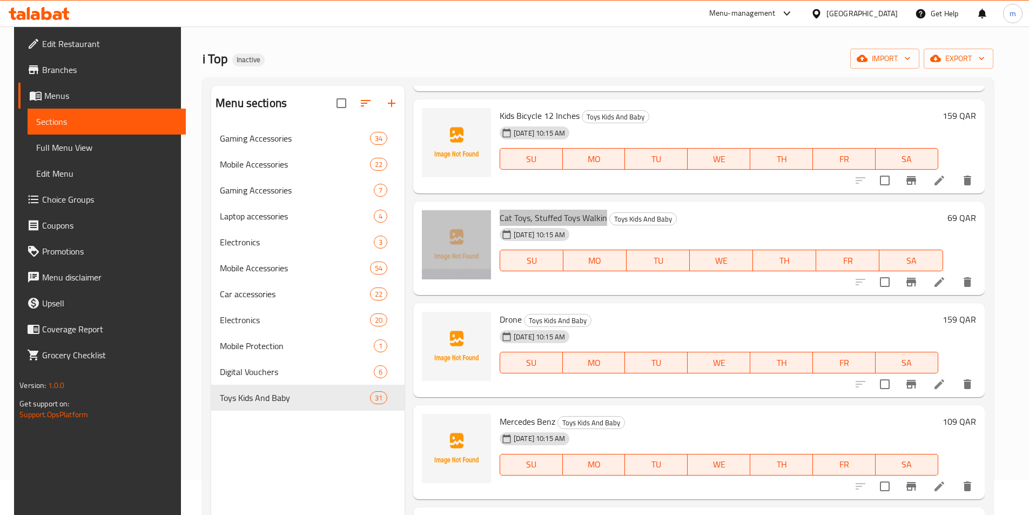
scroll to position [54, 0]
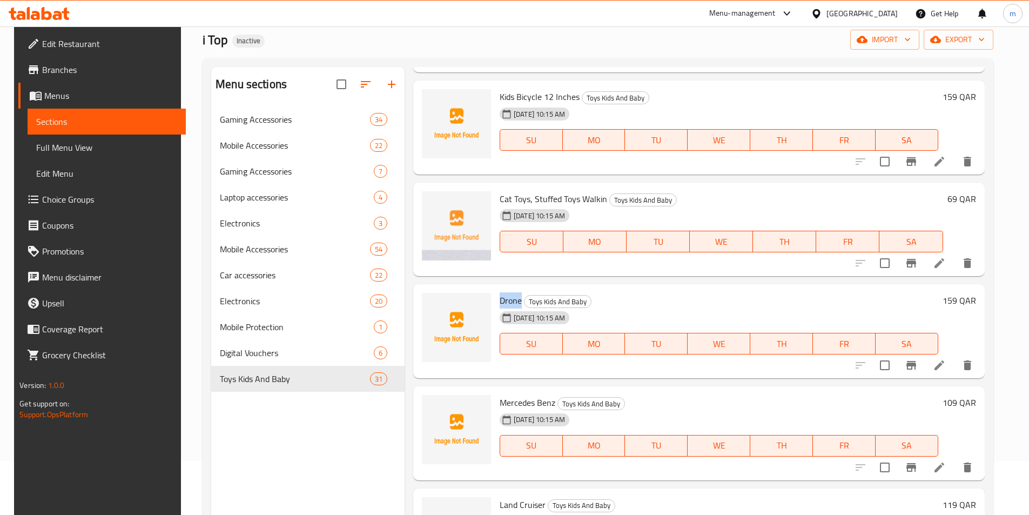
drag, startPoint x: 494, startPoint y: 296, endPoint x: 518, endPoint y: 296, distance: 23.8
click at [518, 296] on div "Drone Toys Kids And Baby [DEMOGRAPHIC_DATA][DATE] 10:15 AM SU MO TU WE TH FR SA" at bounding box center [718, 330] width 447 height 85
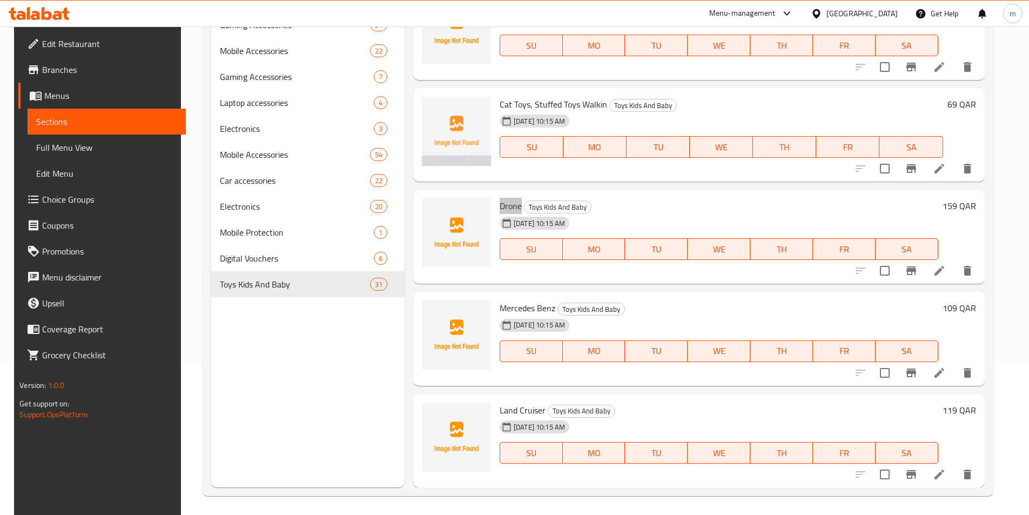
scroll to position [151, 0]
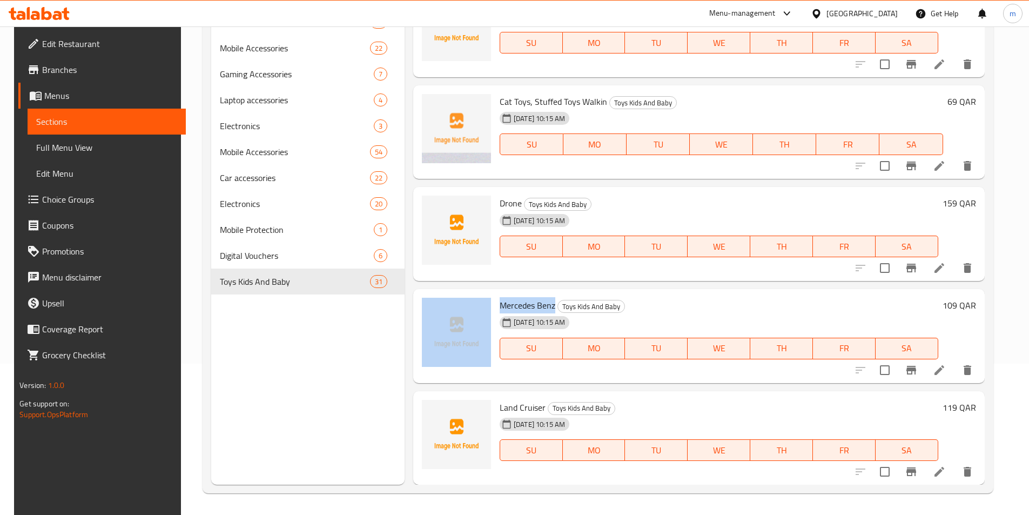
drag, startPoint x: 490, startPoint y: 299, endPoint x: 551, endPoint y: 302, distance: 60.6
click at [551, 302] on div "Mercedes Benz Toys Kids And Baby [DEMOGRAPHIC_DATA][DATE] 10:15 AM SU MO TU WE …" at bounding box center [699, 335] width 563 height 85
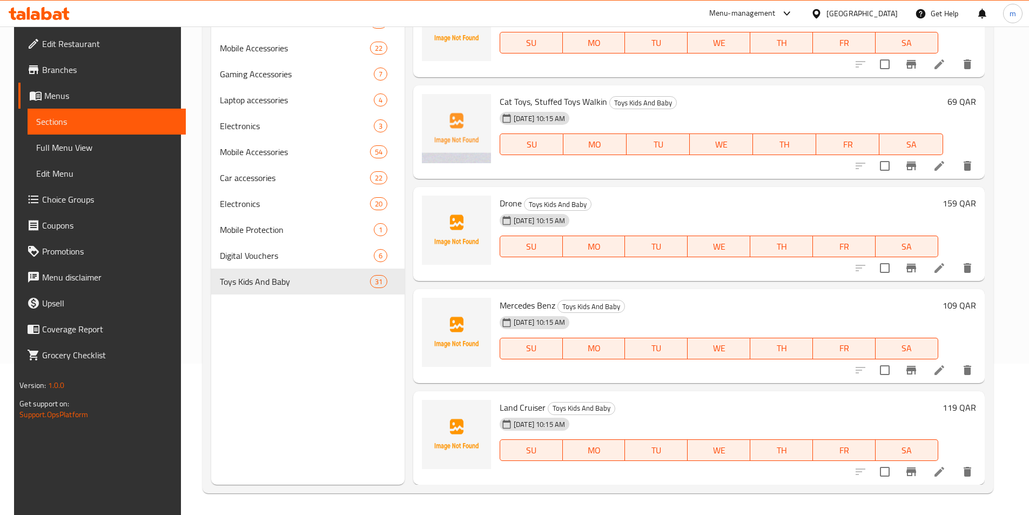
click at [500, 403] on span "Land Cruiser" at bounding box center [523, 407] width 46 height 16
drag, startPoint x: 495, startPoint y: 406, endPoint x: 542, endPoint y: 407, distance: 47.0
click at [542, 407] on div "Land Cruiser Toys Kids And Baby [DEMOGRAPHIC_DATA][DATE] 10:15 AM SU MO TU WE T…" at bounding box center [718, 437] width 447 height 85
click at [94, 147] on span "Full Menu View" at bounding box center [106, 147] width 141 height 13
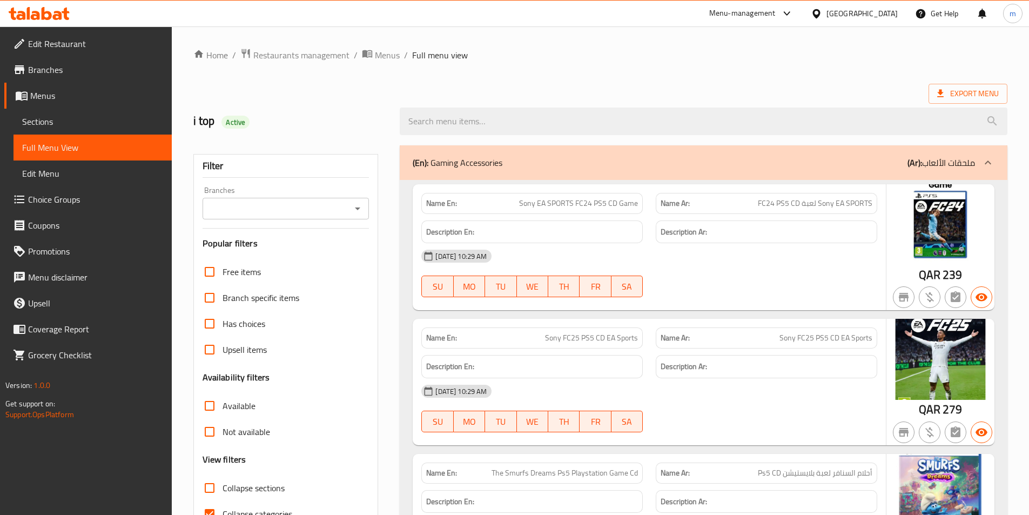
click at [528, 160] on div "(En): Gaming Accessories (Ar): ملحقات الألعاب" at bounding box center [694, 162] width 562 height 13
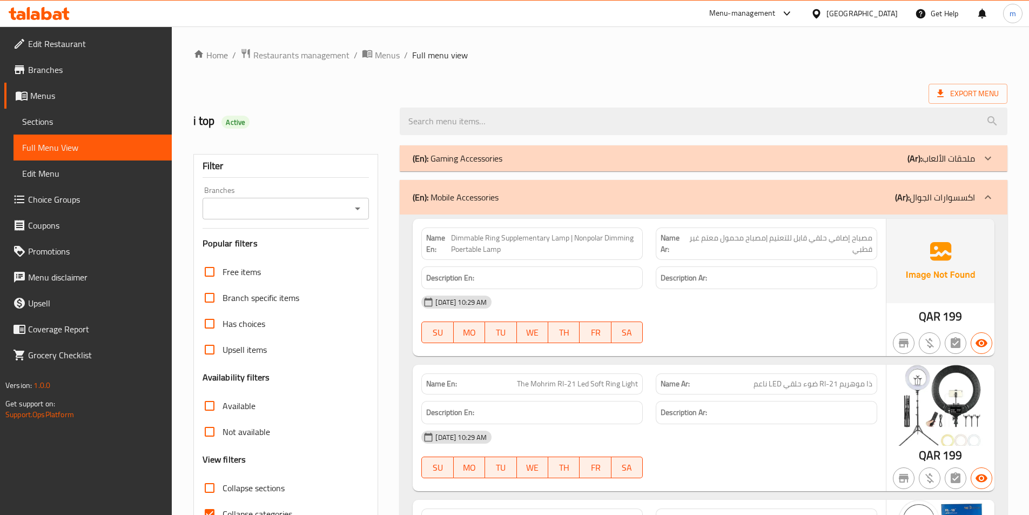
click at [607, 202] on div "(En): Mobile Accessories (Ar): اكسسوارات الجوال" at bounding box center [694, 197] width 562 height 13
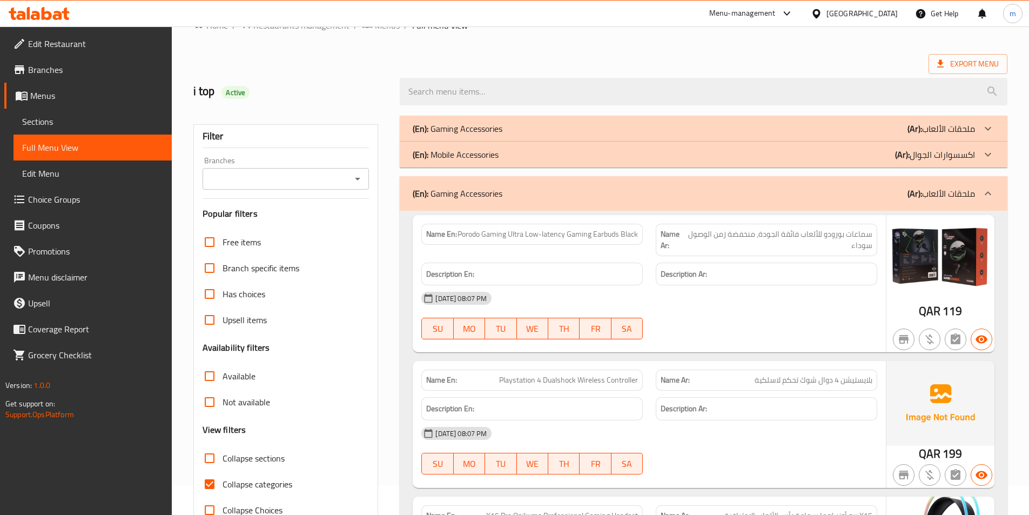
scroll to position [54, 0]
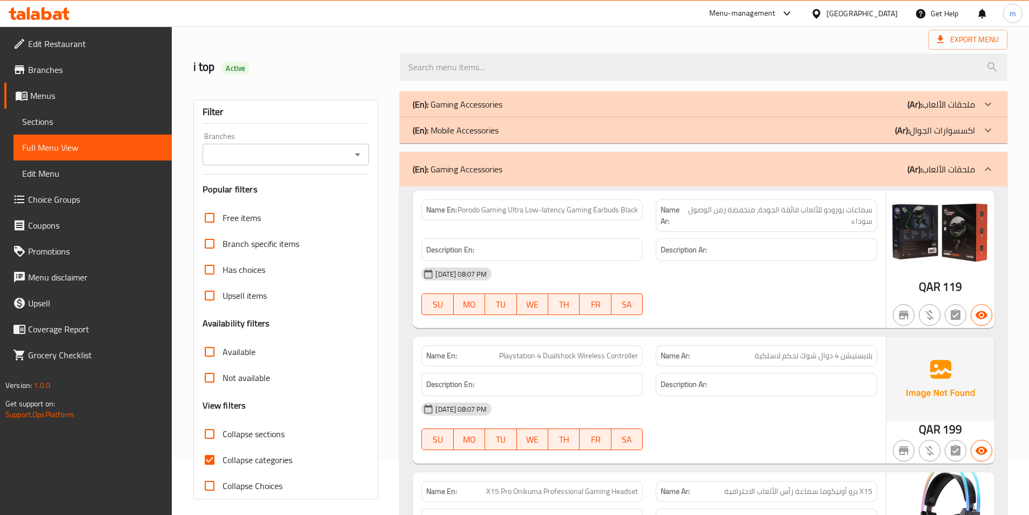
click at [593, 172] on div "(En): Gaming Accessories (Ar): ملحقات الألعاب" at bounding box center [694, 169] width 562 height 13
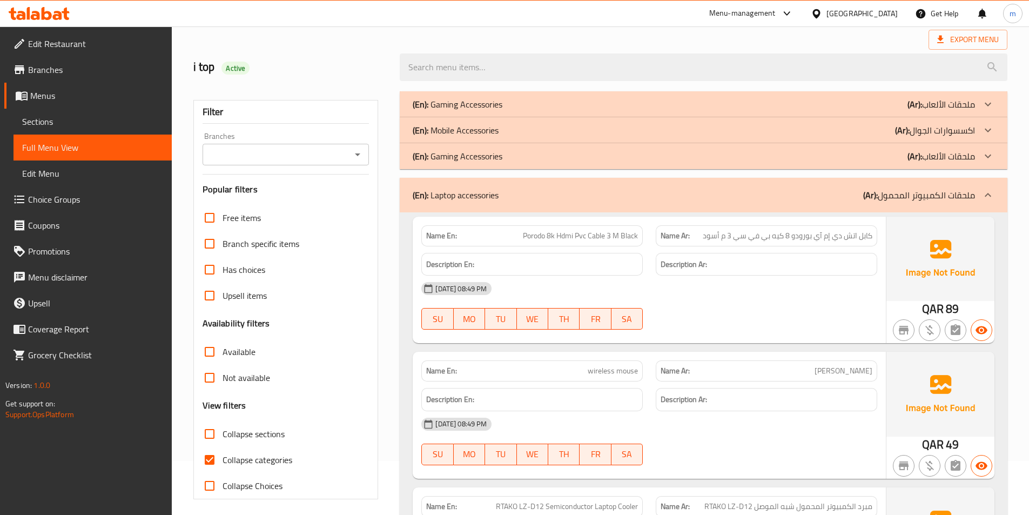
click at [596, 194] on div "(En): Laptop accessories (Ar): ملحقات الكمبيوتر المحمول" at bounding box center [694, 195] width 562 height 13
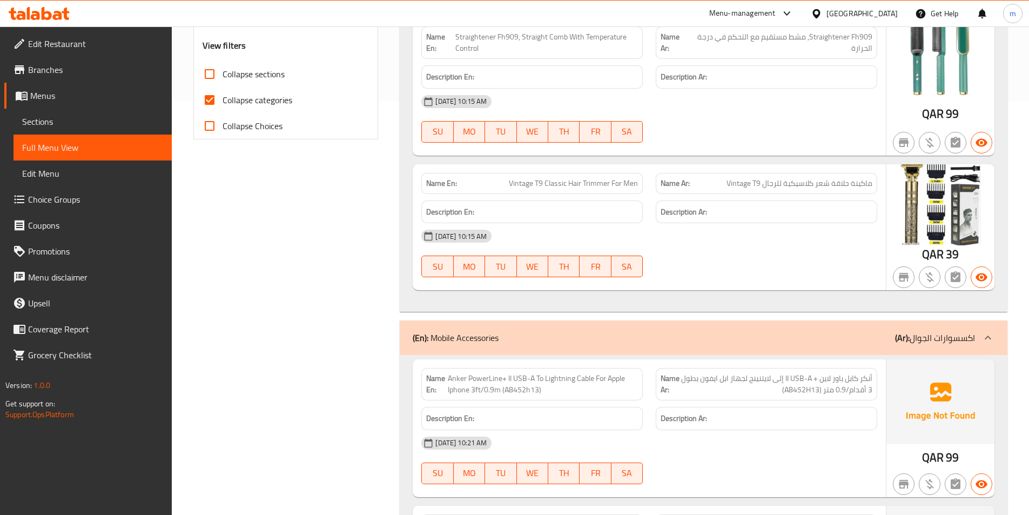
scroll to position [594, 0]
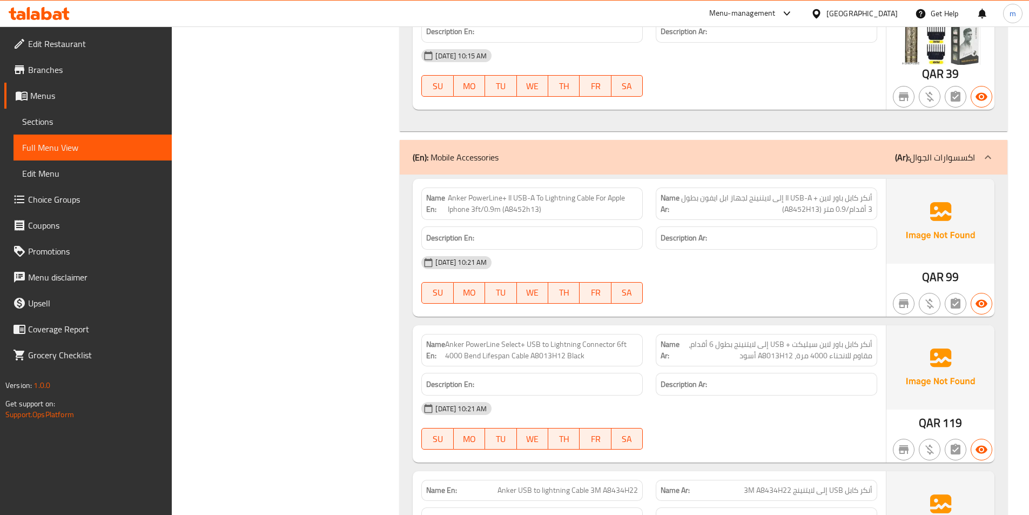
click at [582, 160] on div "(En): Mobile Accessories (Ar): اكسسوارات الجوال" at bounding box center [694, 157] width 562 height 13
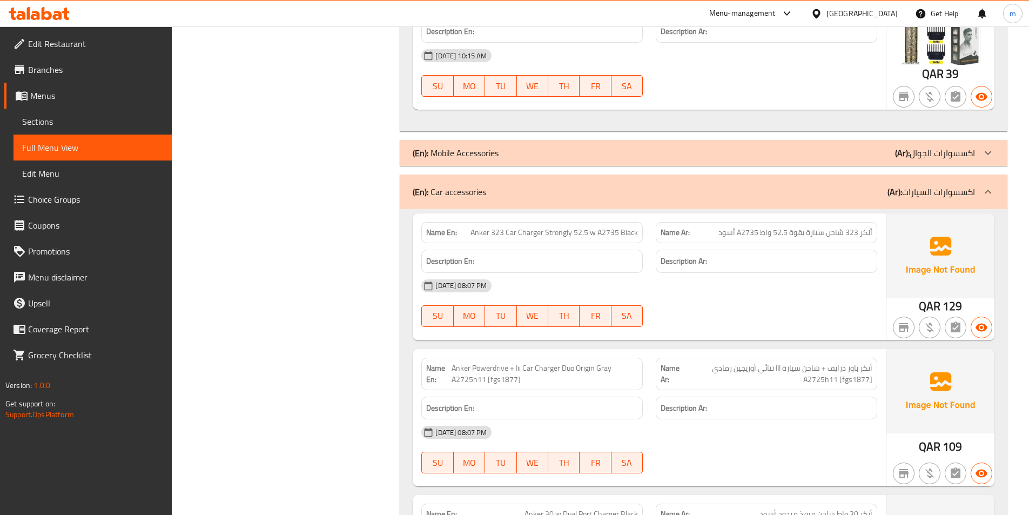
scroll to position [648, 0]
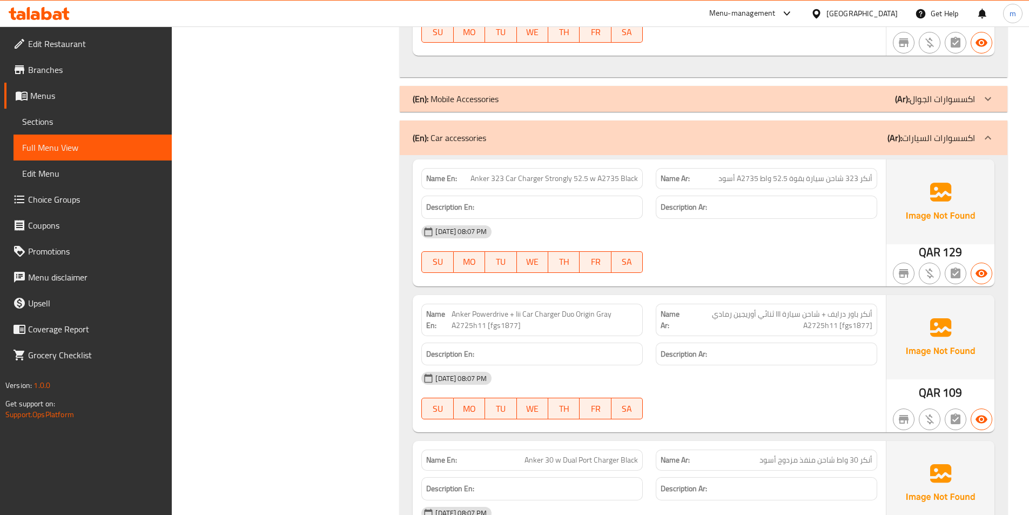
click at [586, 148] on div "(En): Car accessories (Ar): اكسسوارات السيارات" at bounding box center [704, 137] width 608 height 35
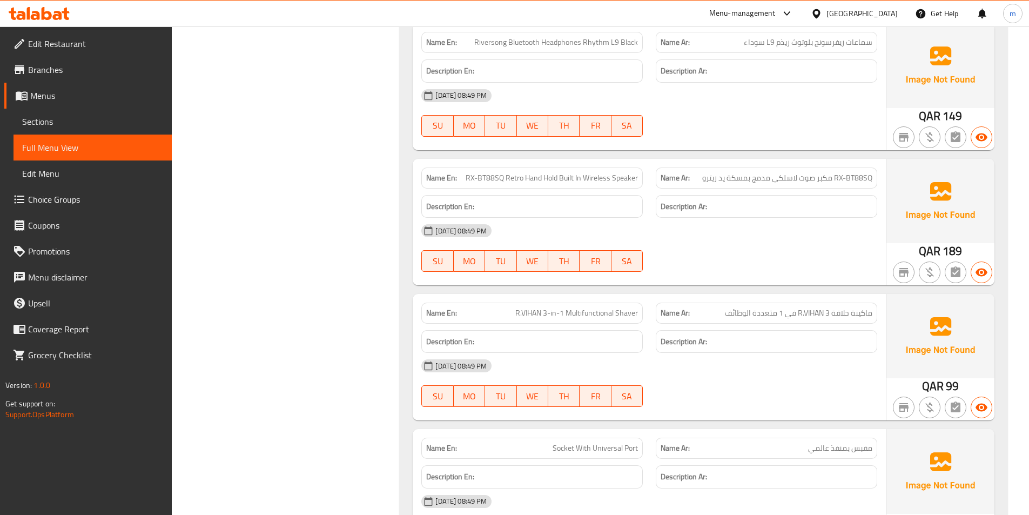
scroll to position [540, 0]
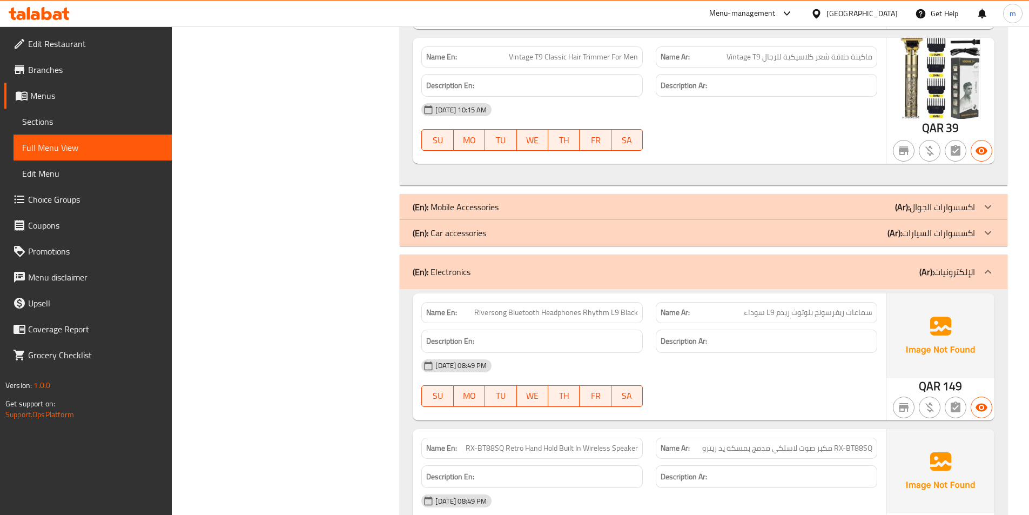
click at [576, 273] on div "(En): Electronics (Ar): الإلكترونيات" at bounding box center [694, 271] width 562 height 13
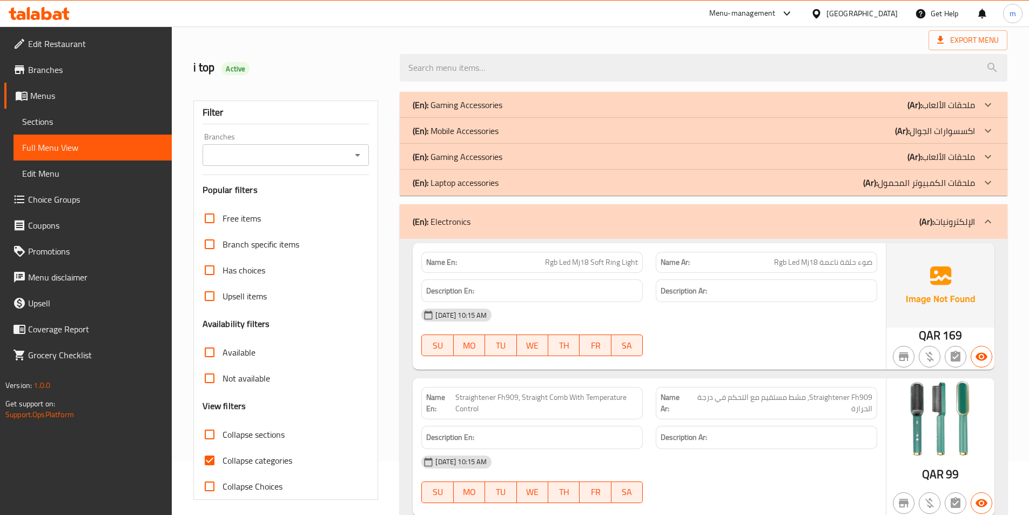
scroll to position [0, 0]
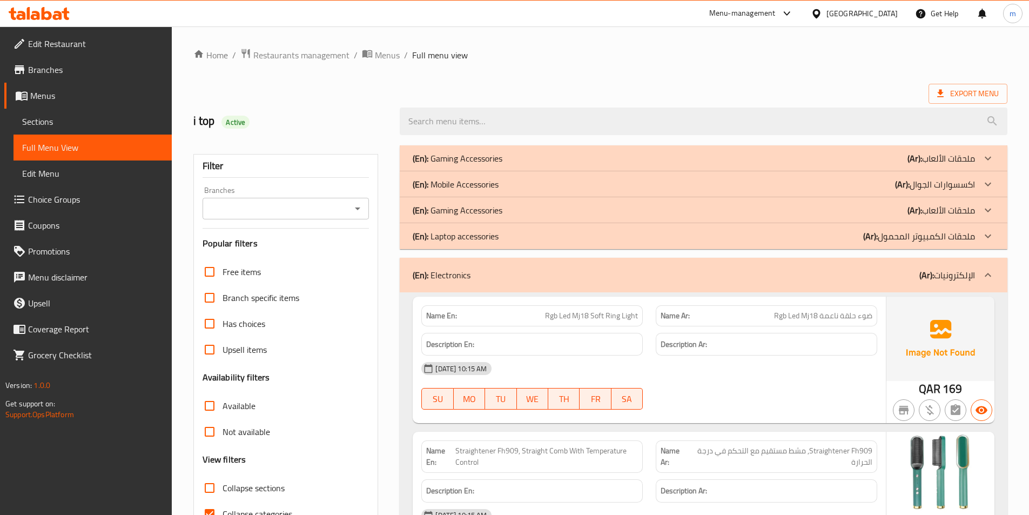
click at [776, 17] on div "Menu-management" at bounding box center [742, 13] width 66 height 13
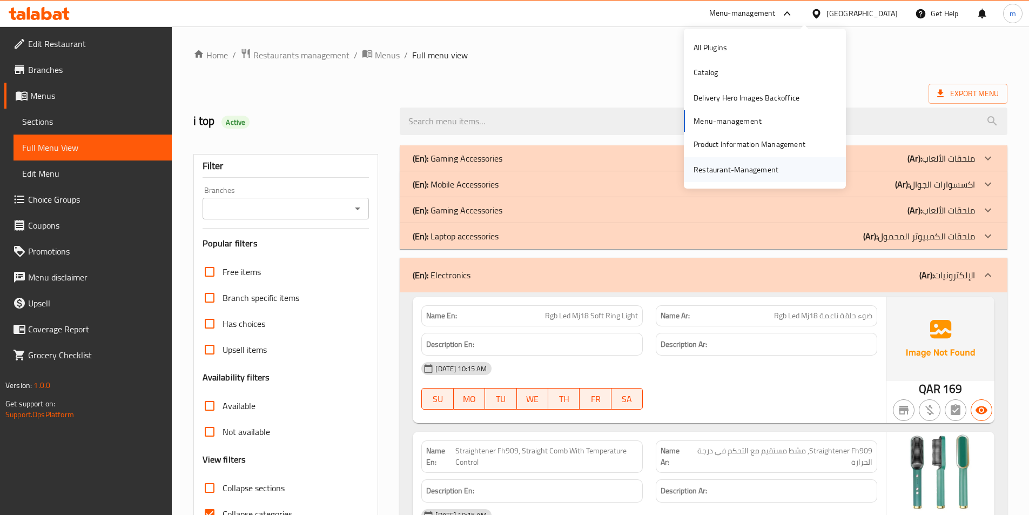
click at [759, 172] on div "Restaurant-Management" at bounding box center [736, 170] width 85 height 12
